Goal: Task Accomplishment & Management: Use online tool/utility

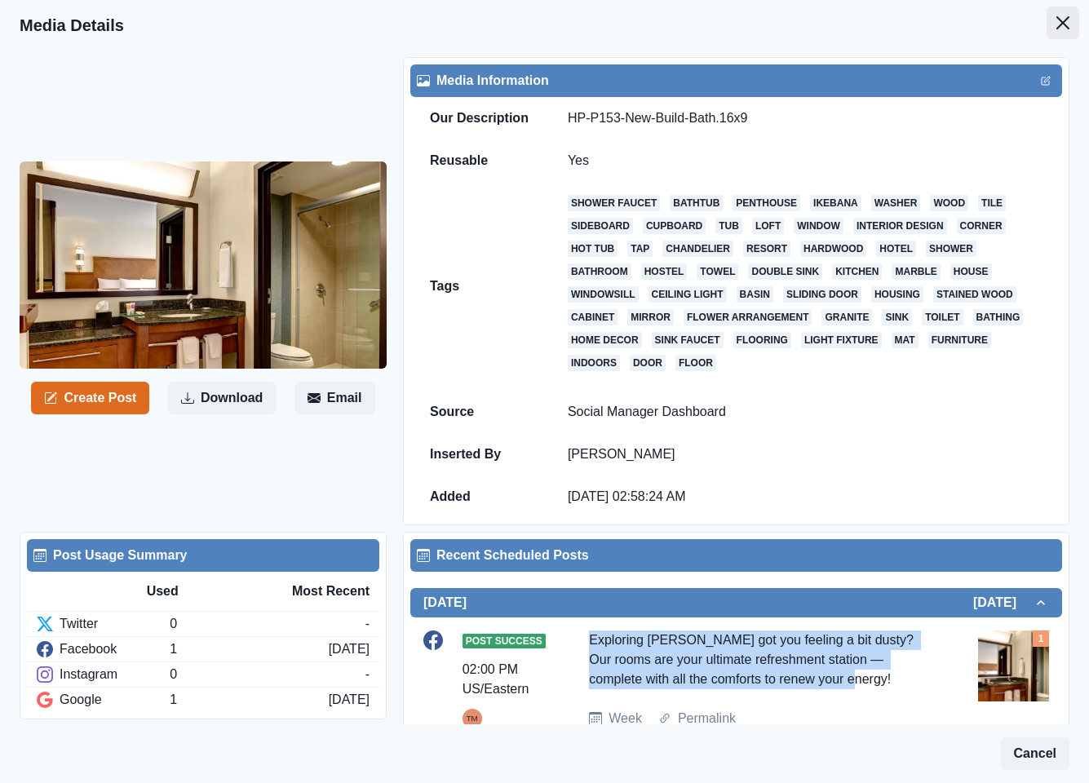
click at [1056, 27] on icon "Close" at bounding box center [1062, 22] width 13 height 13
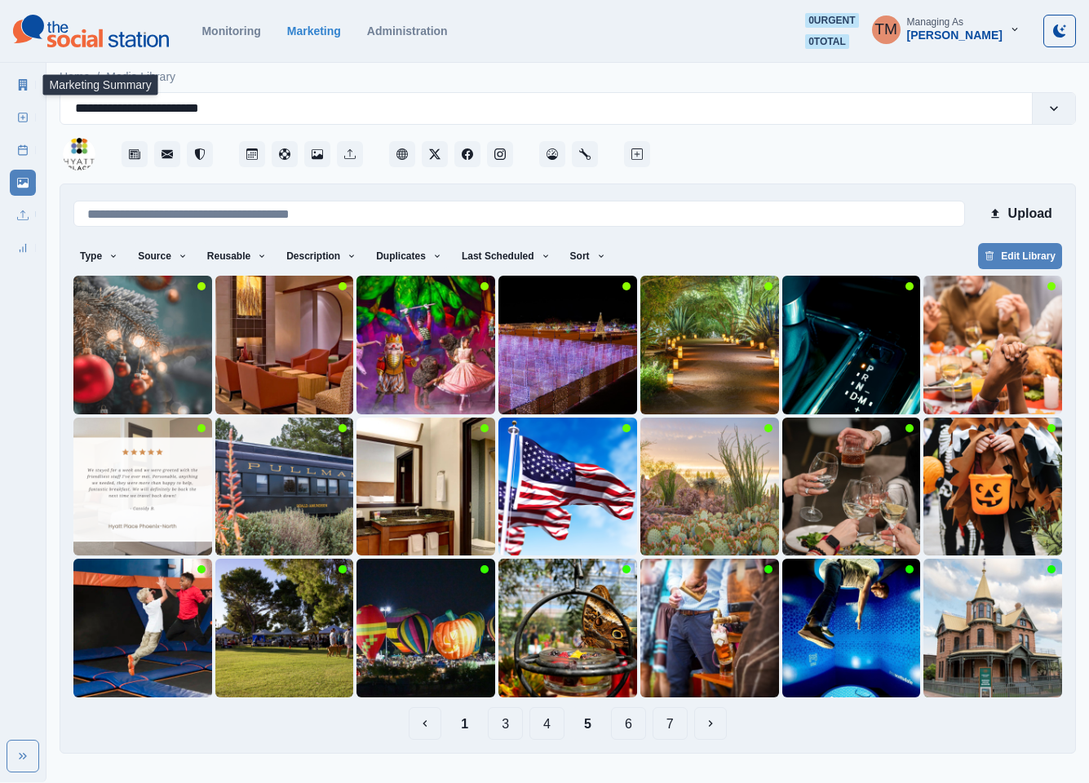
click at [15, 82] on link "Marketing Summary" at bounding box center [23, 85] width 26 height 26
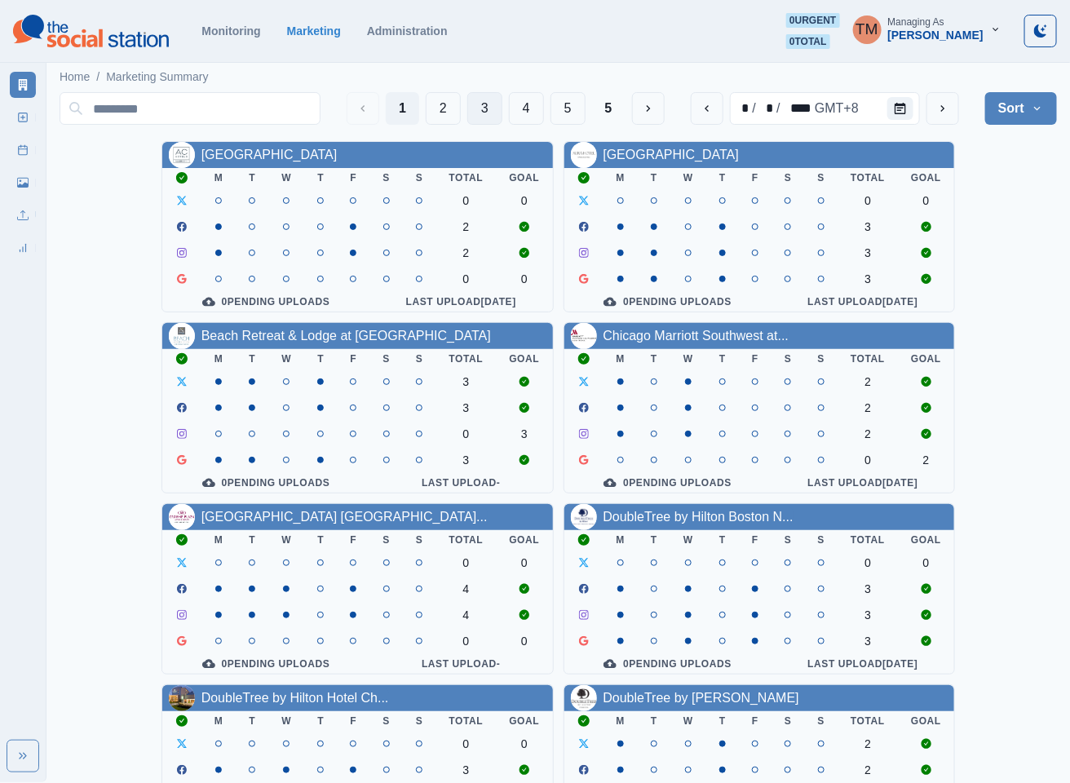
click at [480, 111] on button "3" at bounding box center [484, 108] width 35 height 33
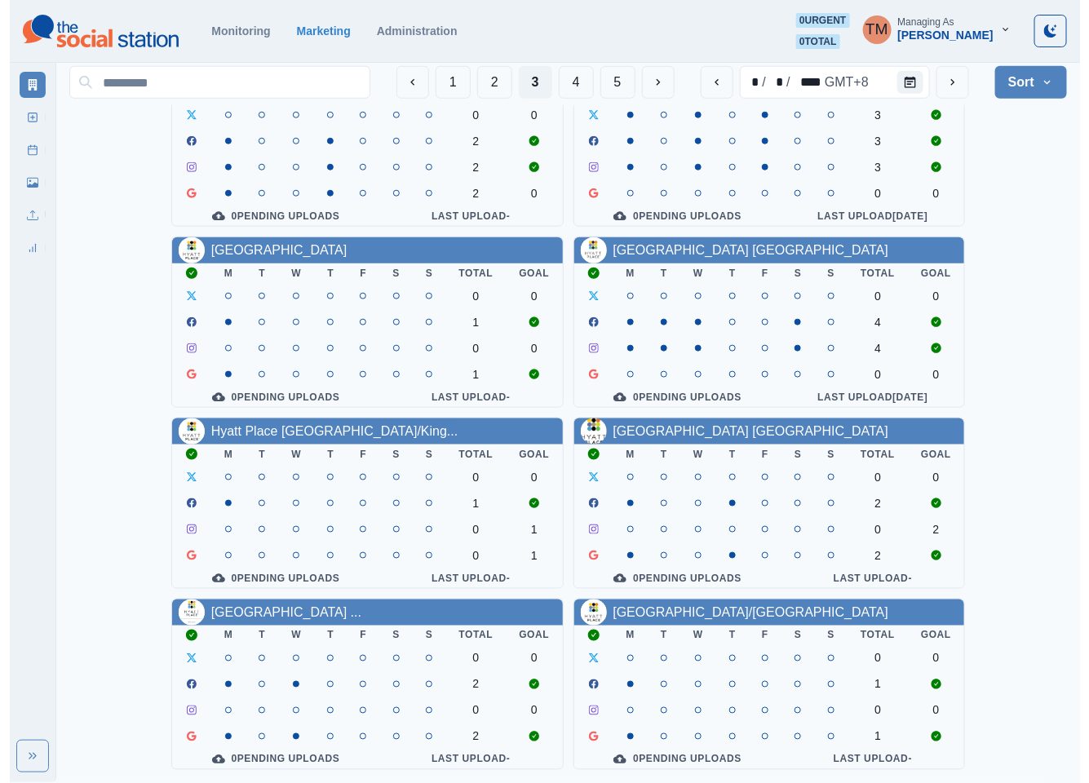
scroll to position [489, 0]
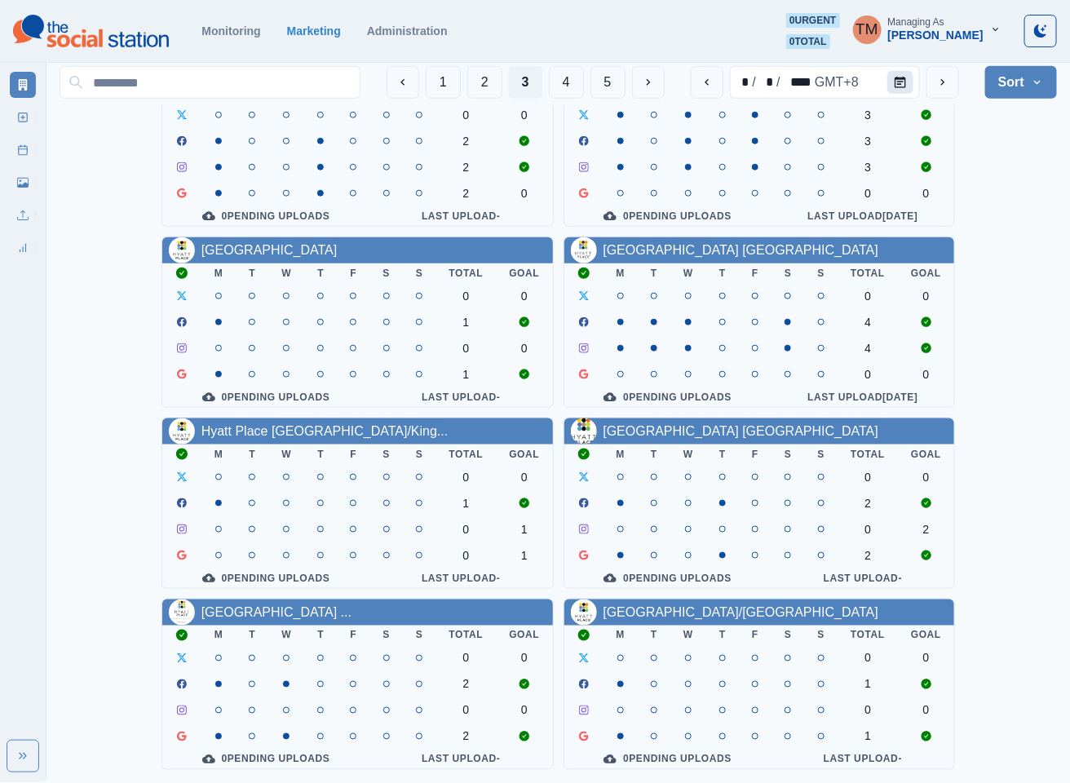
click at [894, 77] on button "Calendar" at bounding box center [900, 82] width 26 height 23
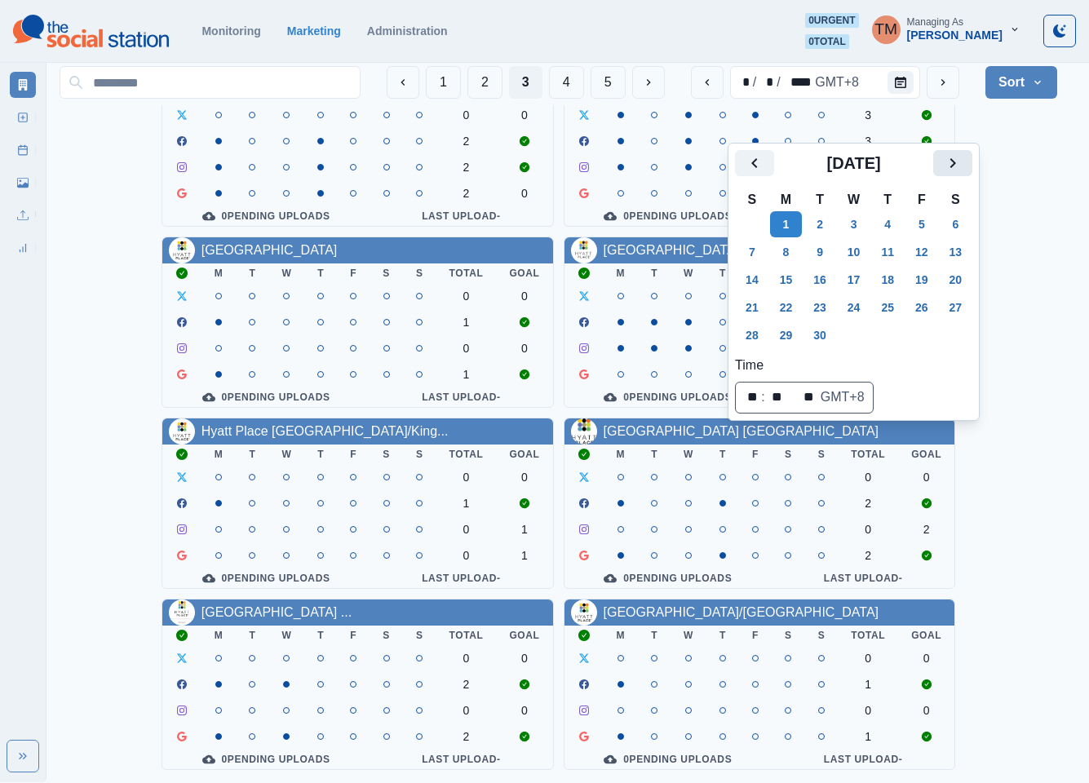
click at [952, 158] on icon "Next" at bounding box center [953, 163] width 6 height 10
click at [773, 294] on button "20" at bounding box center [786, 307] width 33 height 26
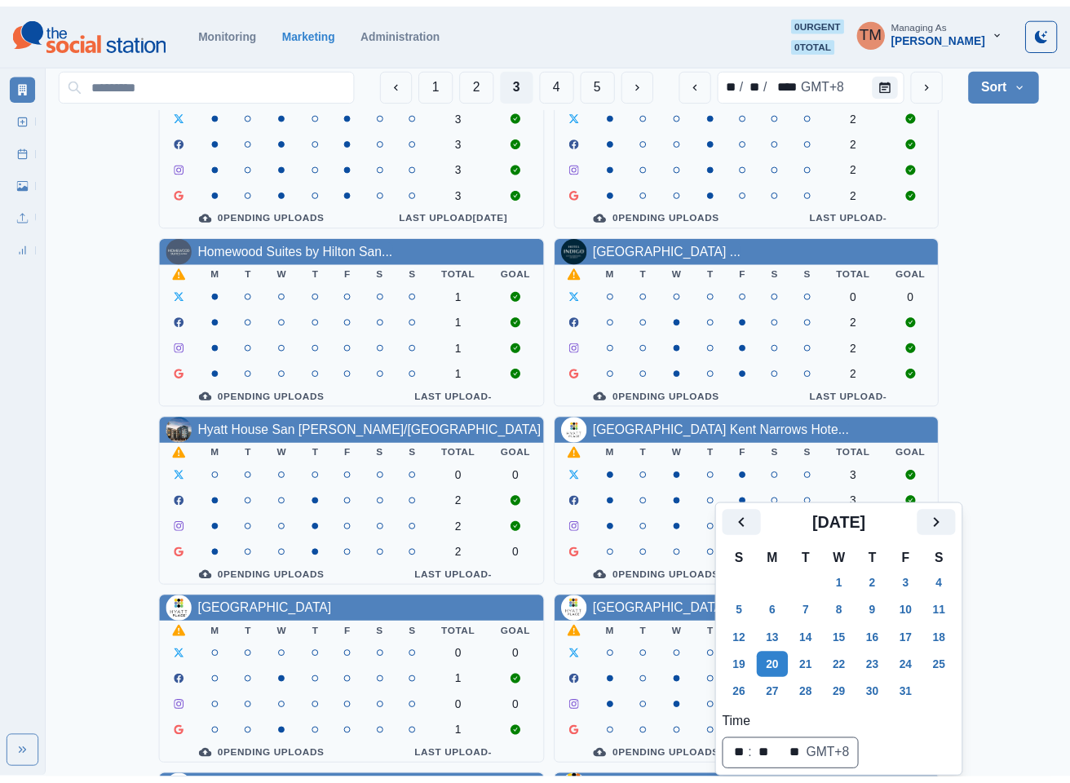
scroll to position [15, 0]
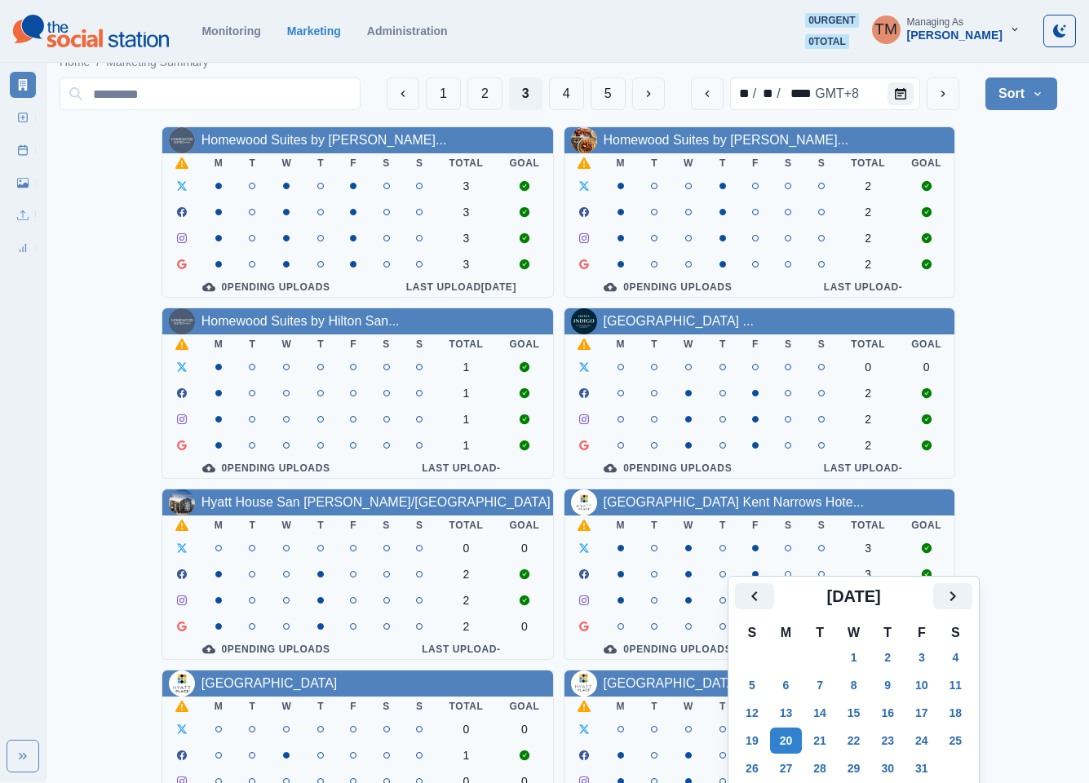
click at [1033, 236] on div "Homewood Suites by [PERSON_NAME]... M T W T F S S Total Goal 3 3 3 3 0 Pending …" at bounding box center [559, 664] width 998 height 1077
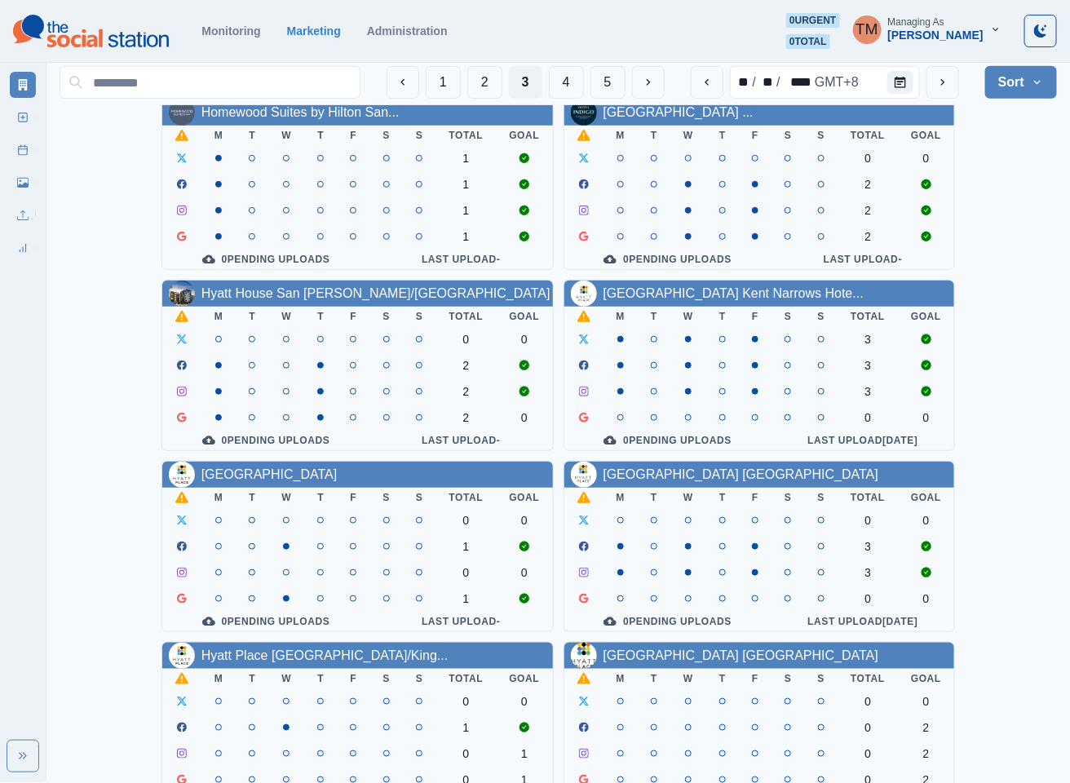
scroll to position [489, 0]
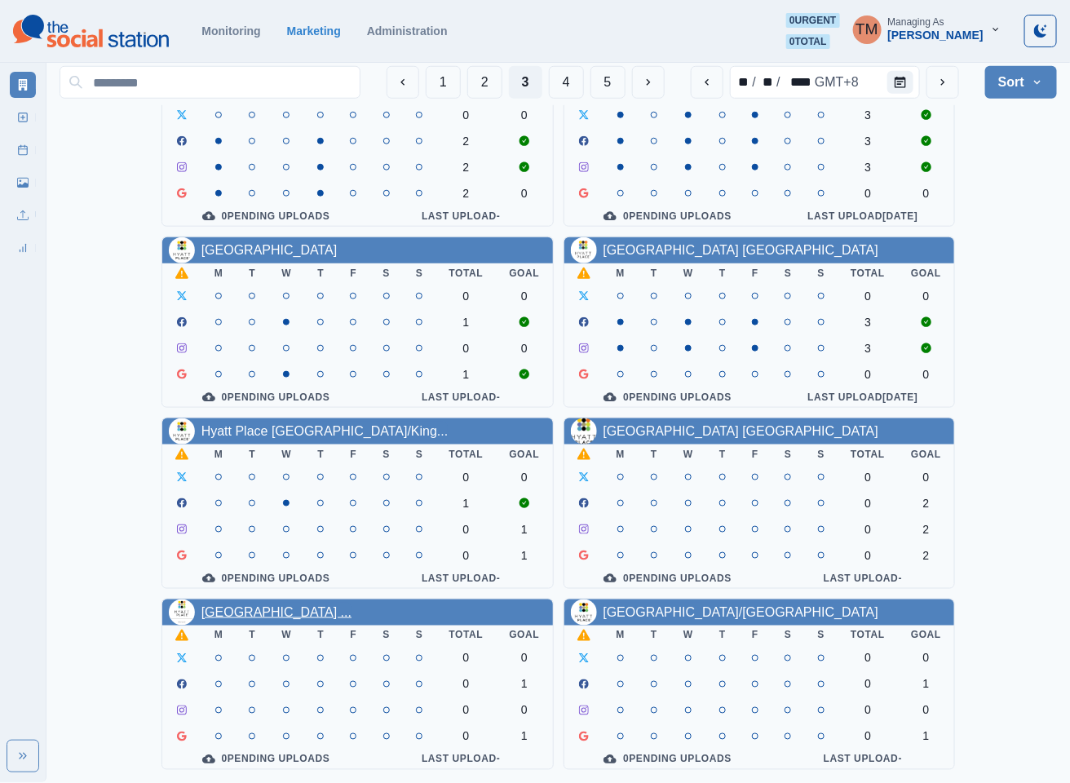
click at [325, 612] on link "[GEOGRAPHIC_DATA] ..." at bounding box center [276, 612] width 150 height 14
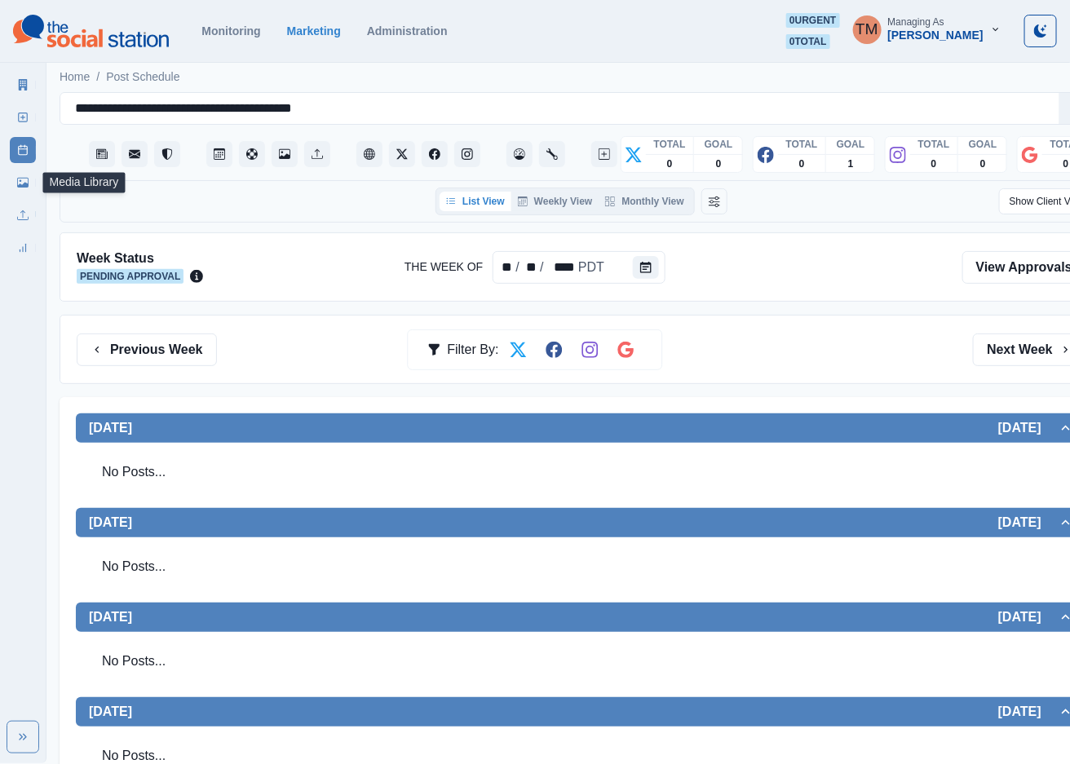
click at [18, 184] on icon at bounding box center [22, 182] width 11 height 11
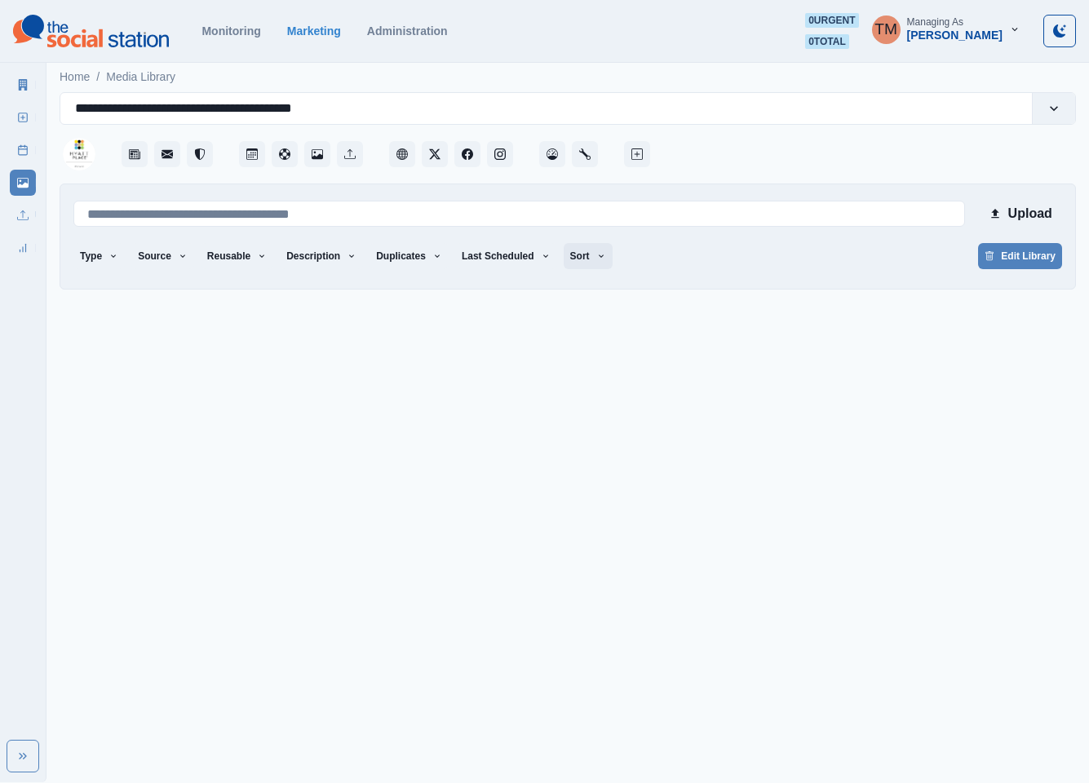
click at [573, 254] on button "Sort" at bounding box center [588, 256] width 49 height 26
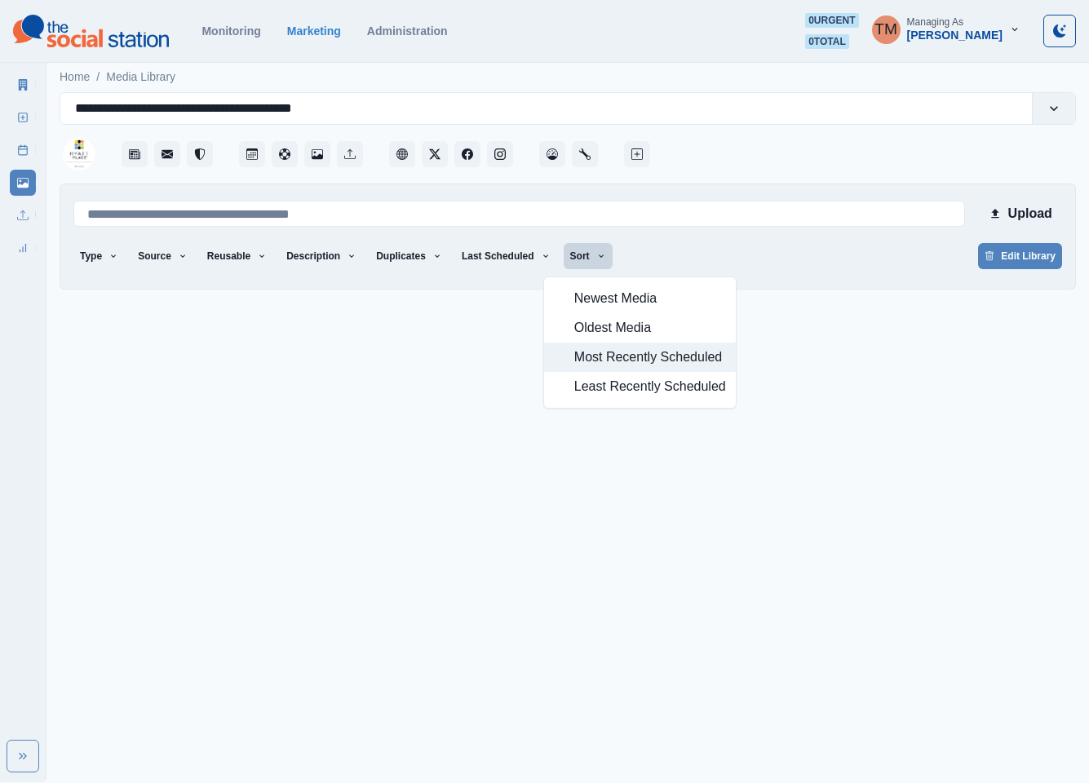
click at [622, 365] on span "Most Recently Scheduled" at bounding box center [650, 357] width 152 height 20
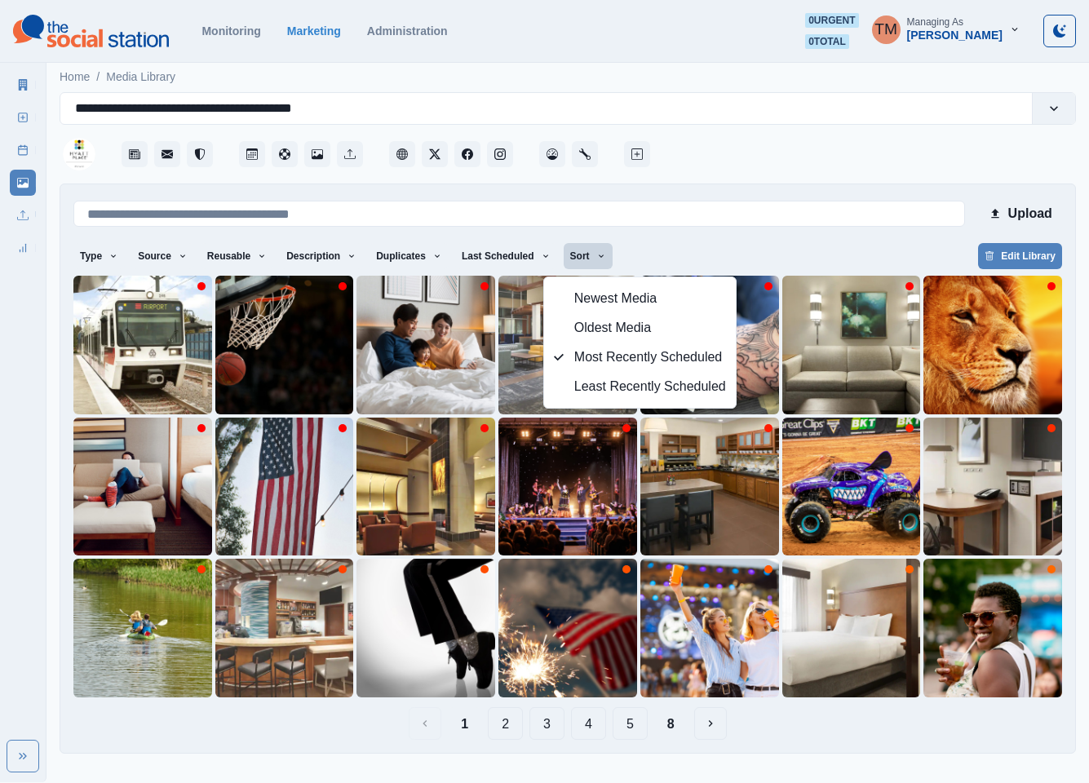
click at [717, 252] on div "Type Any Image Video Source Any Upload Social Manager Found: Instagram Found: G…" at bounding box center [567, 257] width 989 height 29
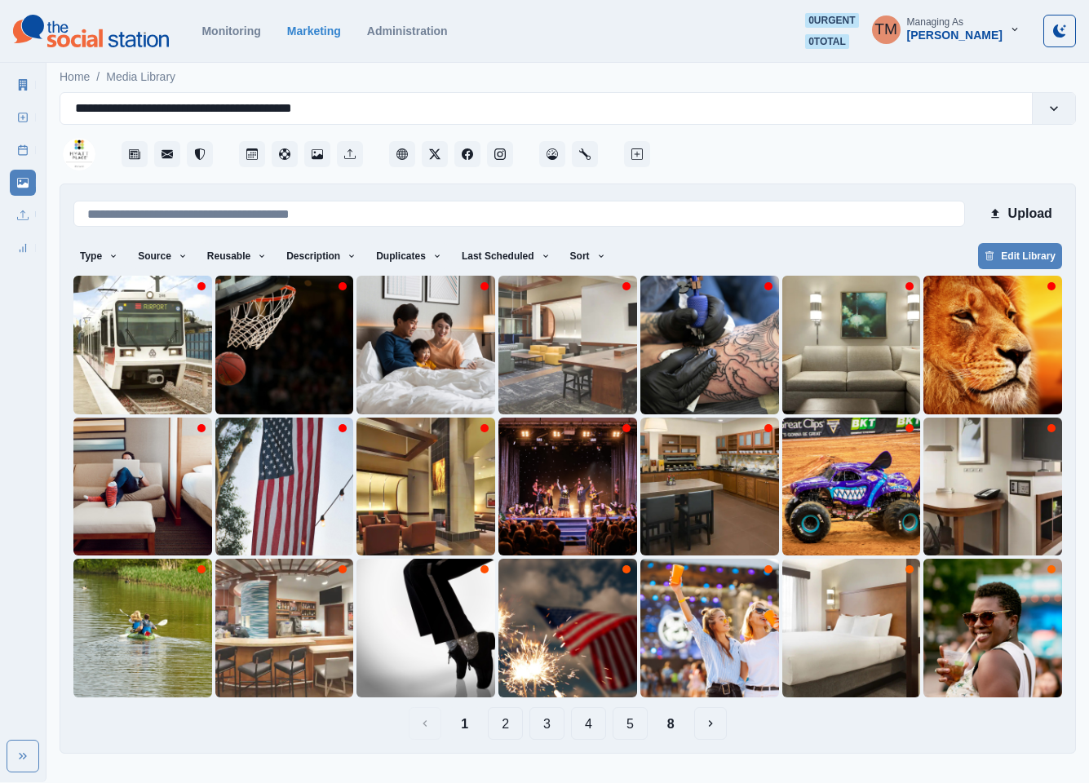
click at [499, 725] on button "2" at bounding box center [505, 723] width 35 height 33
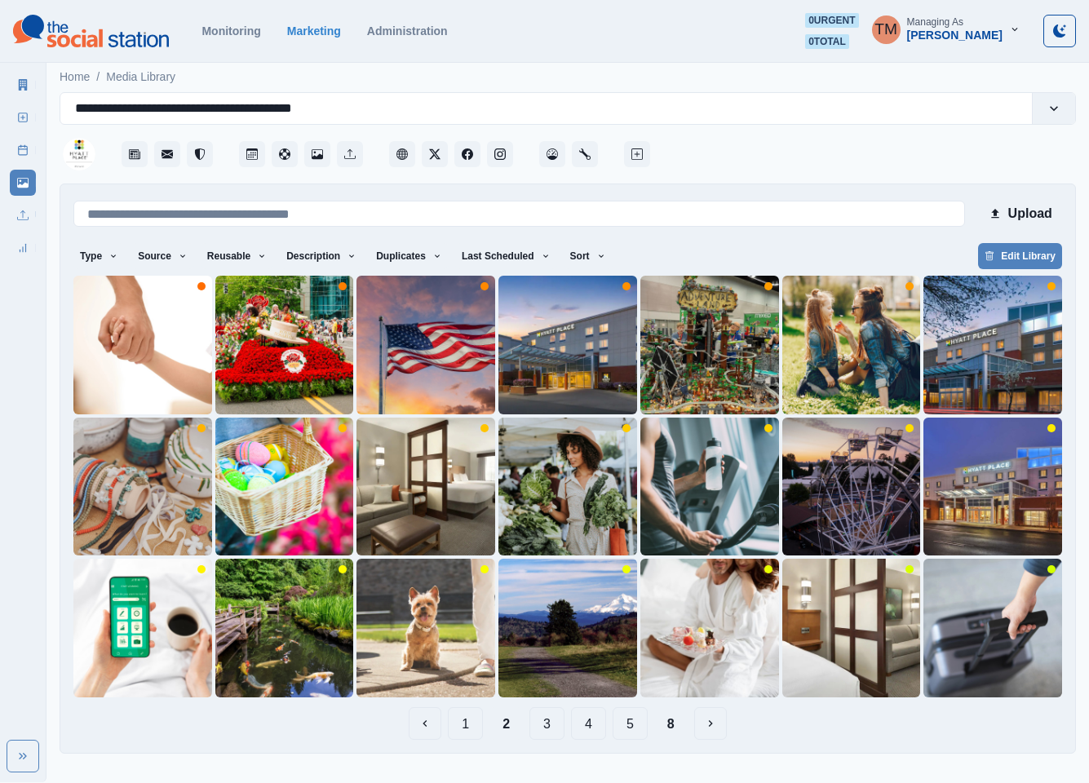
click at [551, 722] on button "3" at bounding box center [546, 723] width 35 height 33
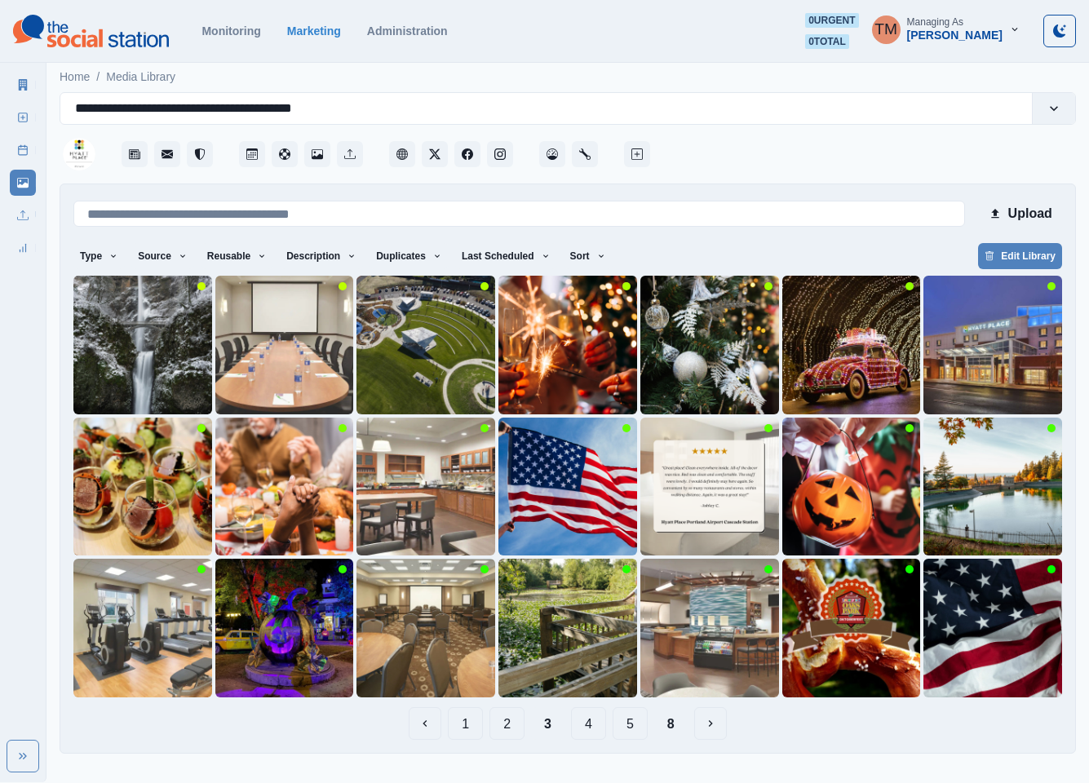
click at [473, 728] on button "1" at bounding box center [465, 723] width 35 height 33
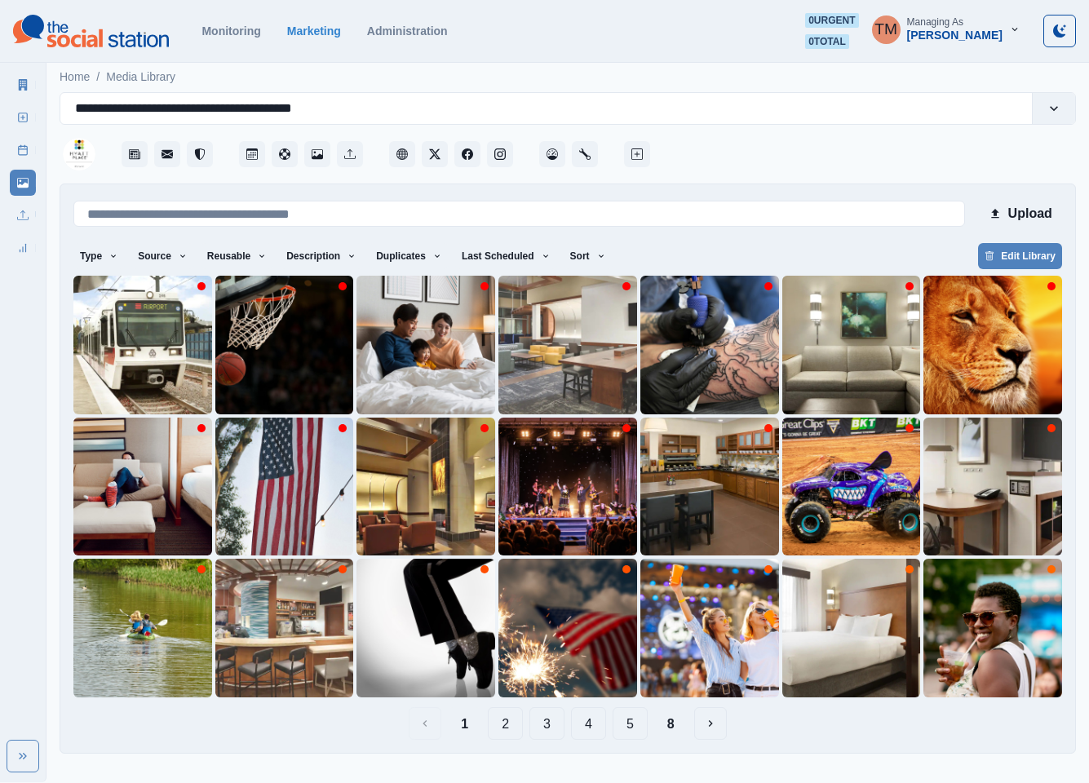
click at [577, 724] on button "4" at bounding box center [588, 723] width 35 height 33
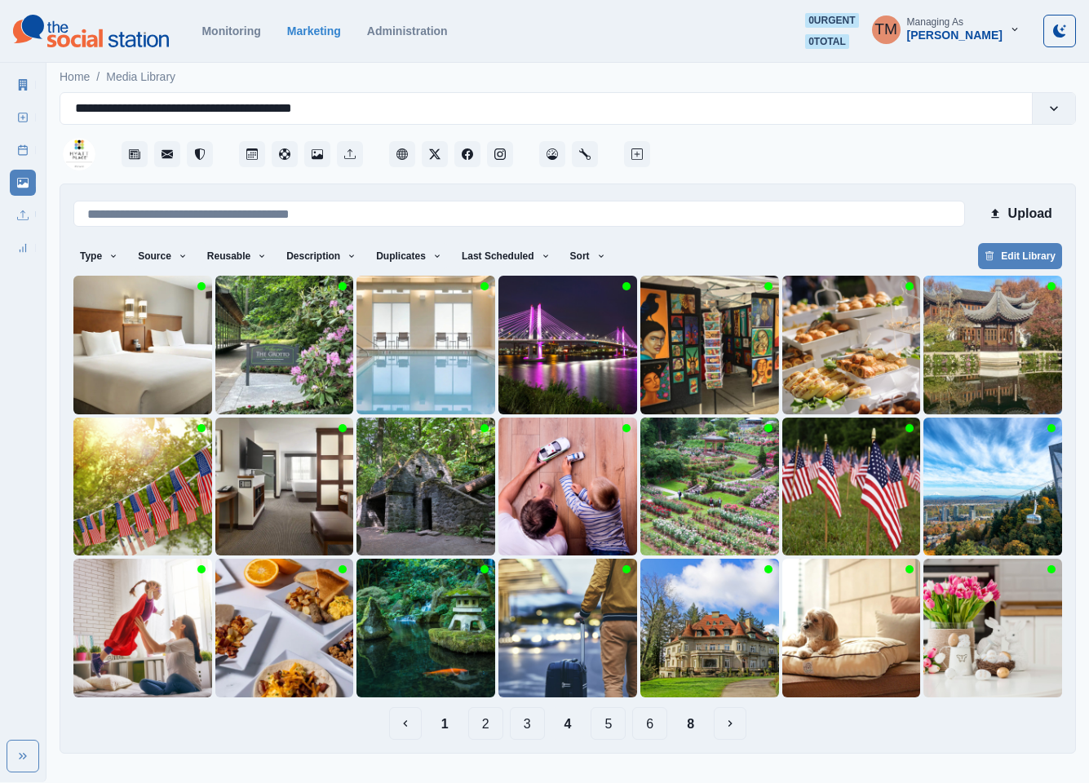
click at [609, 729] on button "5" at bounding box center [608, 723] width 35 height 33
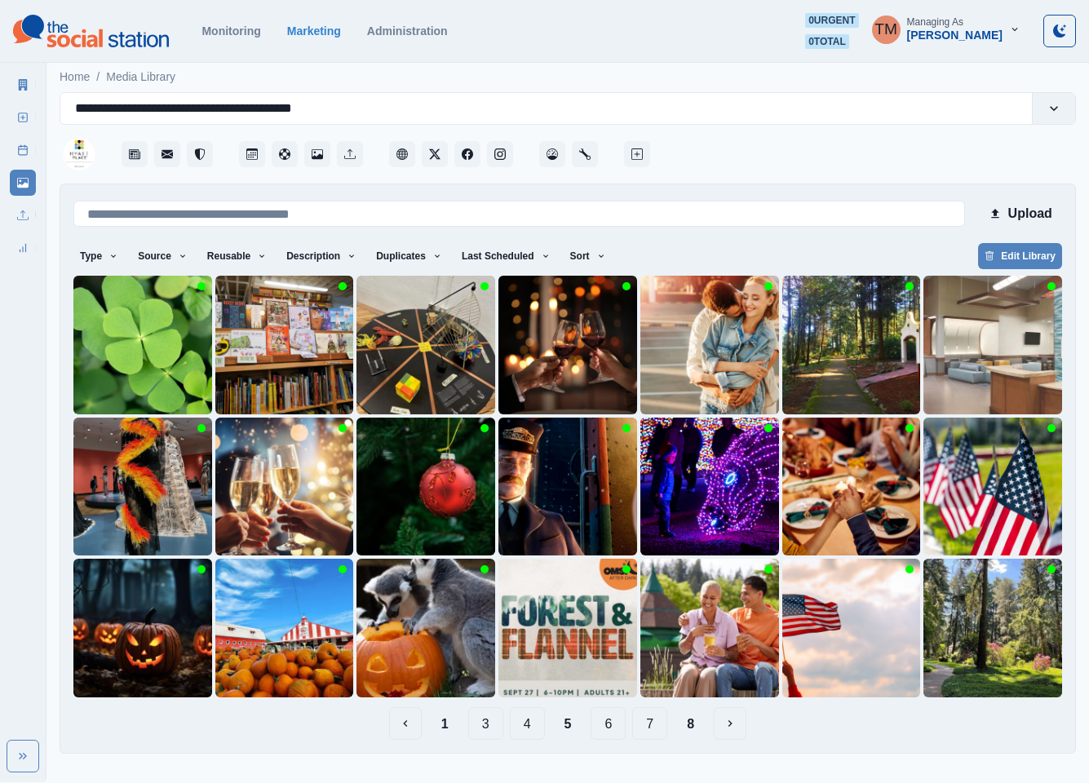
click at [605, 720] on button "6" at bounding box center [608, 723] width 35 height 33
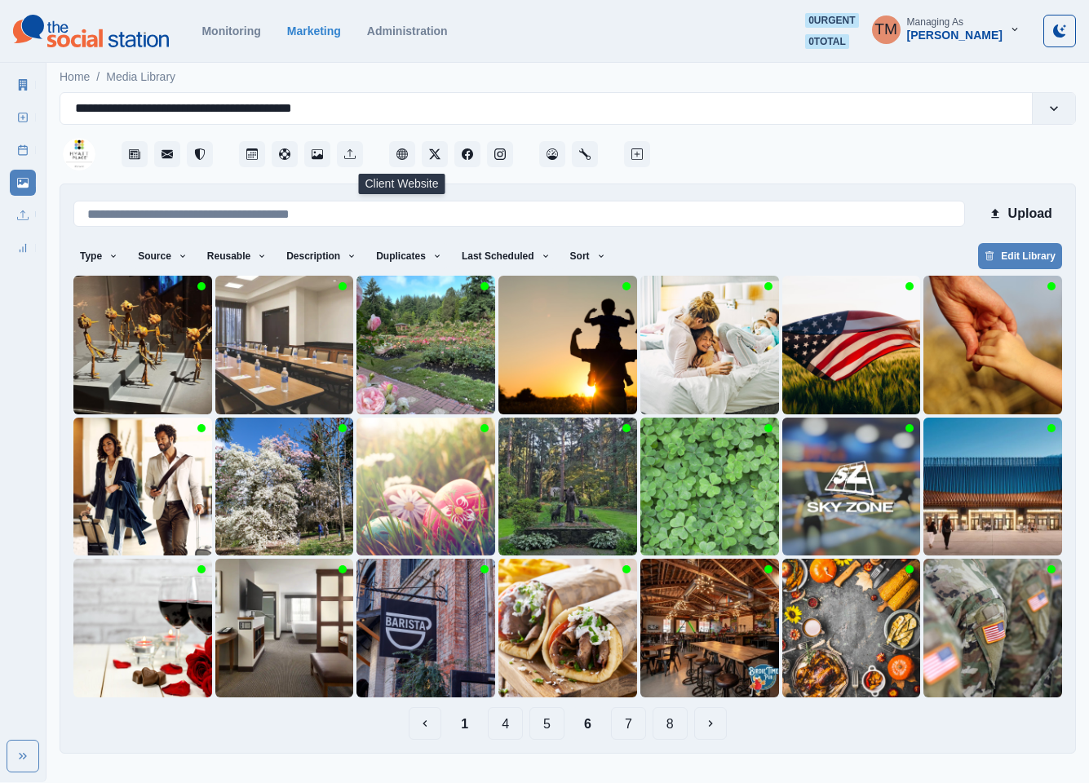
click at [622, 724] on button "7" at bounding box center [628, 723] width 35 height 33
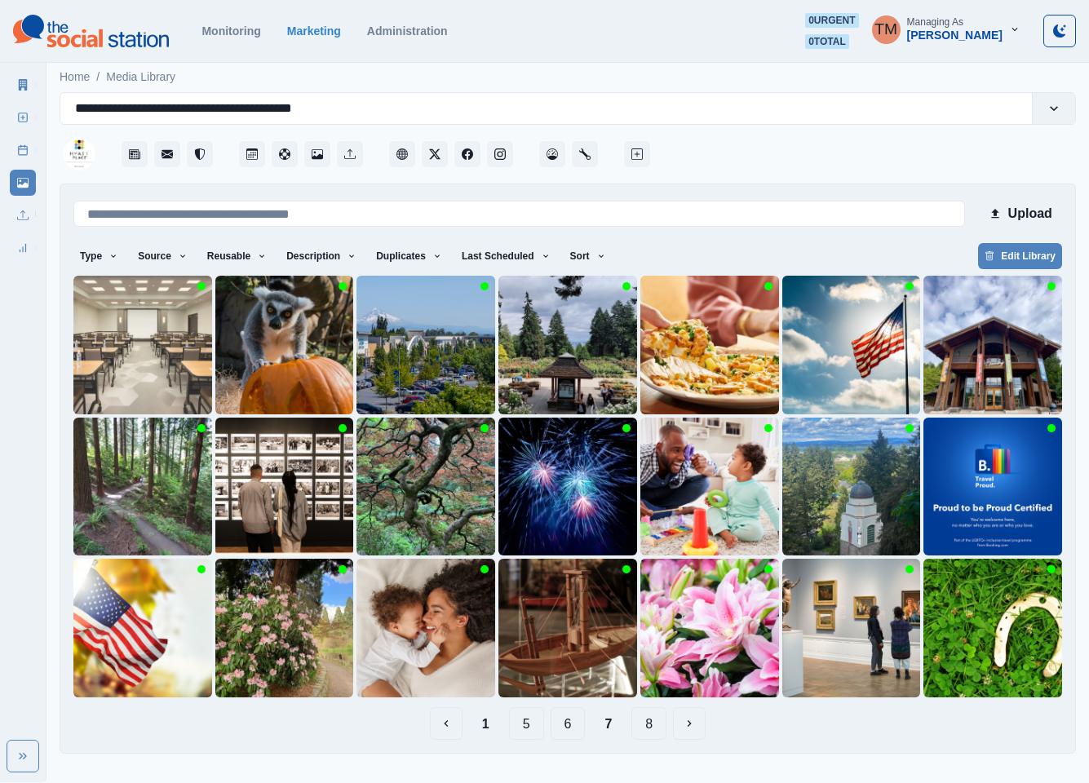
click at [656, 724] on button "8" at bounding box center [648, 723] width 35 height 33
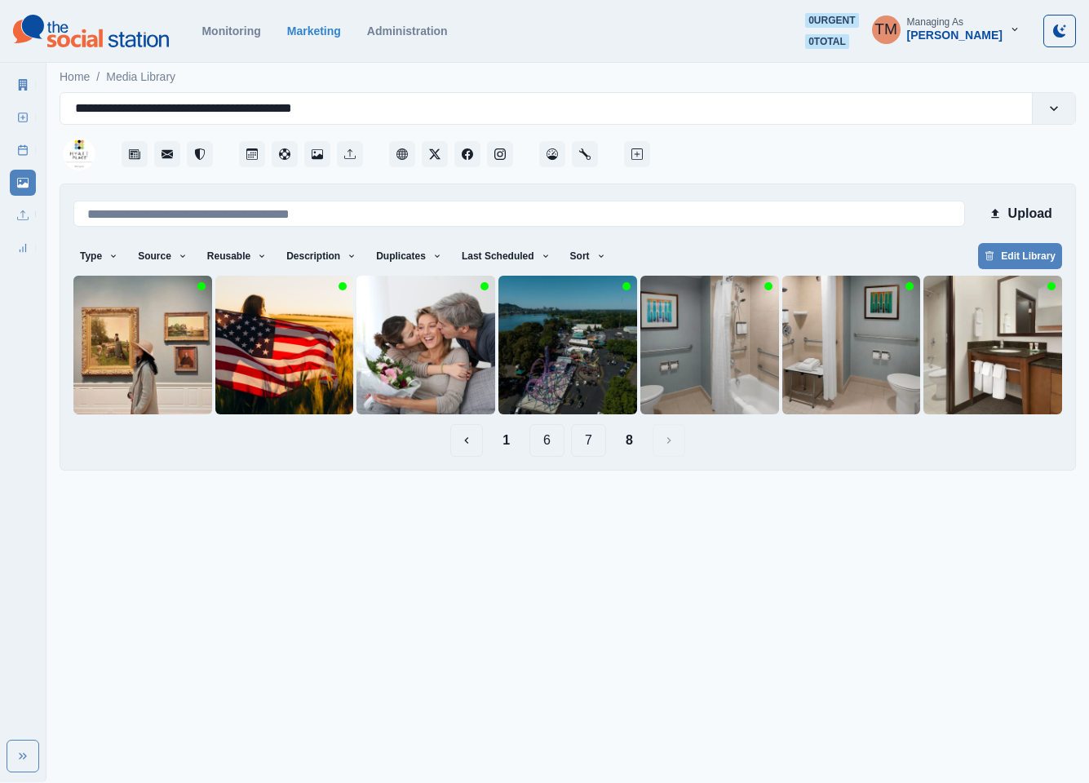
click at [553, 438] on button "6" at bounding box center [546, 440] width 35 height 33
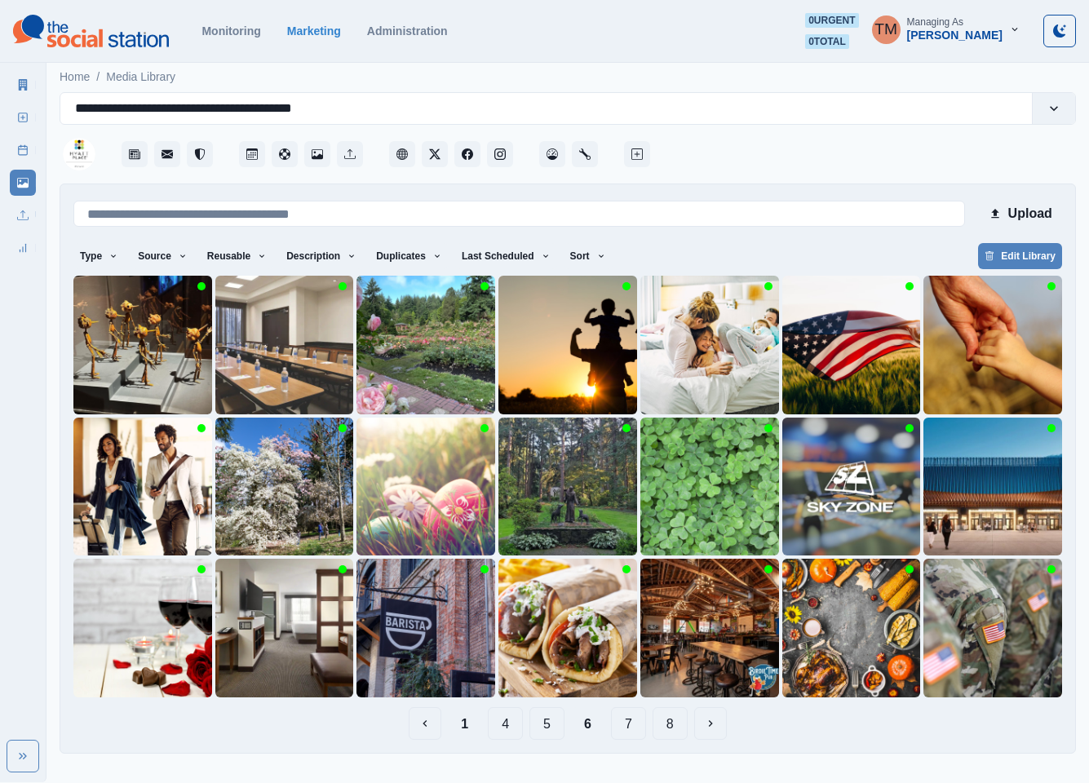
click at [548, 724] on button "5" at bounding box center [546, 723] width 35 height 33
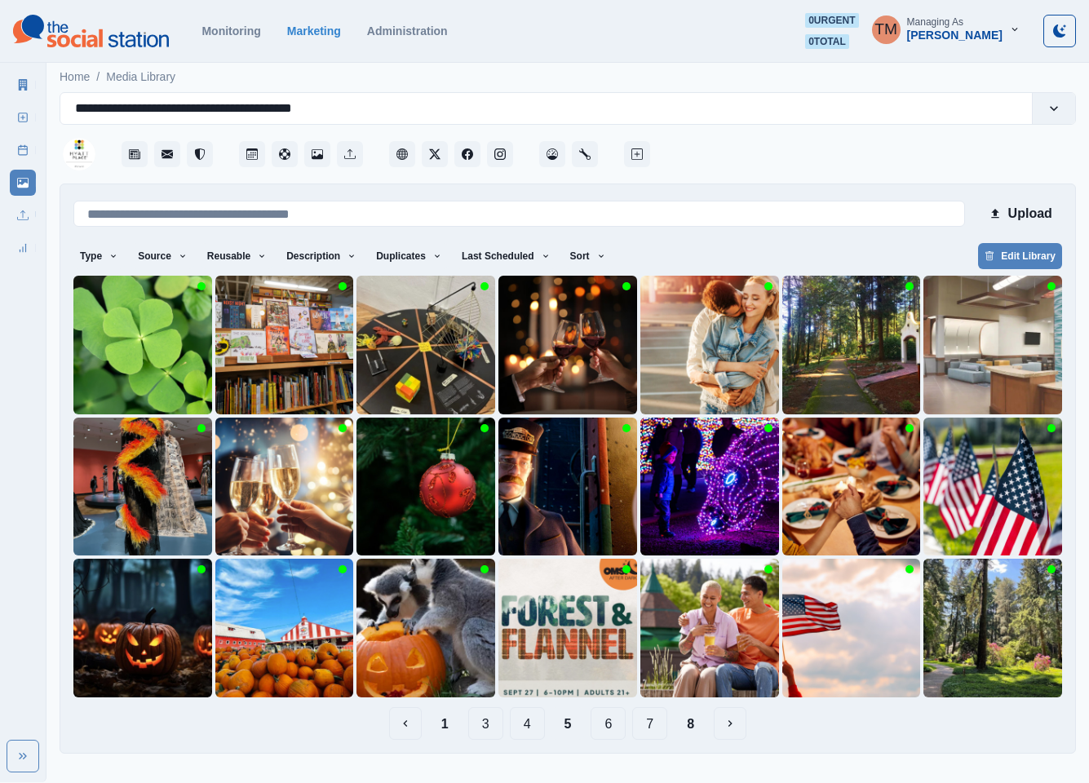
click at [529, 728] on button "4" at bounding box center [527, 723] width 35 height 33
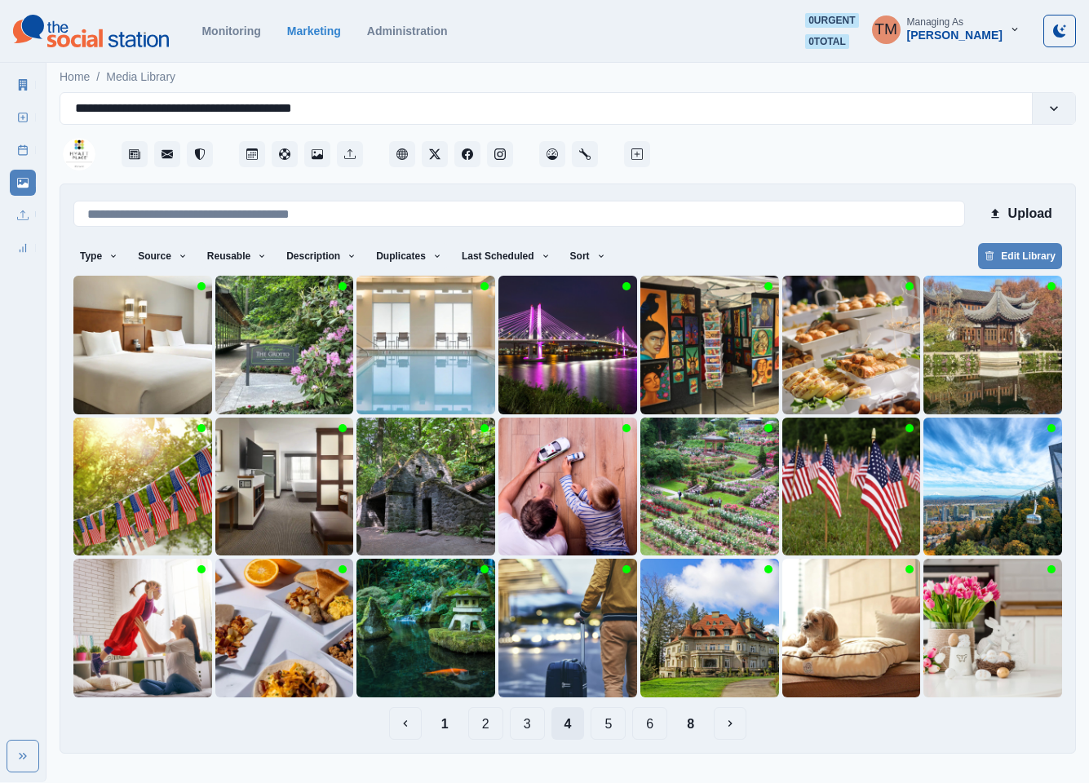
click at [529, 728] on button "3" at bounding box center [527, 723] width 35 height 33
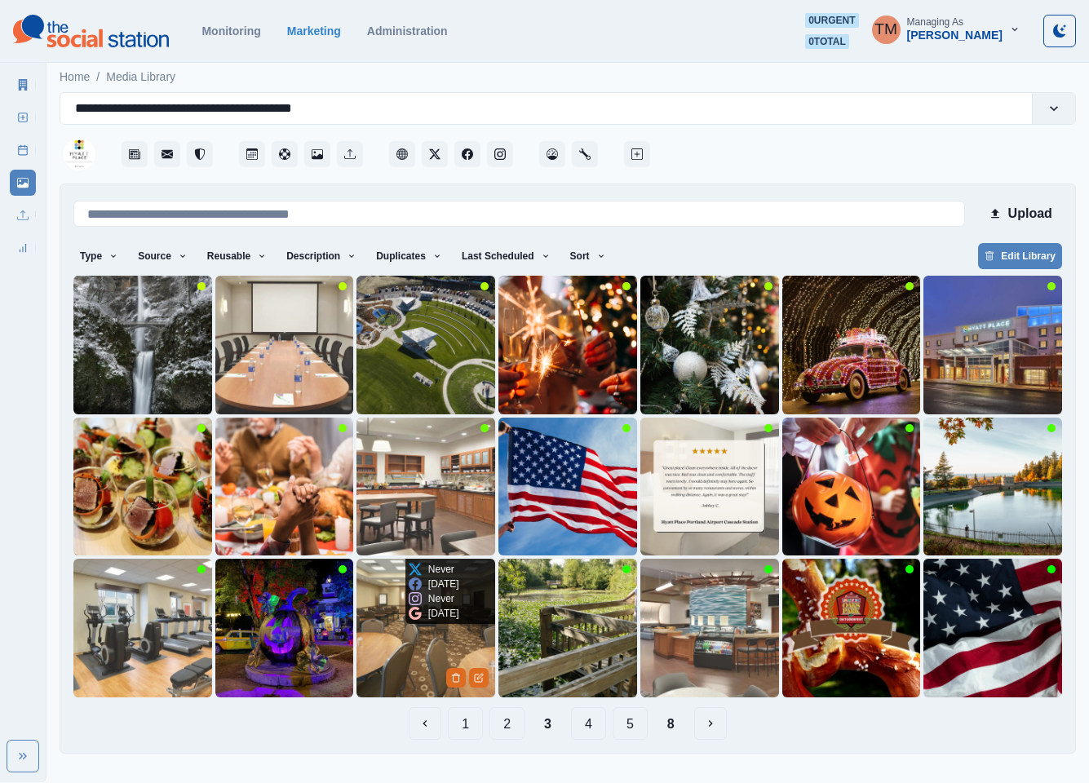
click at [405, 624] on div "Never [DATE] Never [DATE]" at bounding box center [433, 591] width 57 height 65
click at [404, 654] on img at bounding box center [425, 628] width 139 height 139
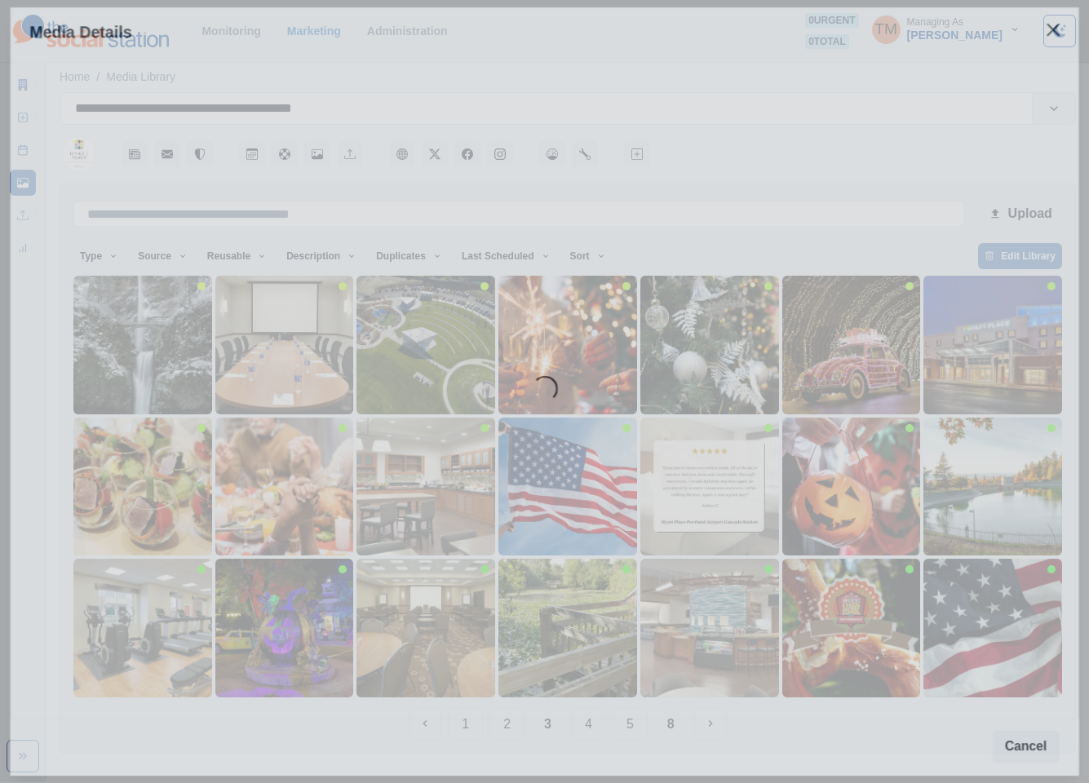
click at [404, 653] on div "Loading..." at bounding box center [545, 416] width 1068 height 719
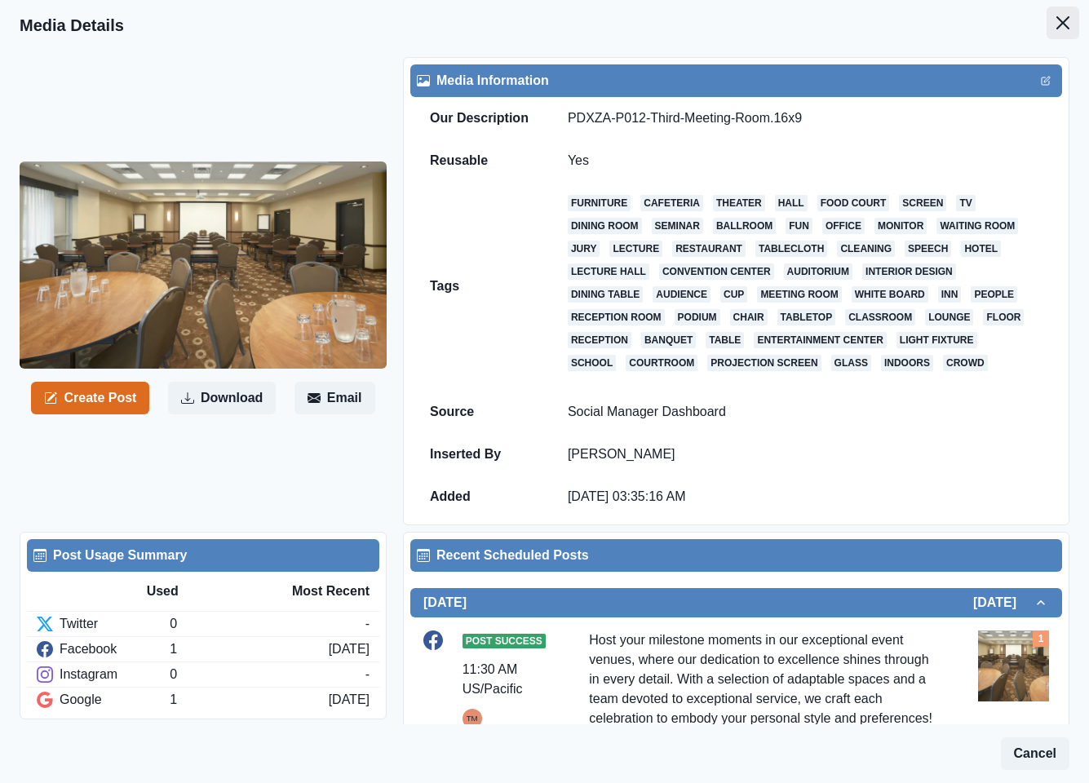
click at [1046, 25] on button "Close" at bounding box center [1062, 23] width 33 height 33
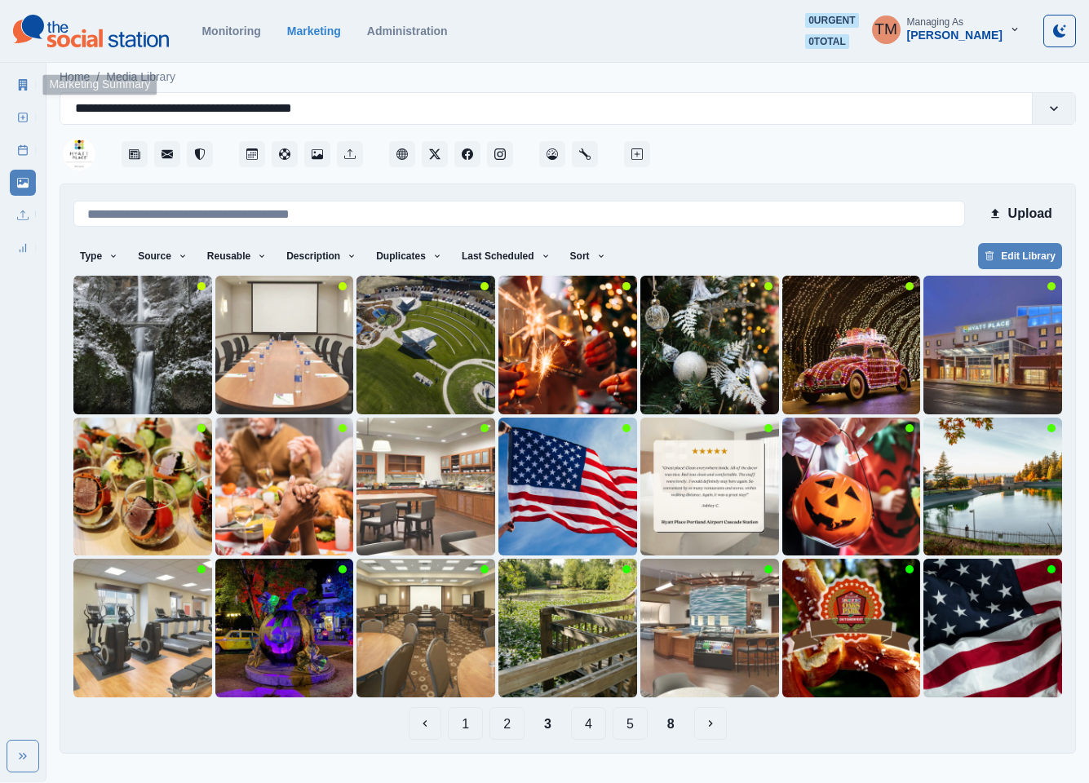
click at [15, 83] on link "Marketing Summary" at bounding box center [23, 85] width 26 height 26
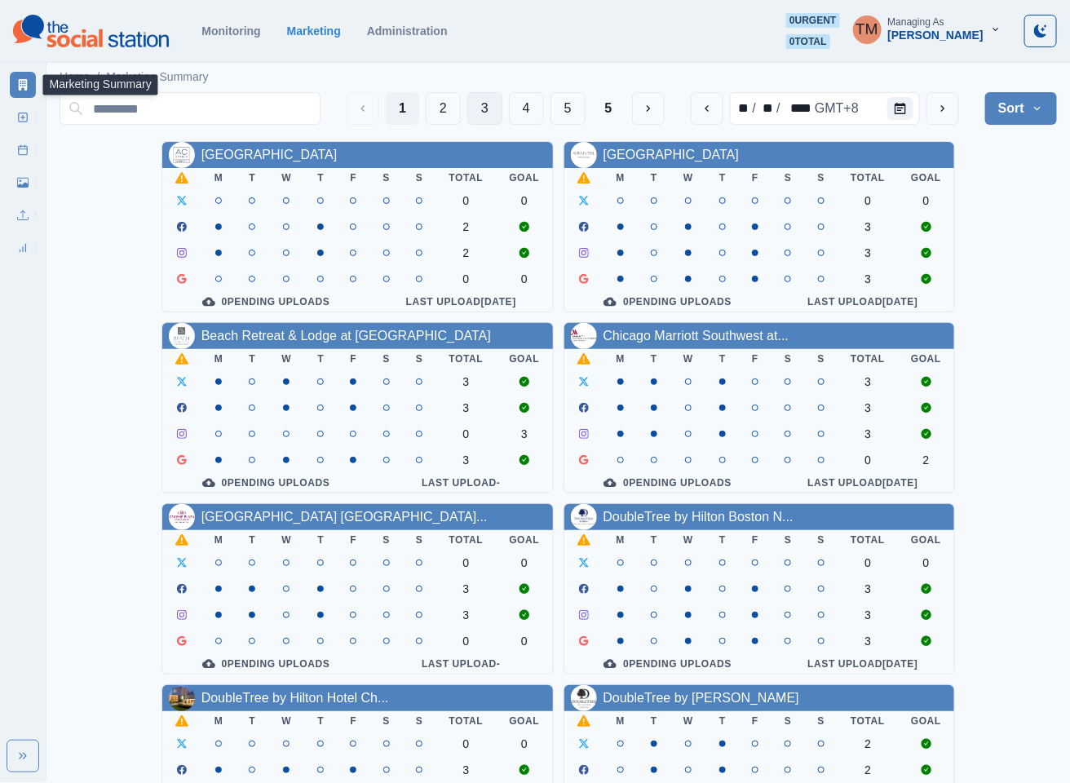
click at [475, 105] on button "3" at bounding box center [484, 108] width 35 height 33
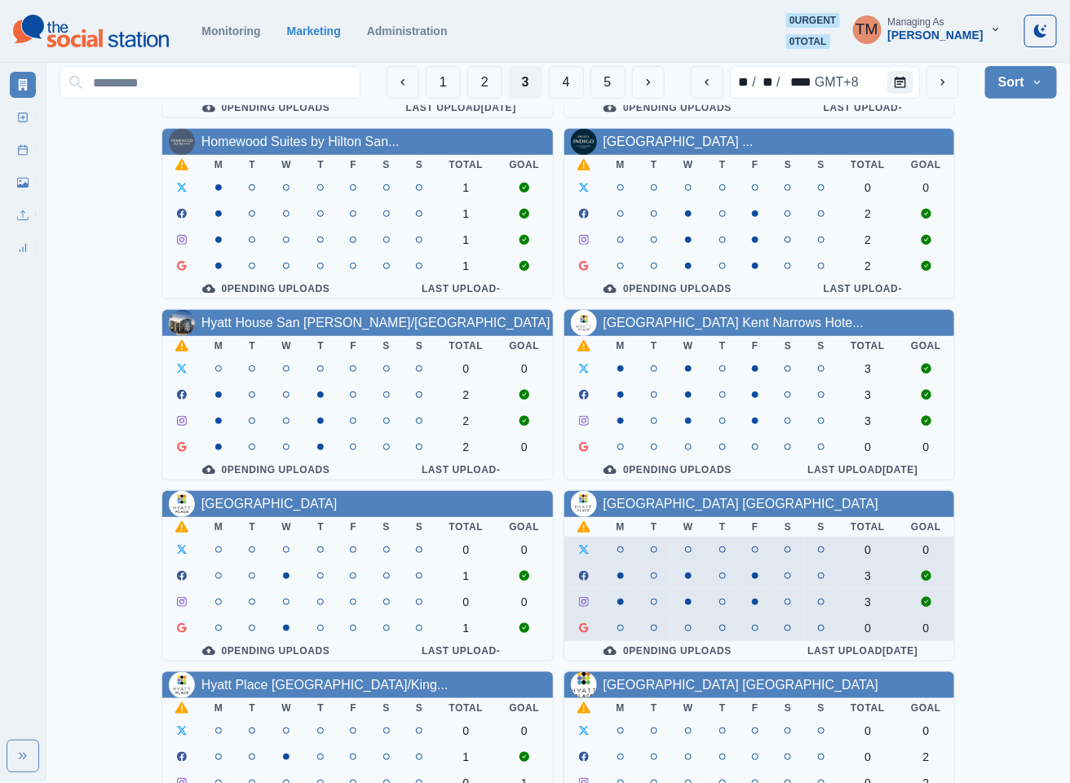
scroll to position [489, 0]
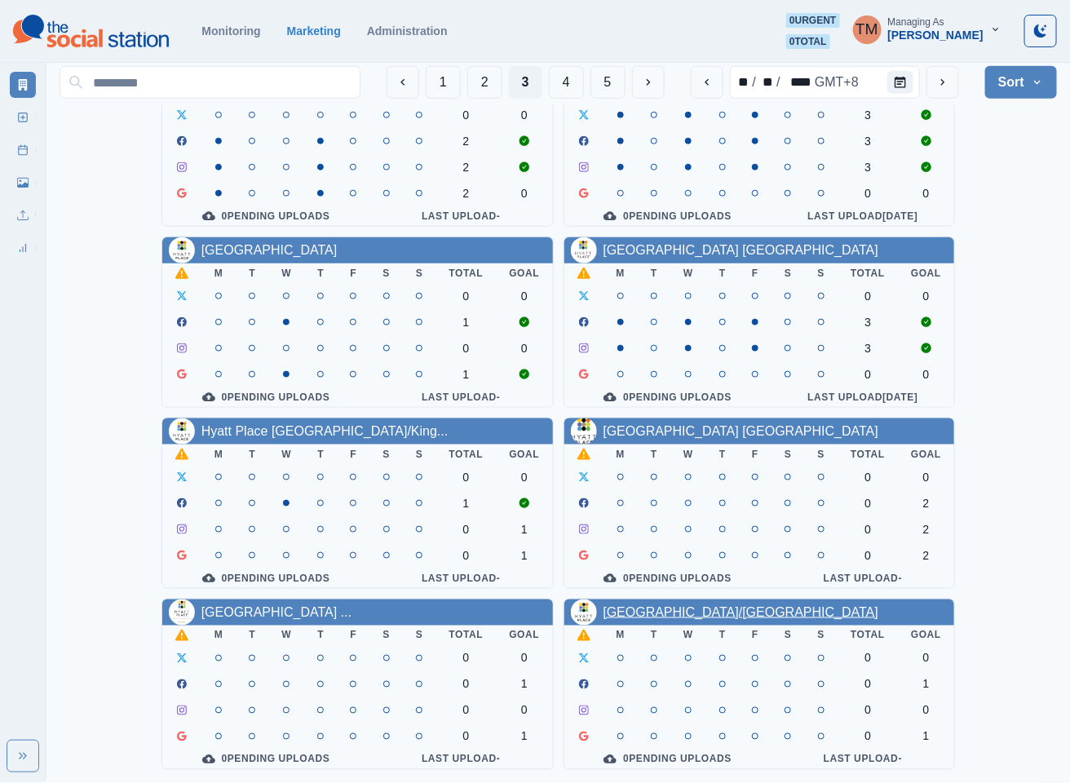
click at [749, 605] on link "[GEOGRAPHIC_DATA]/[GEOGRAPHIC_DATA]" at bounding box center [742, 612] width 276 height 14
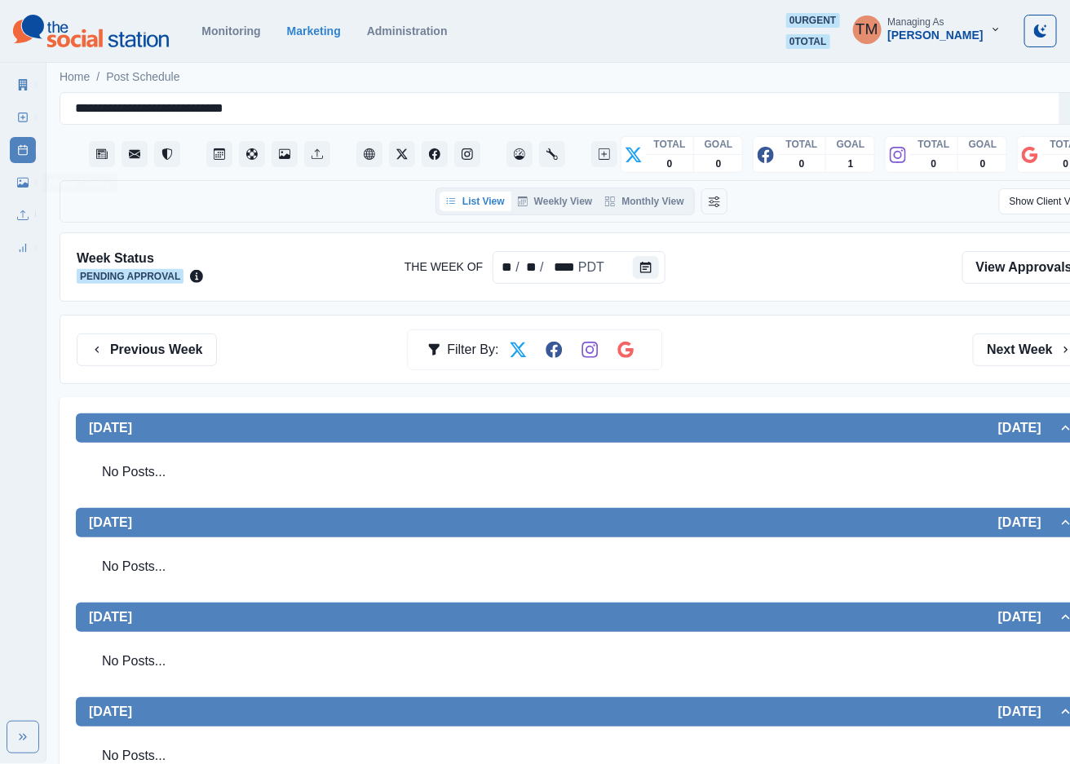
click at [22, 179] on icon at bounding box center [22, 182] width 11 height 11
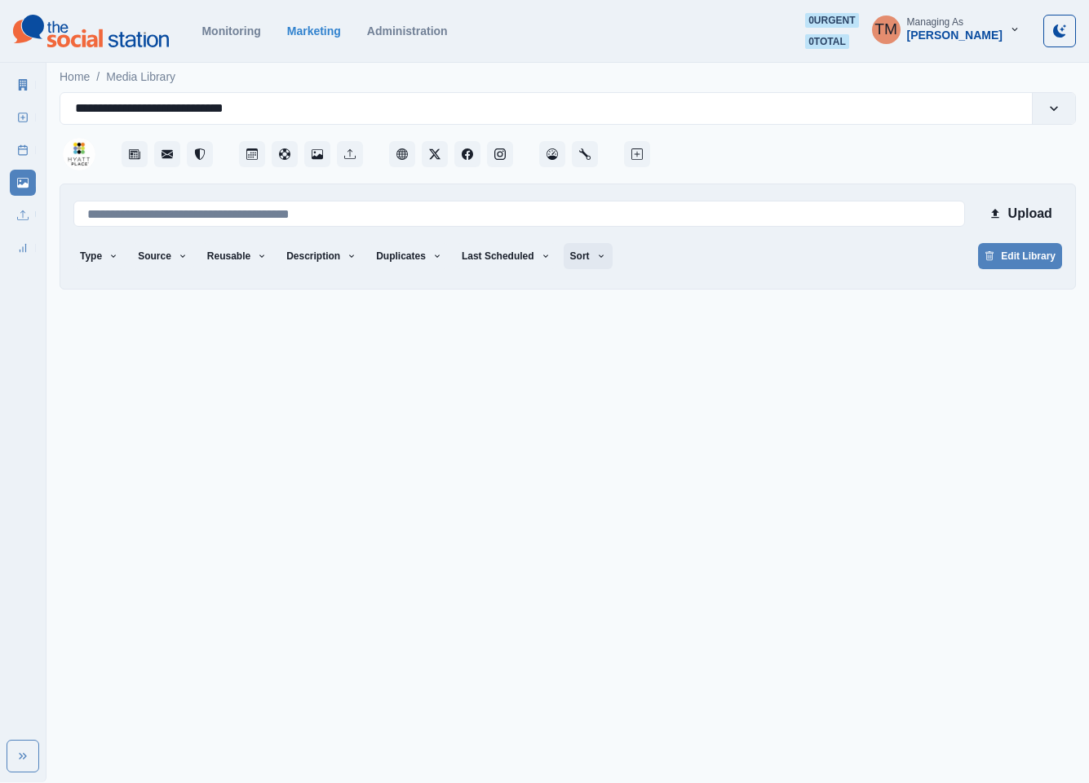
click at [586, 255] on button "Sort" at bounding box center [588, 256] width 49 height 26
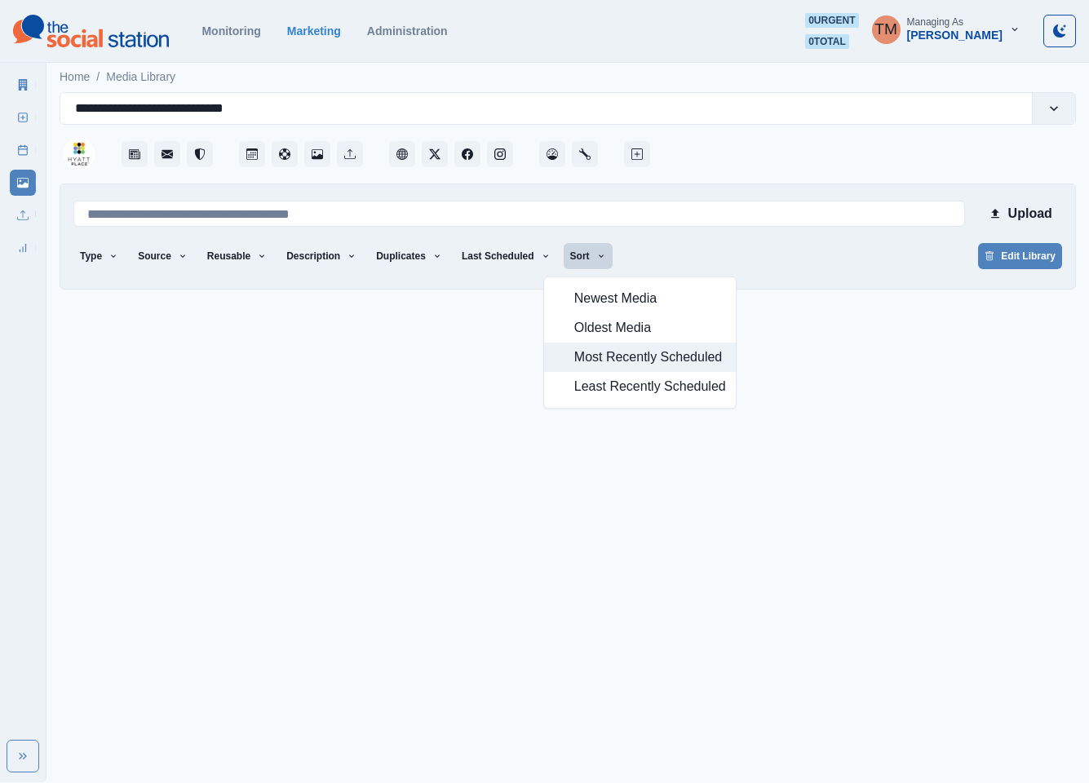
drag, startPoint x: 607, startPoint y: 360, endPoint x: 595, endPoint y: 91, distance: 269.4
click at [608, 356] on span "Most Recently Scheduled" at bounding box center [650, 357] width 152 height 20
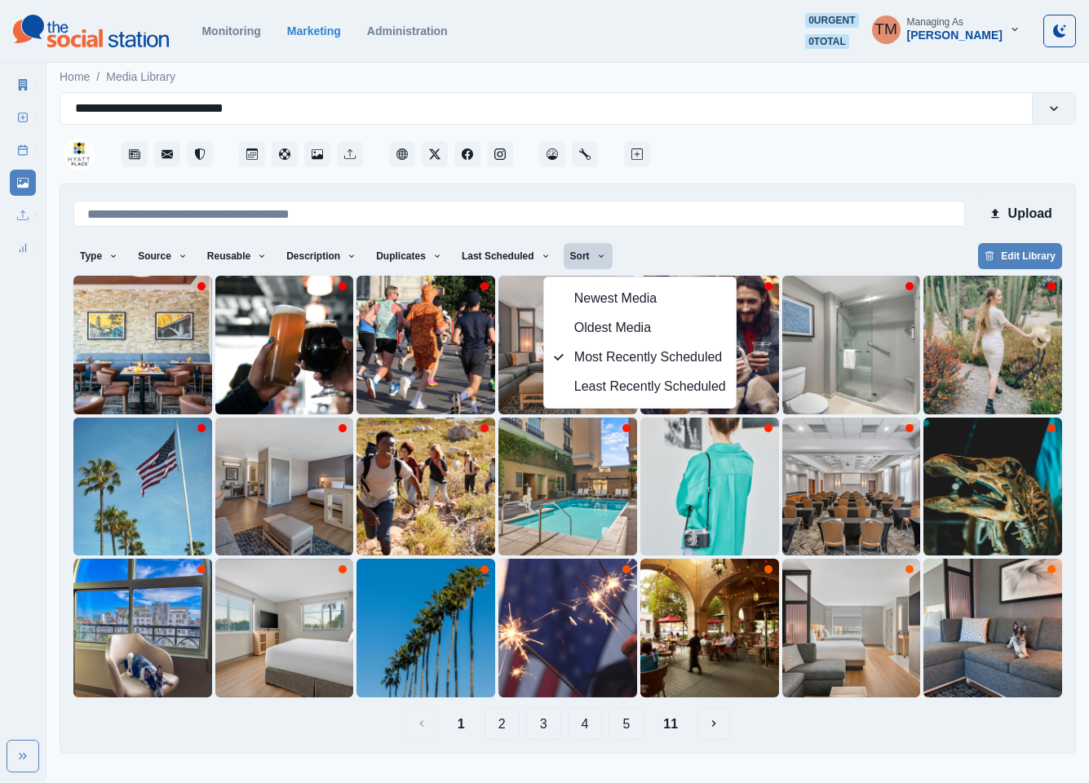
click at [690, 253] on div "Type Any Image Video Source Any Upload Social Manager Found: Instagram Found: G…" at bounding box center [567, 257] width 989 height 29
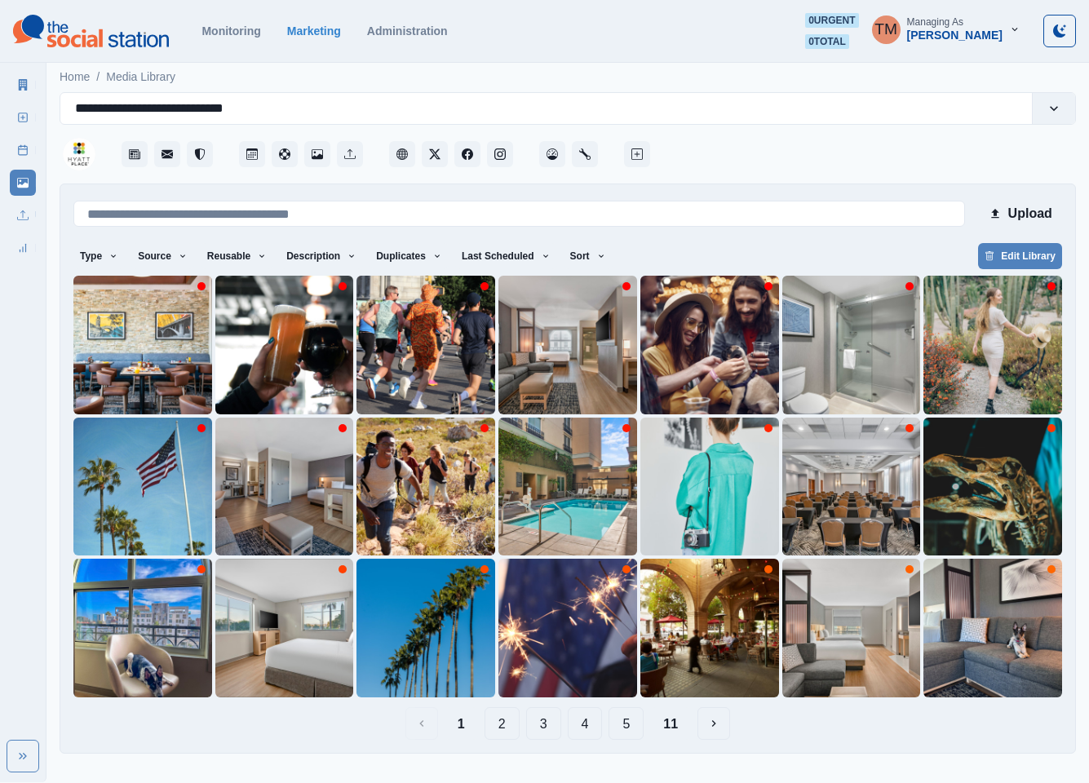
click at [670, 724] on button "11" at bounding box center [670, 723] width 41 height 33
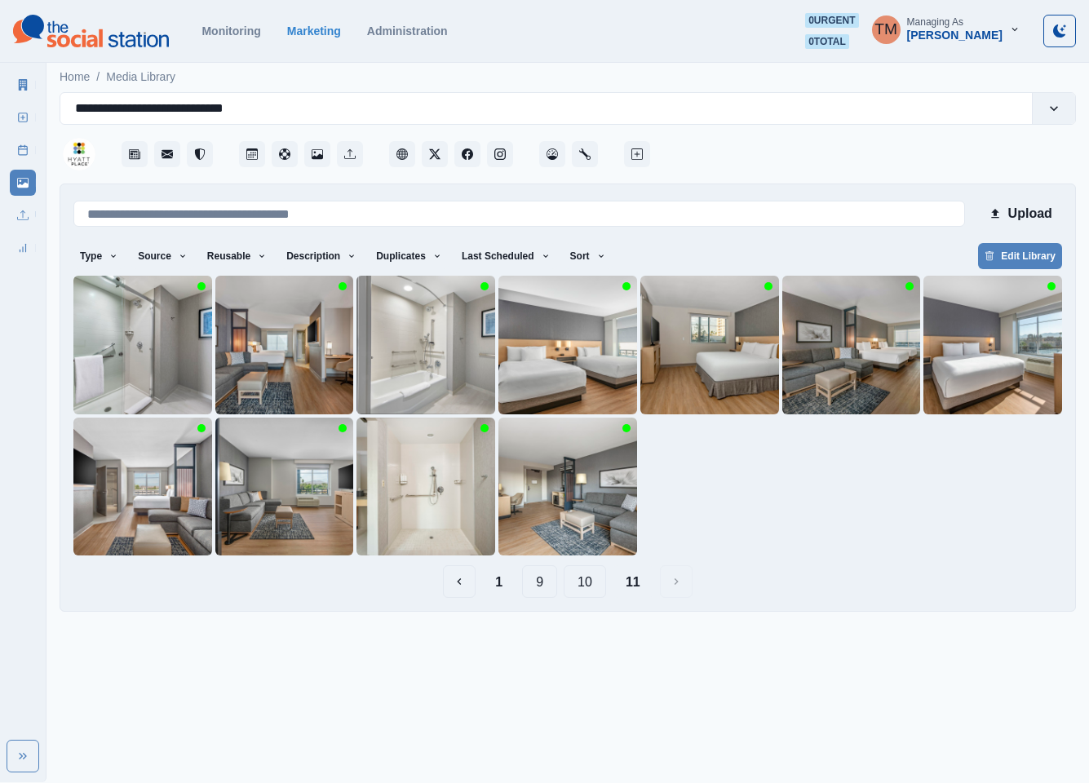
click at [581, 586] on button "10" at bounding box center [585, 581] width 42 height 33
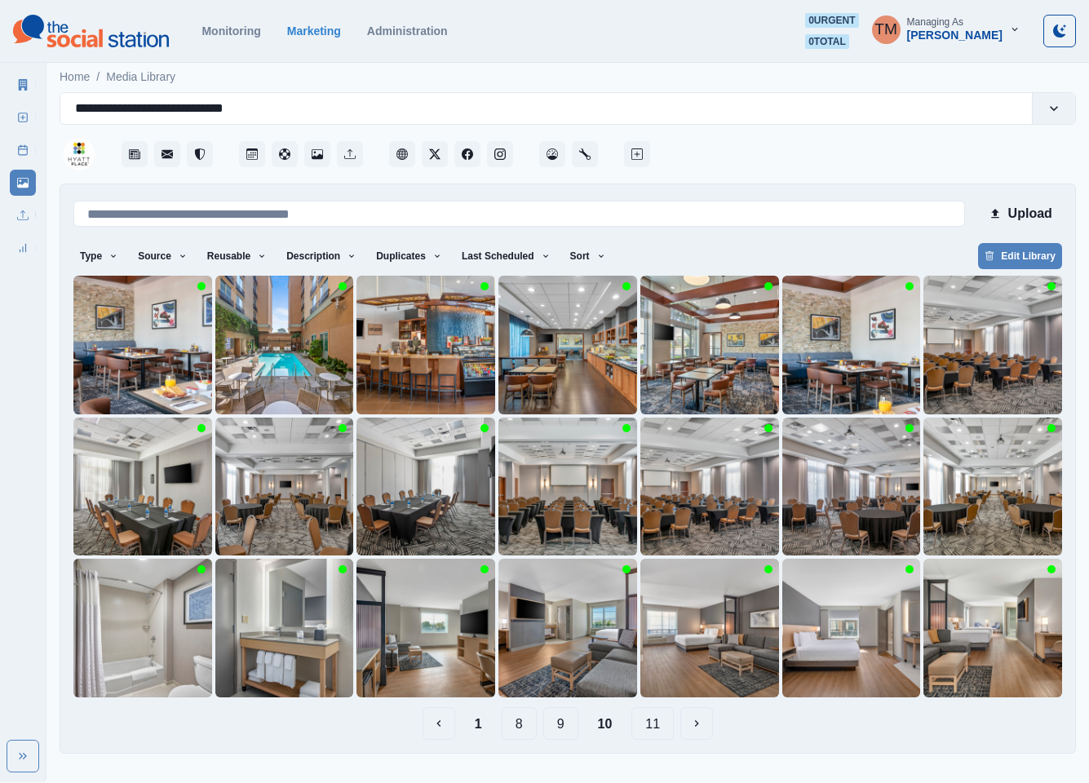
click at [565, 723] on button "9" at bounding box center [560, 723] width 35 height 33
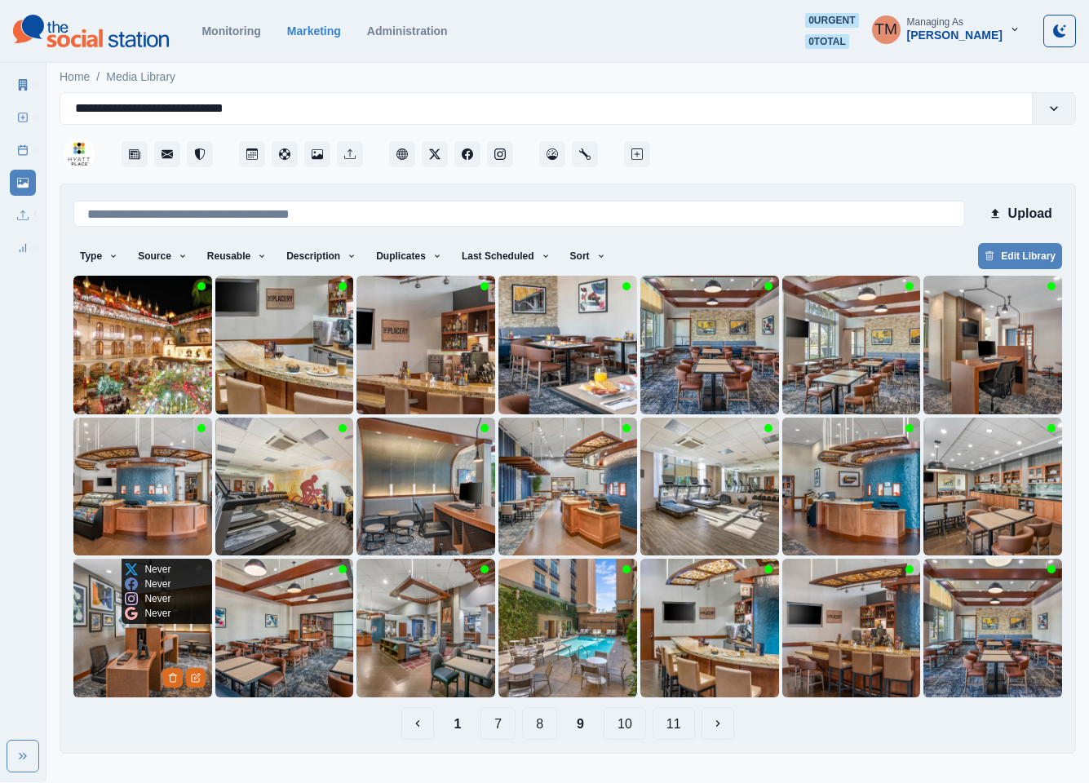
click at [113, 658] on img at bounding box center [142, 628] width 139 height 139
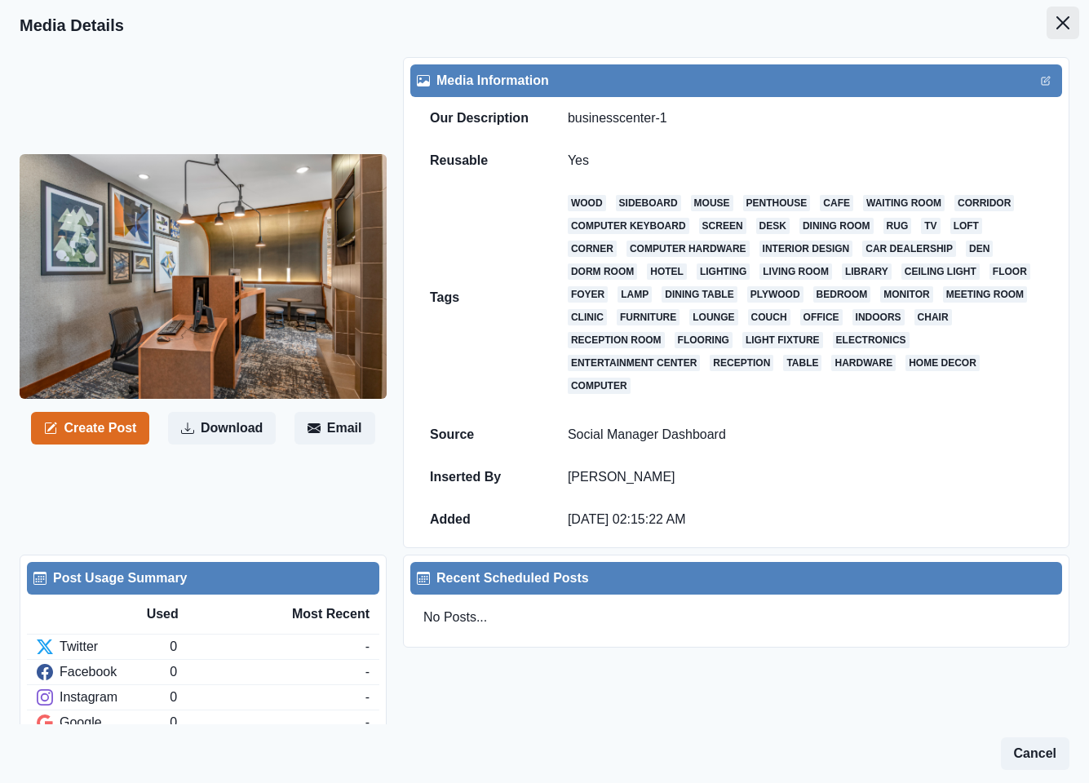
click at [1056, 22] on icon "Close" at bounding box center [1062, 22] width 13 height 13
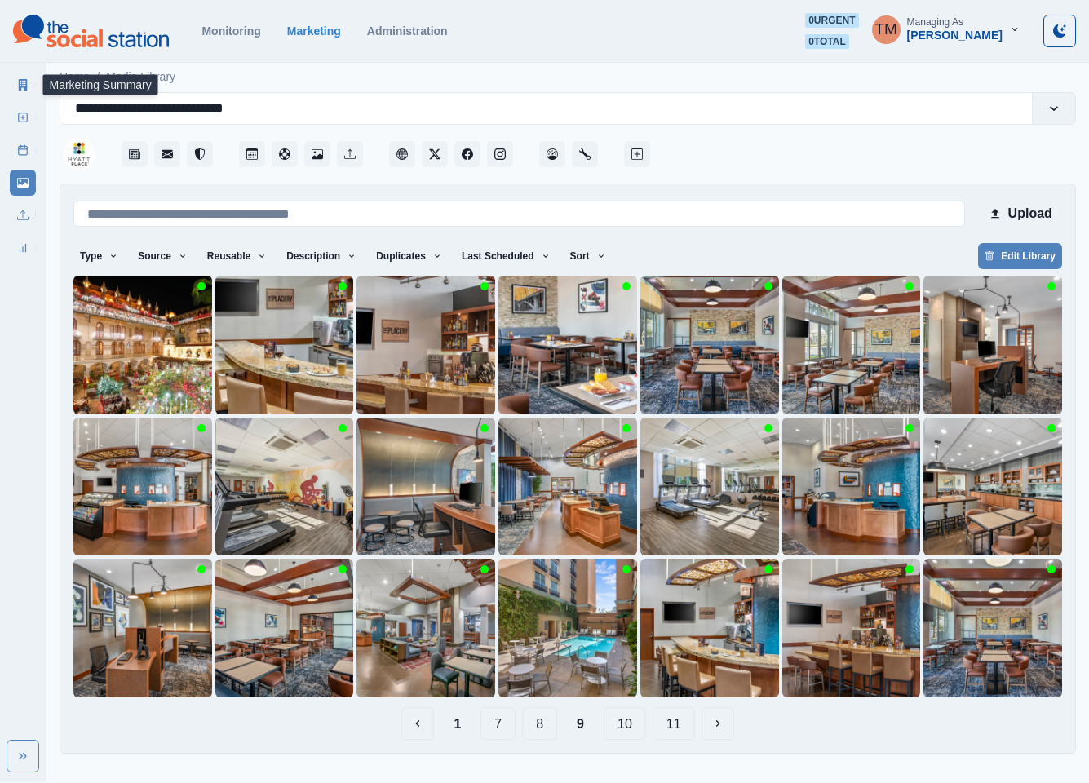
click at [23, 83] on icon at bounding box center [22, 84] width 11 height 11
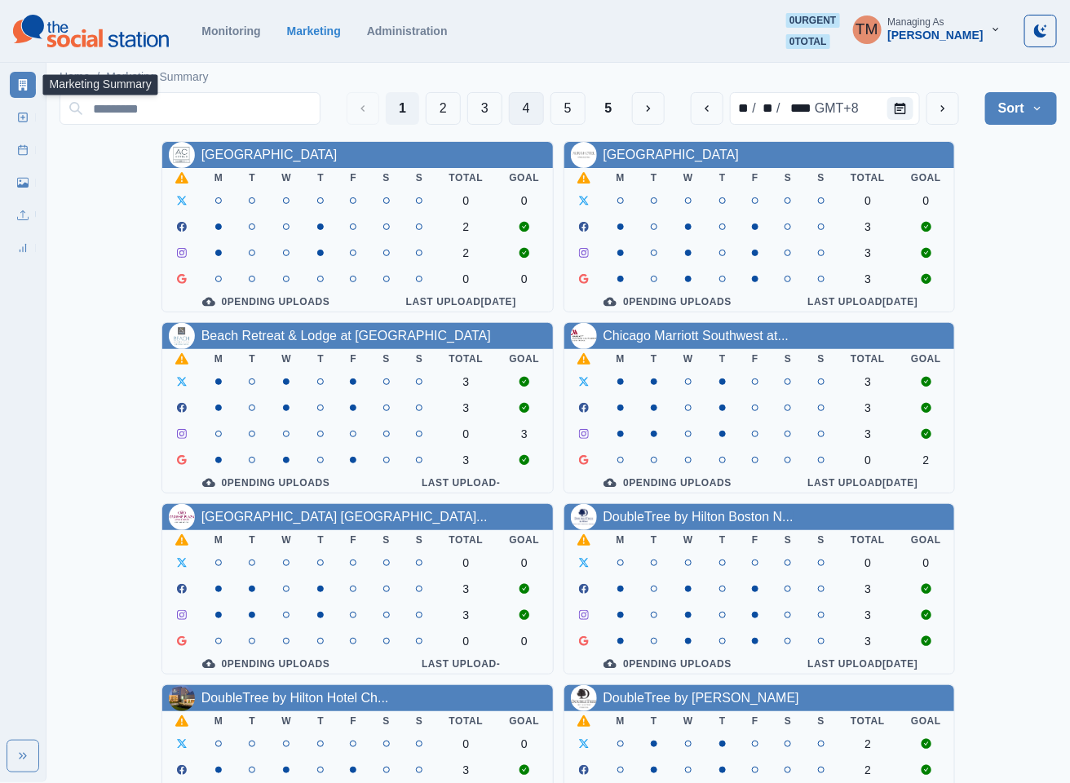
click at [515, 105] on button "4" at bounding box center [526, 108] width 35 height 33
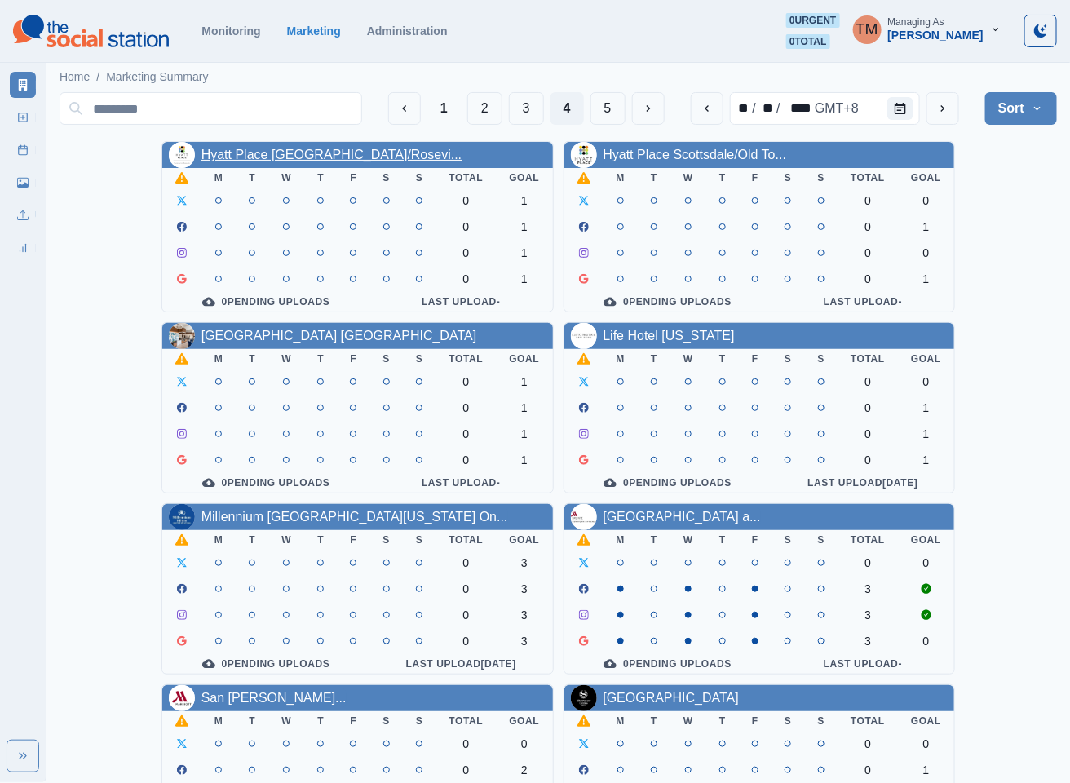
click at [336, 155] on link "Hyatt Place [GEOGRAPHIC_DATA]/Rosevi..." at bounding box center [331, 155] width 261 height 14
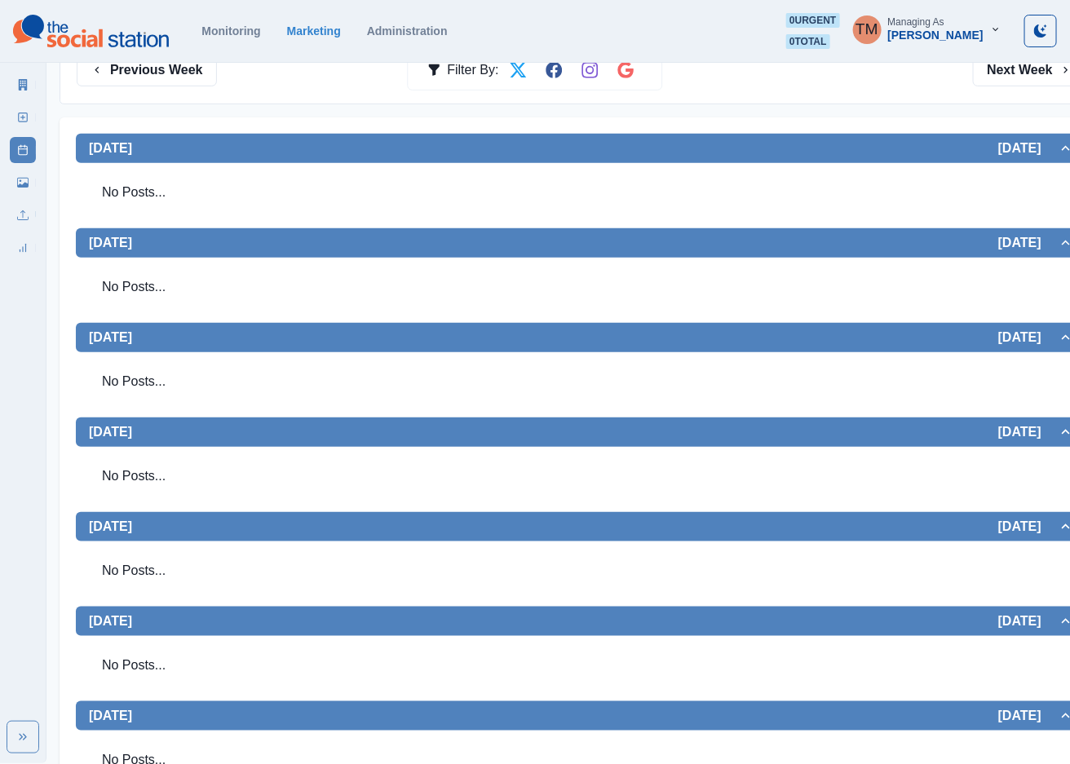
scroll to position [220, 0]
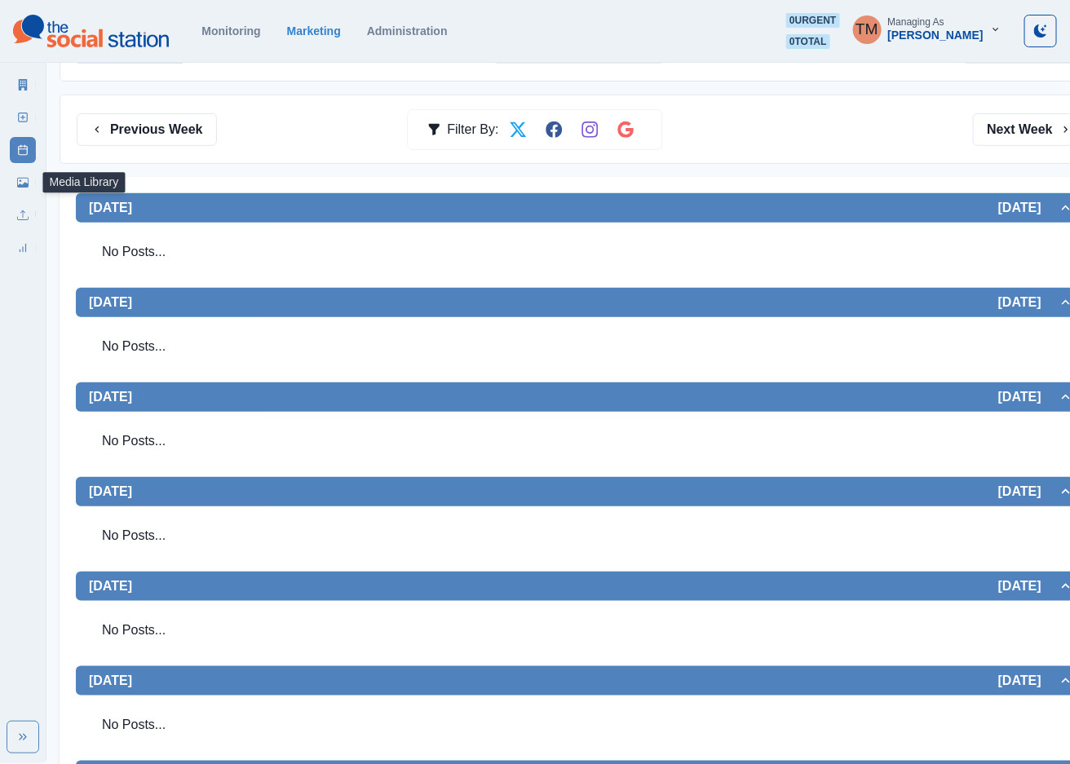
drag, startPoint x: 24, startPoint y: 169, endPoint x: 24, endPoint y: 184, distance: 14.7
click at [24, 172] on link "Media Library" at bounding box center [23, 183] width 26 height 26
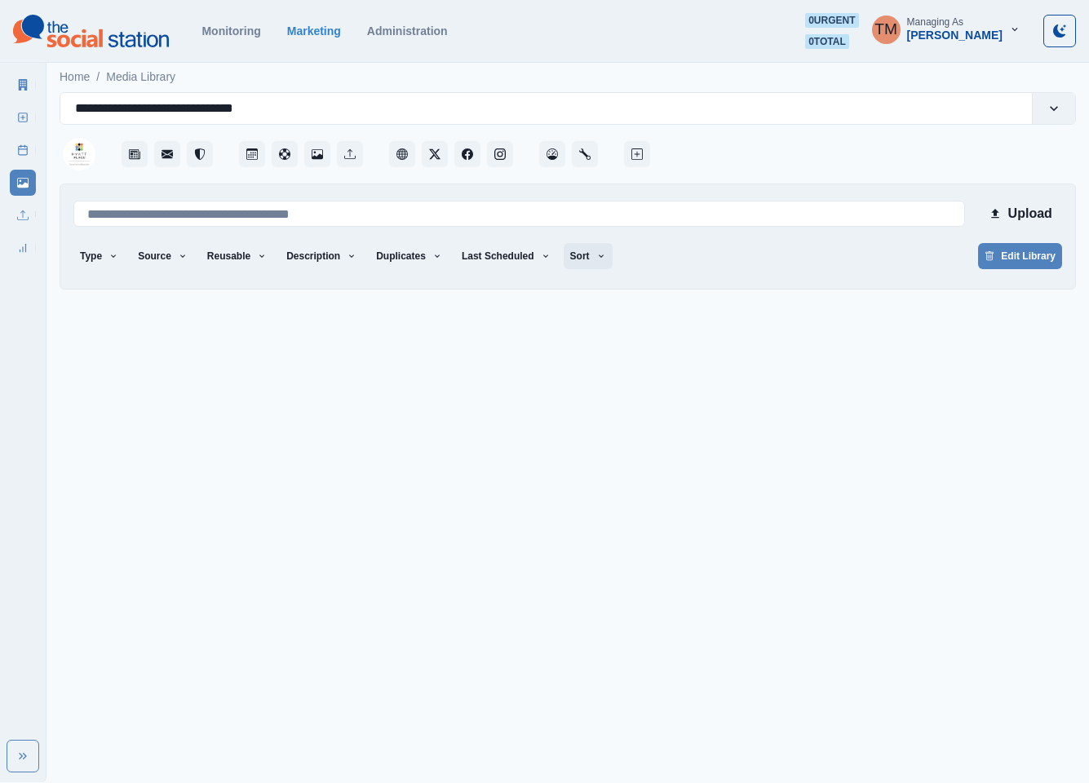
click at [580, 262] on button "Sort" at bounding box center [588, 256] width 49 height 26
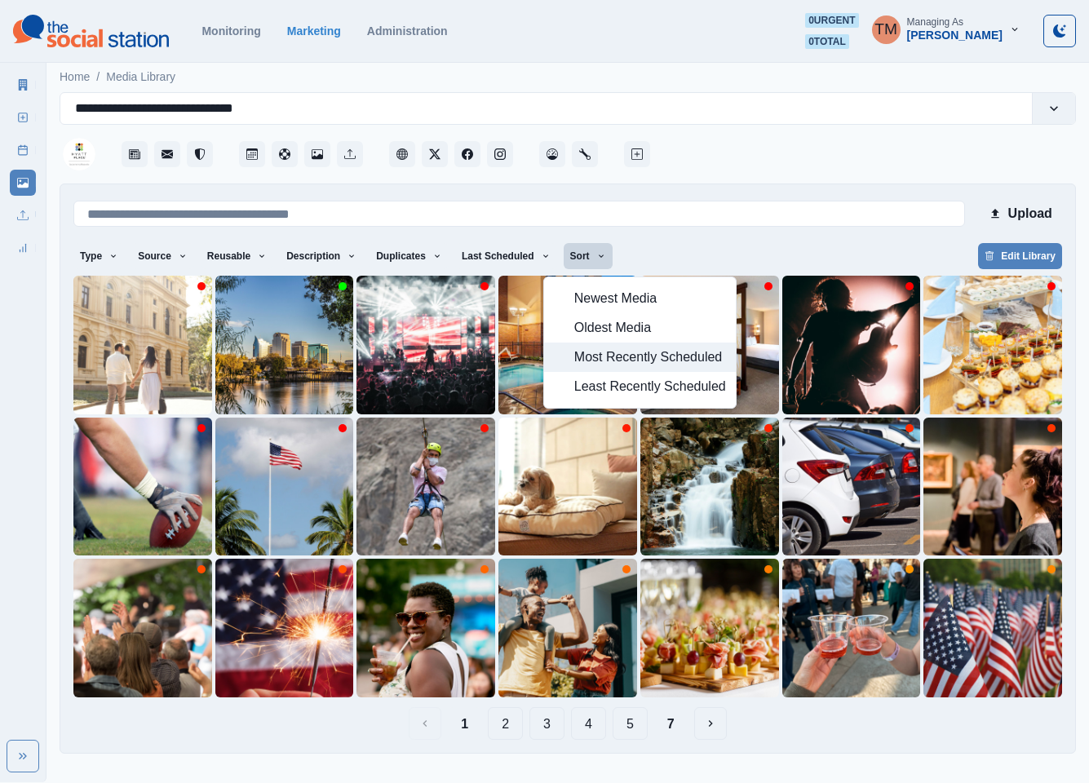
click at [587, 356] on span "Most Recently Scheduled" at bounding box center [650, 357] width 152 height 20
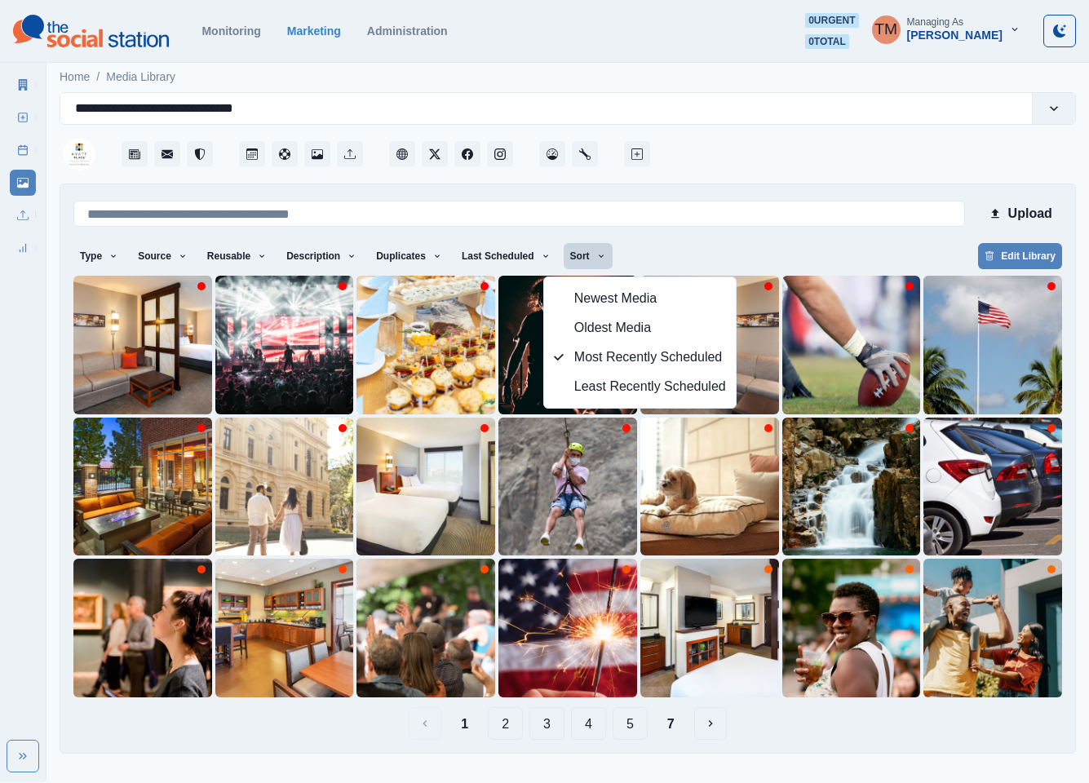
click at [894, 250] on div "Type Any Image Video Source Any Upload Social Manager Found: Instagram Found: G…" at bounding box center [567, 257] width 989 height 29
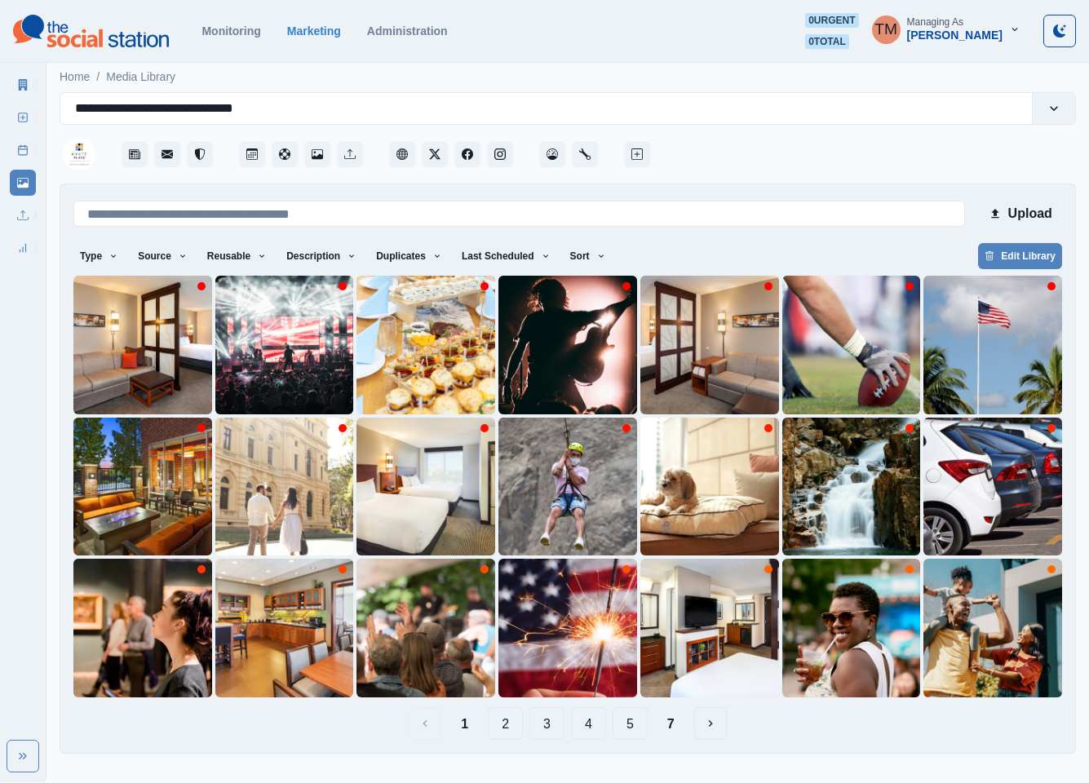
click at [680, 728] on button "7" at bounding box center [670, 723] width 33 height 33
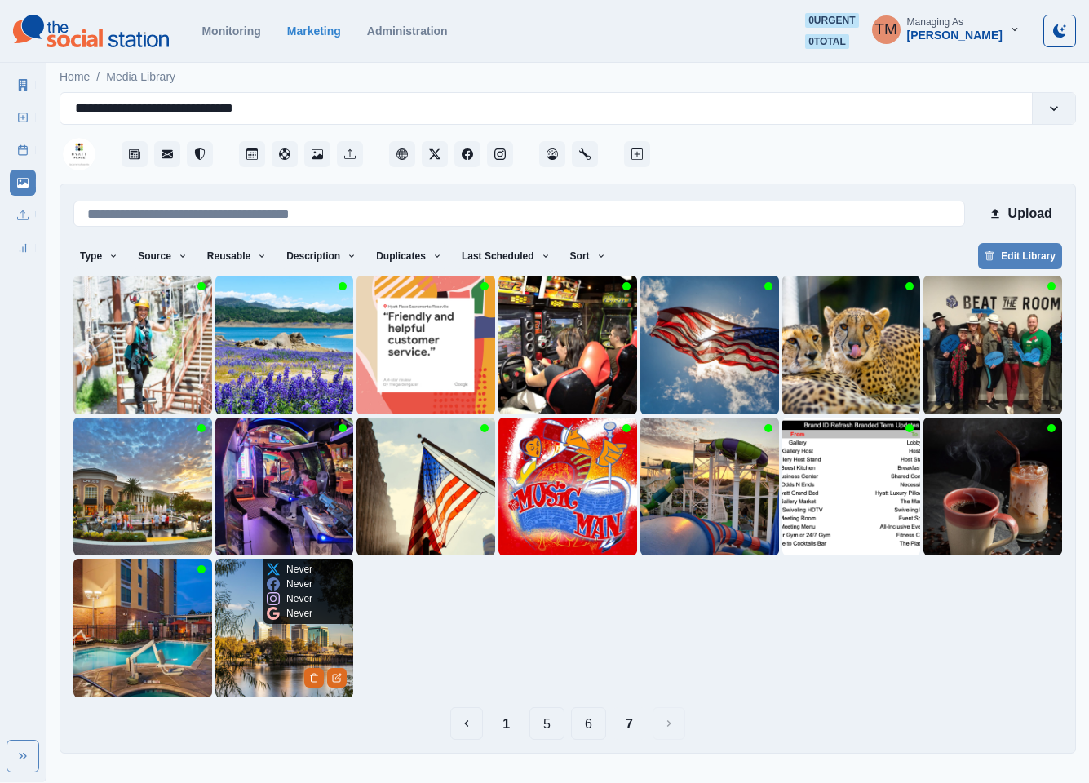
click at [253, 661] on img at bounding box center [284, 628] width 139 height 139
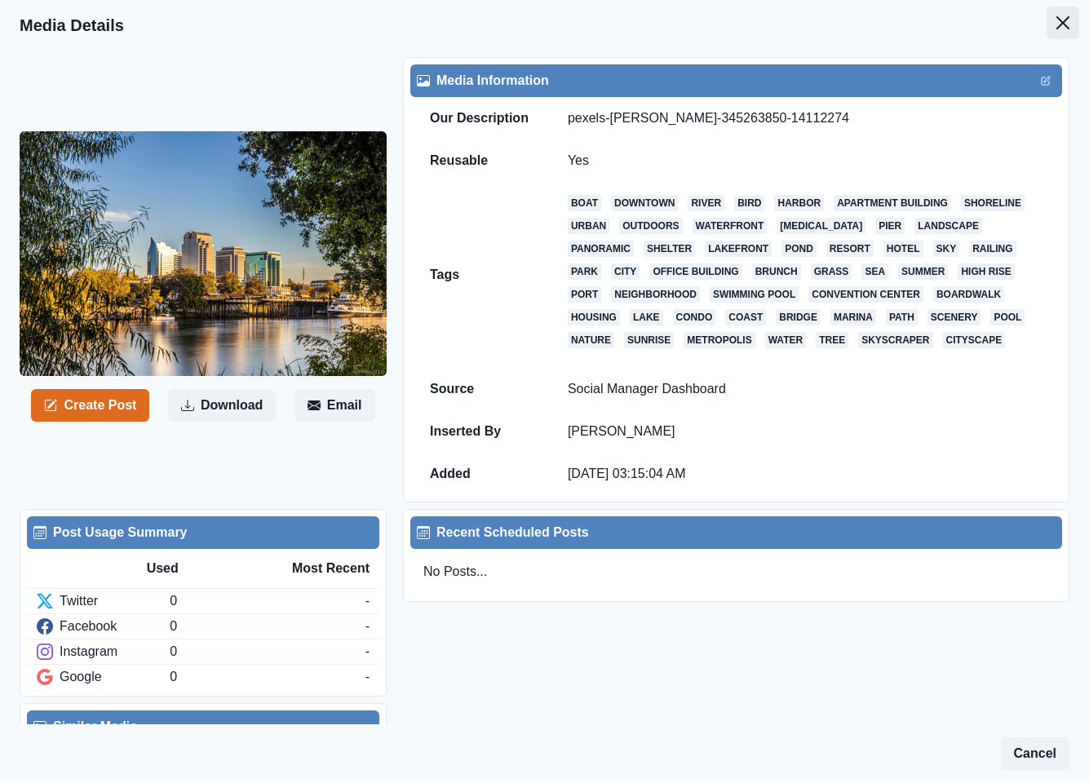
click at [1056, 24] on icon "Close" at bounding box center [1062, 22] width 13 height 13
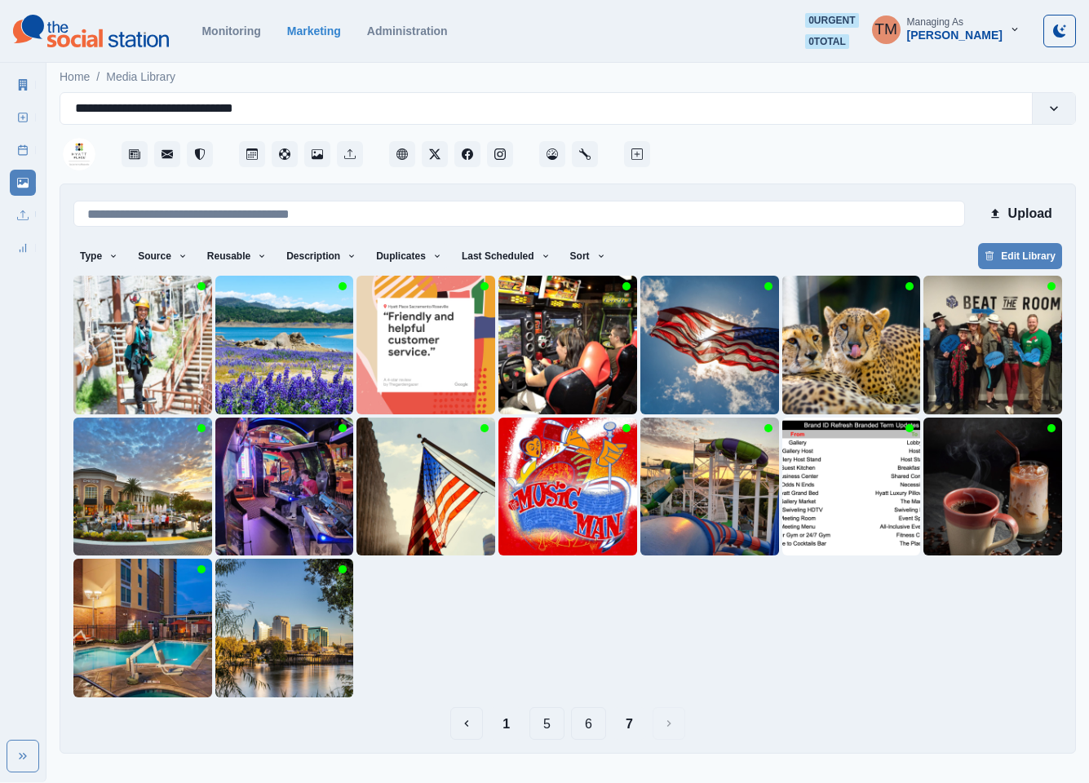
click at [507, 727] on button "1" at bounding box center [505, 723] width 33 height 33
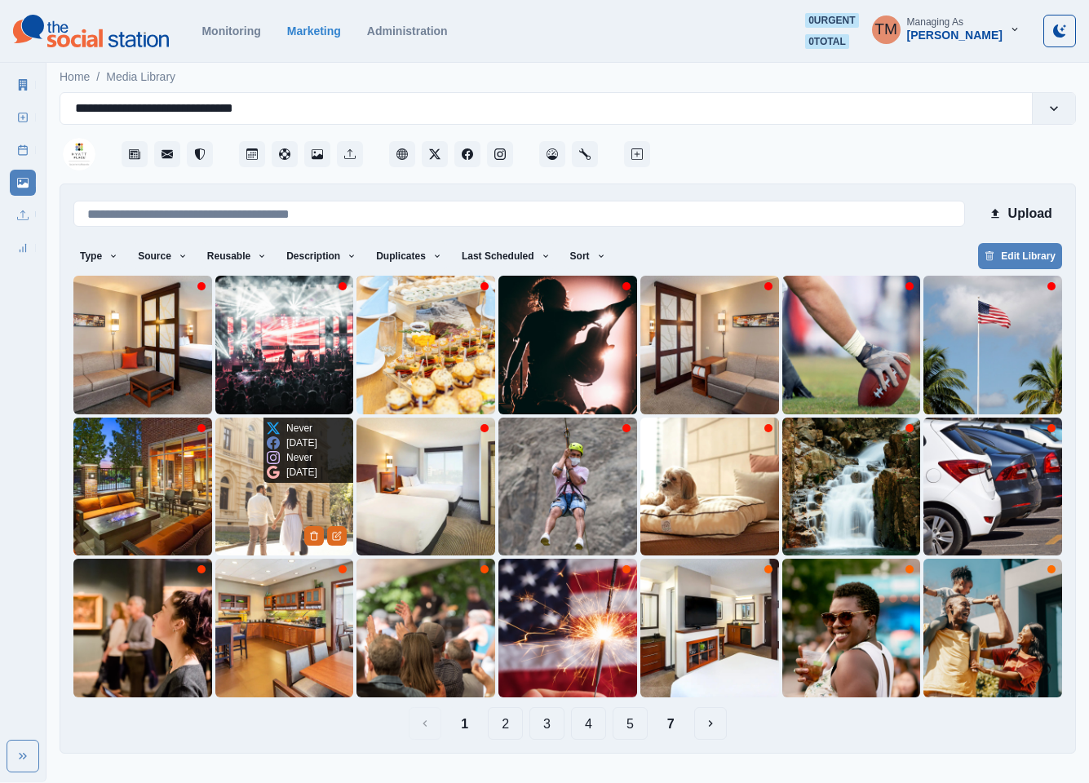
click at [255, 499] on img at bounding box center [284, 487] width 139 height 139
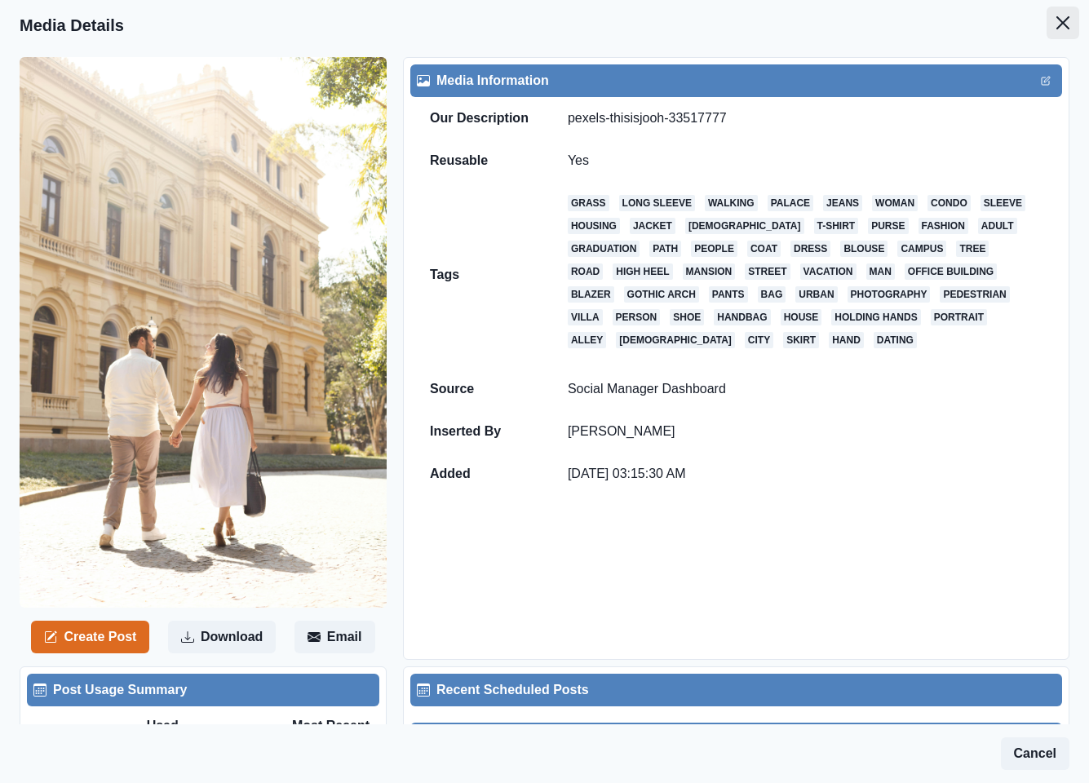
click at [1046, 29] on button "Close" at bounding box center [1062, 23] width 33 height 33
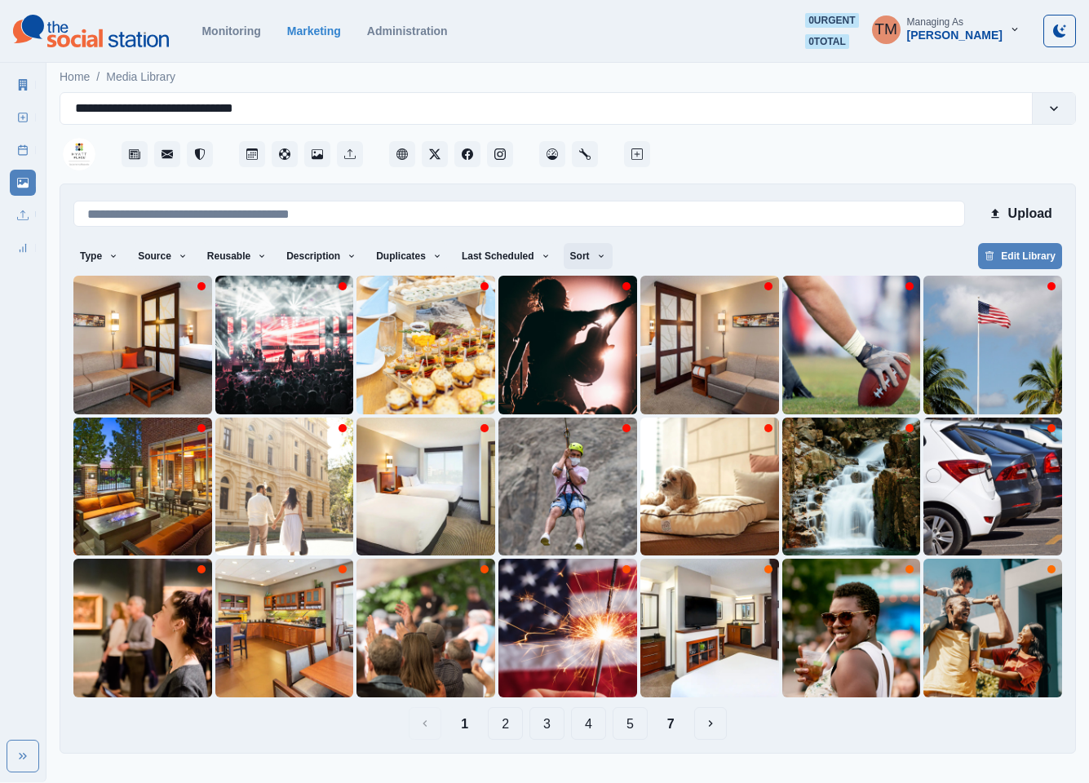
click at [596, 253] on icon "button" at bounding box center [601, 256] width 10 height 10
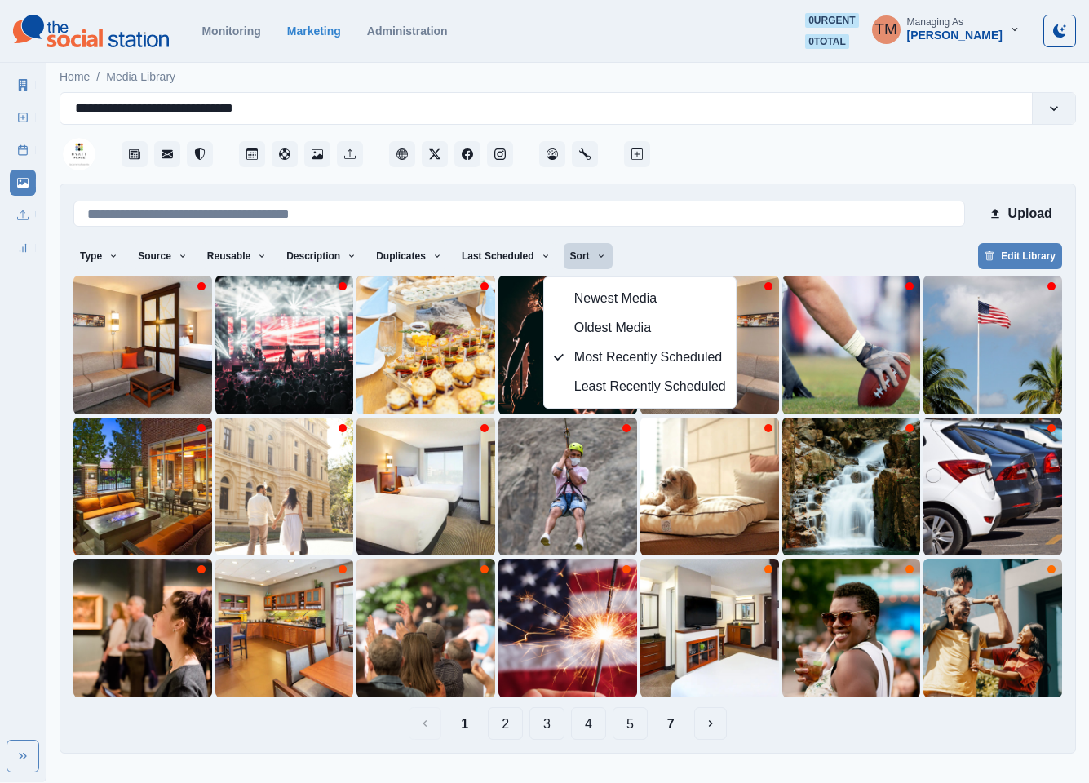
click at [674, 259] on div "Type Any Image Video Source Any Upload Social Manager Found: Instagram Found: G…" at bounding box center [567, 257] width 989 height 29
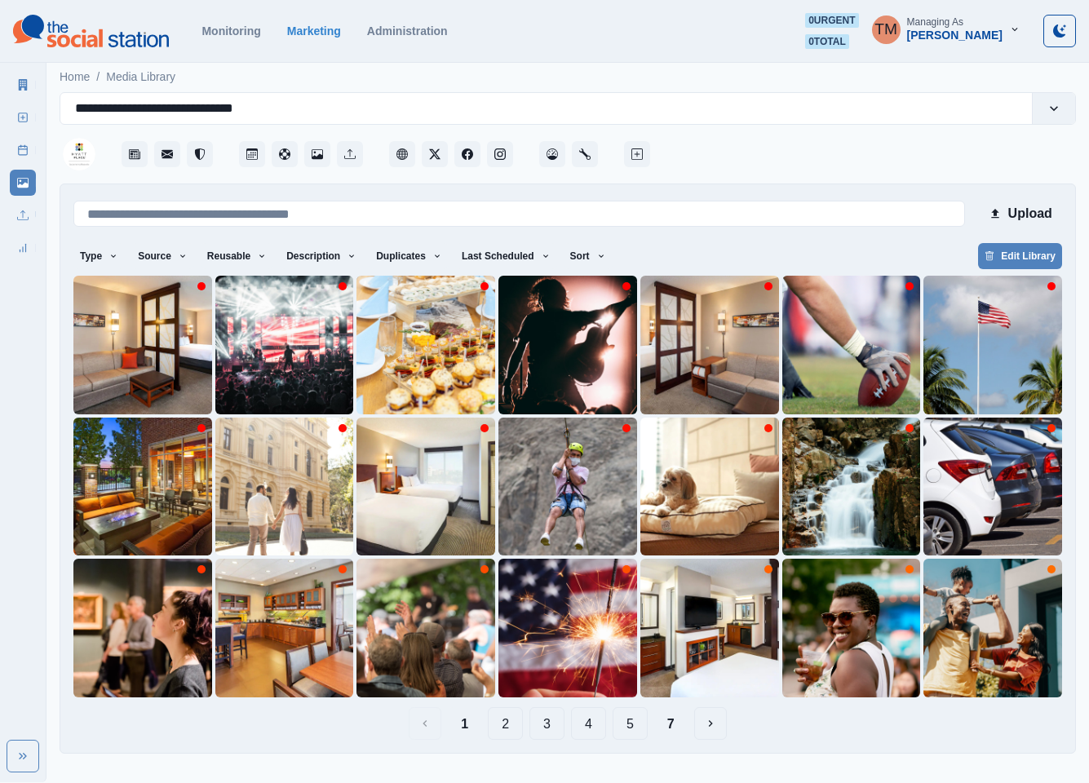
click at [500, 732] on button "2" at bounding box center [505, 723] width 35 height 33
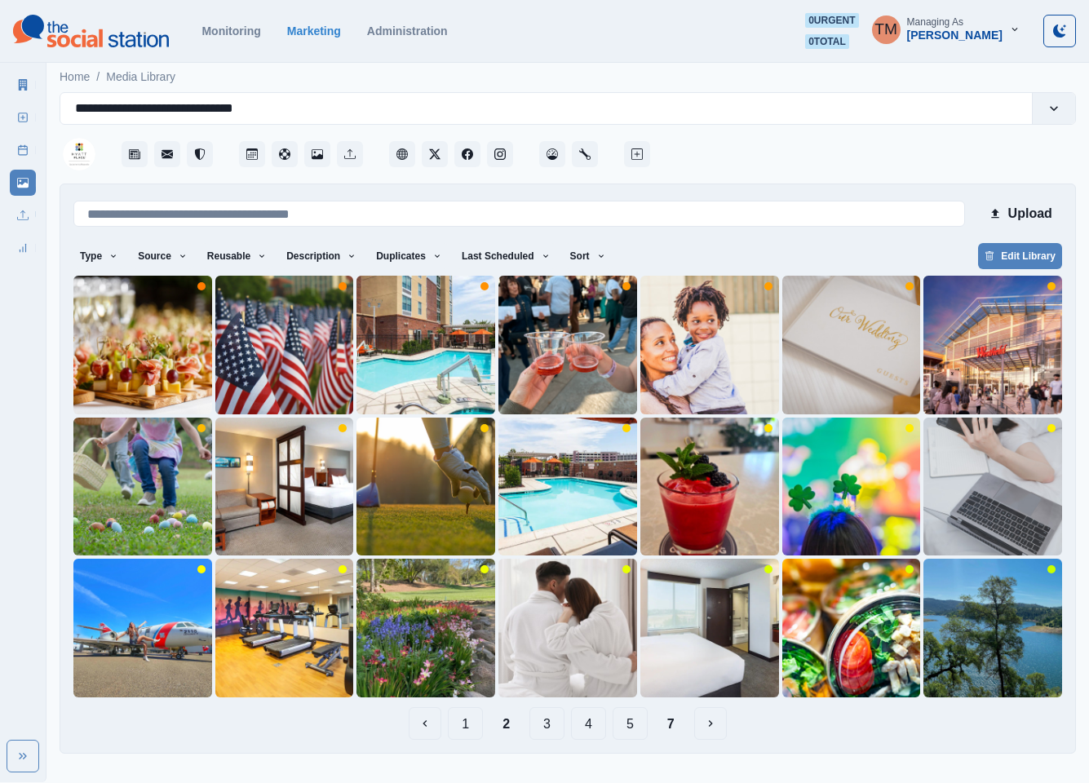
click at [560, 727] on button "3" at bounding box center [546, 723] width 35 height 33
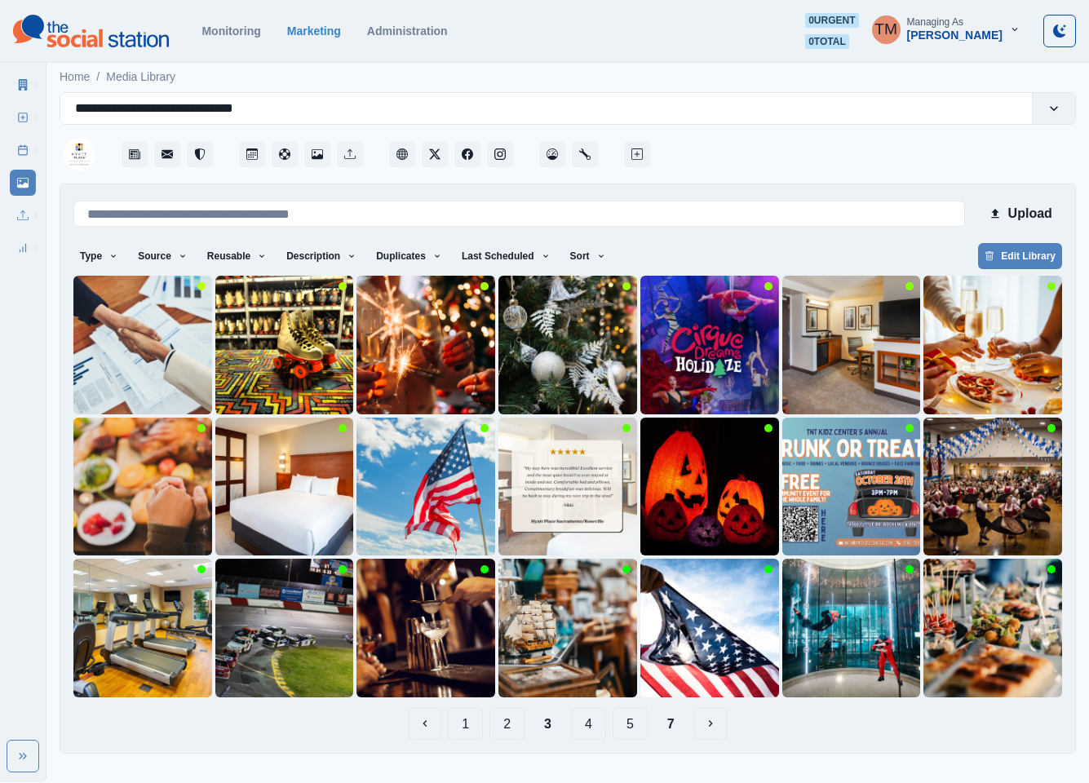
click at [598, 728] on button "4" at bounding box center [588, 723] width 35 height 33
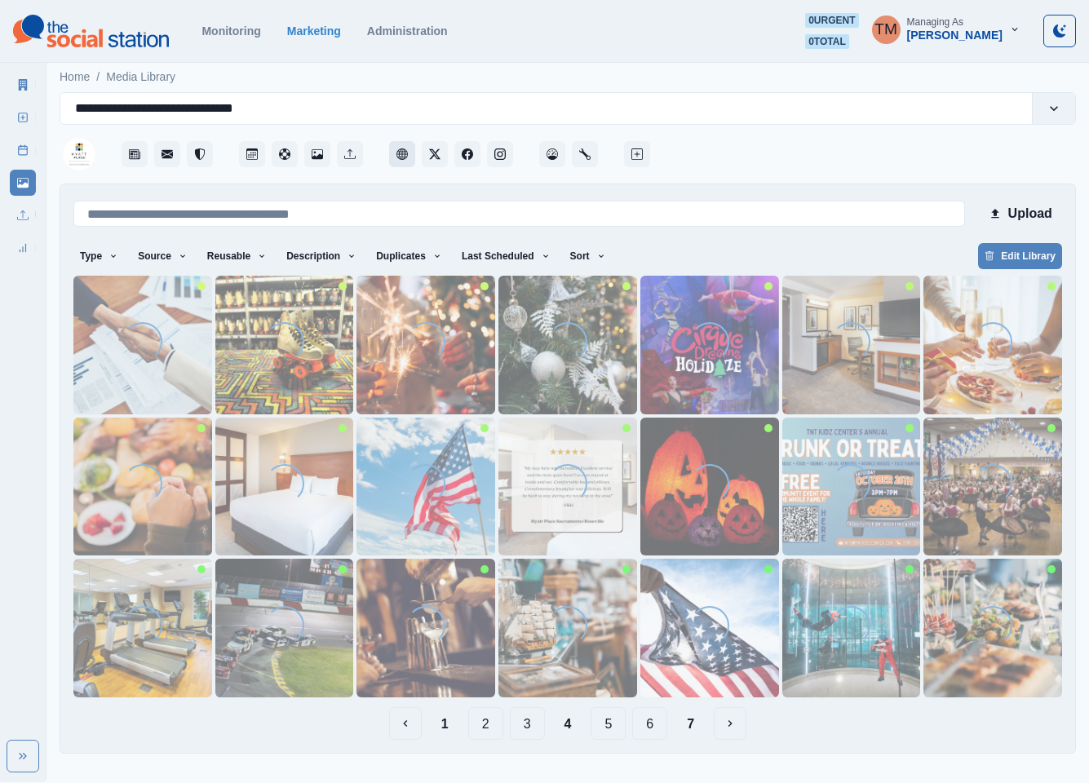
drag, startPoint x: 390, startPoint y: 139, endPoint x: 400, endPoint y: 153, distance: 16.3
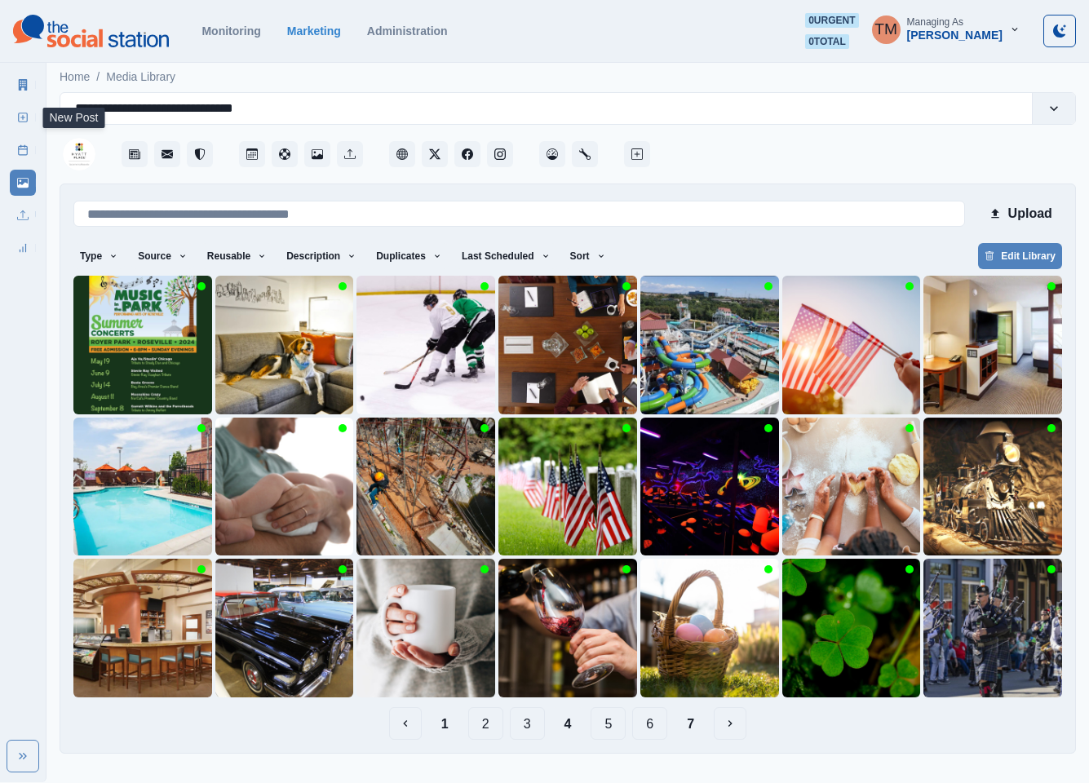
click at [24, 117] on line at bounding box center [23, 117] width 4 height 0
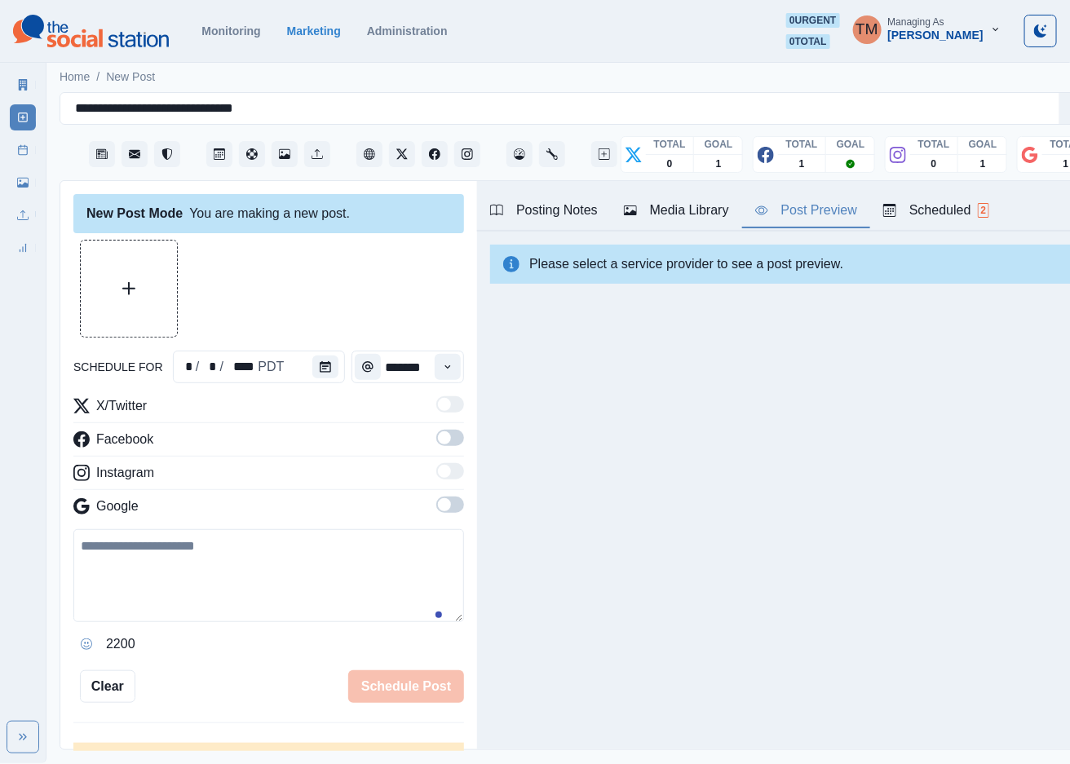
click at [816, 214] on div "Post Preview" at bounding box center [806, 211] width 102 height 20
click at [8, 181] on div "Marketing Summary New Post Post Schedule Media Library Uploads Review Summary" at bounding box center [23, 163] width 46 height 196
click at [11, 179] on link "Media Library" at bounding box center [23, 183] width 26 height 26
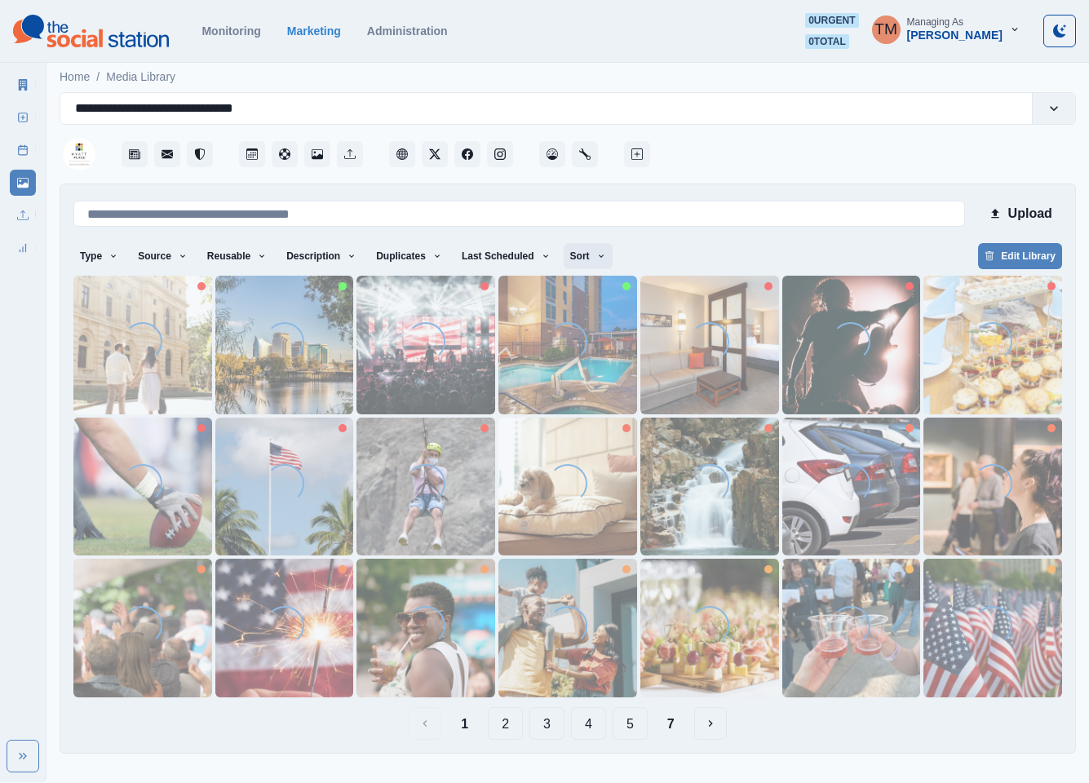
click at [569, 258] on button "Sort" at bounding box center [588, 256] width 49 height 26
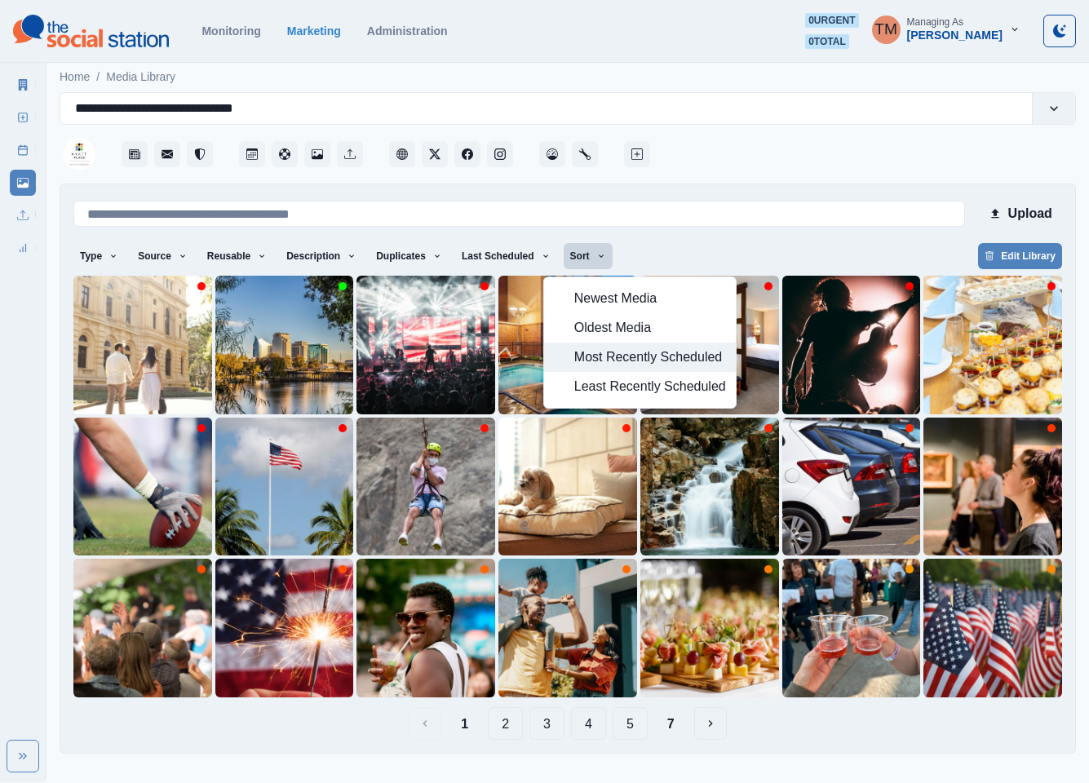
click at [605, 360] on span "Most Recently Scheduled" at bounding box center [650, 357] width 152 height 20
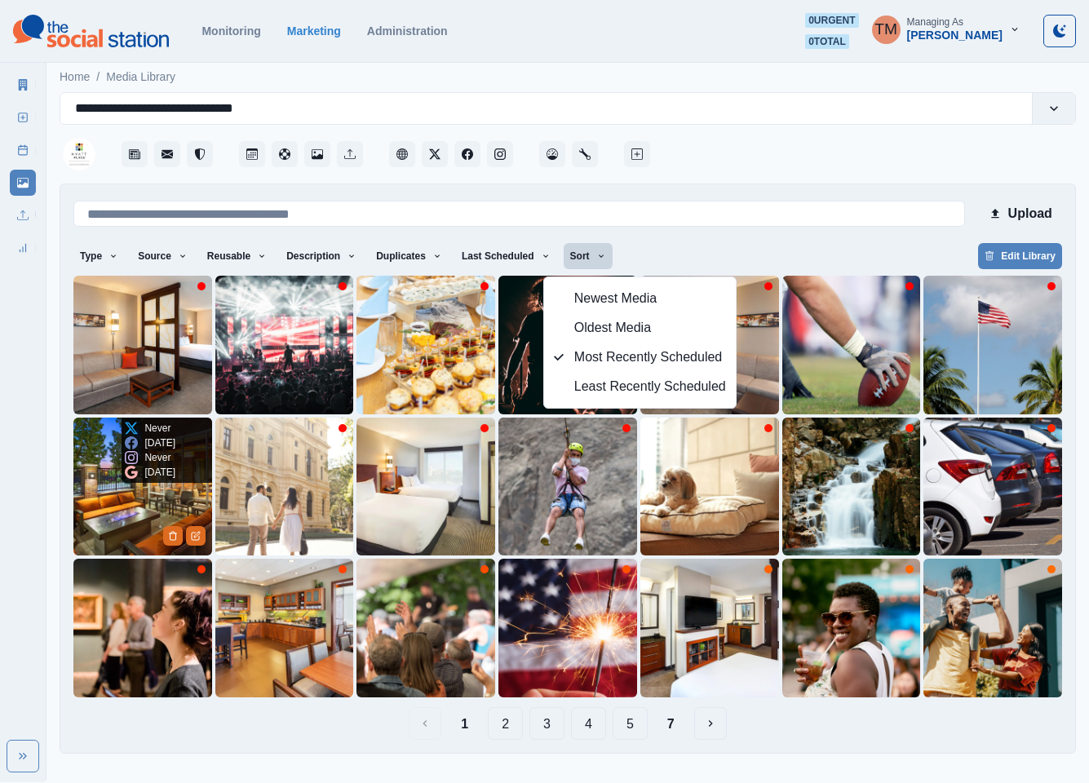
click at [103, 505] on img at bounding box center [142, 487] width 139 height 139
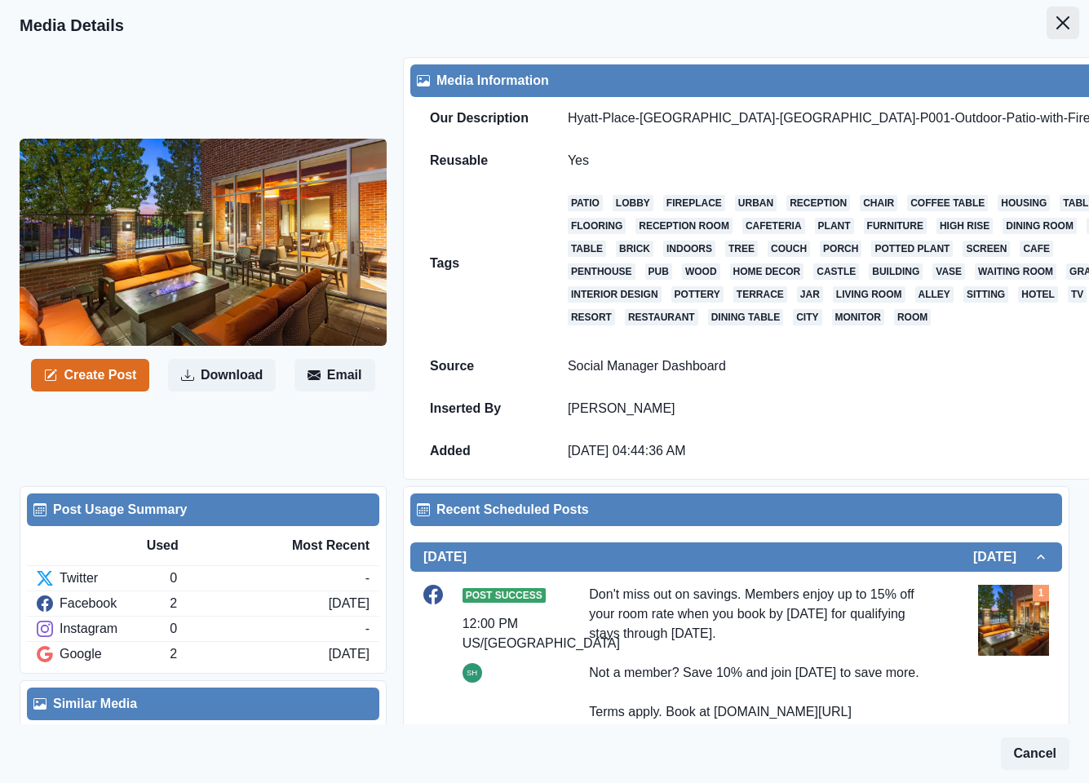
click at [1046, 32] on button "Close" at bounding box center [1062, 23] width 33 height 33
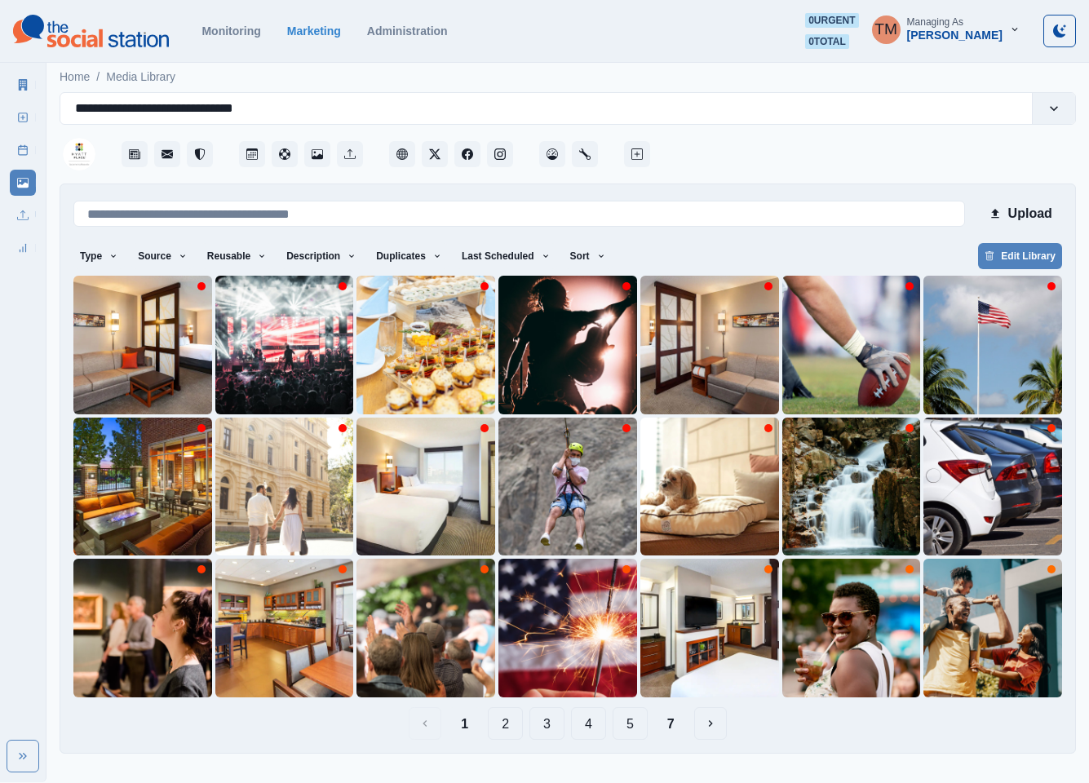
click at [583, 727] on button "4" at bounding box center [588, 723] width 35 height 33
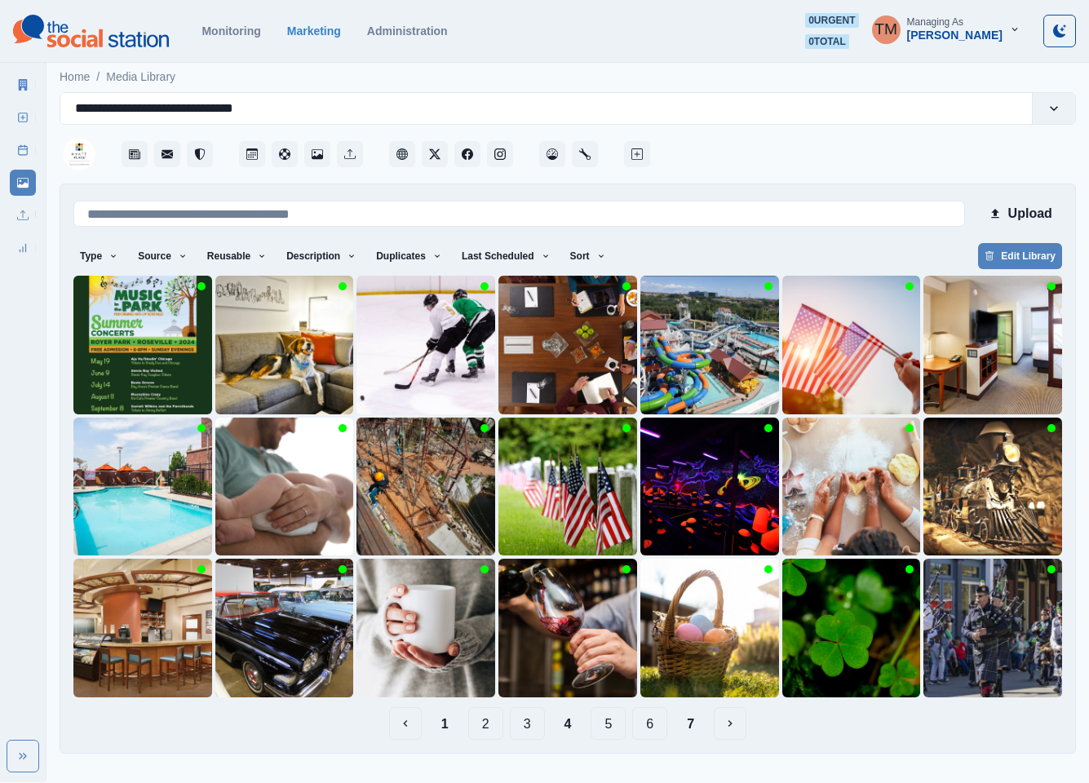
click at [605, 722] on button "5" at bounding box center [608, 723] width 35 height 33
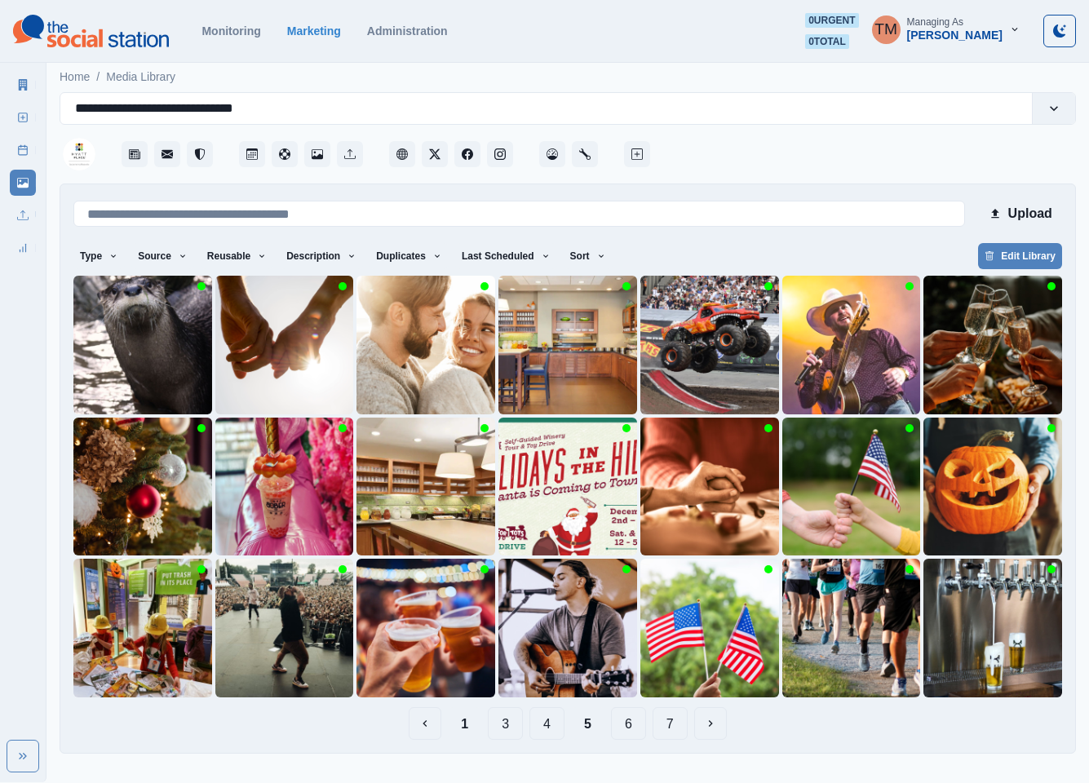
click at [468, 728] on button "1" at bounding box center [464, 723] width 33 height 33
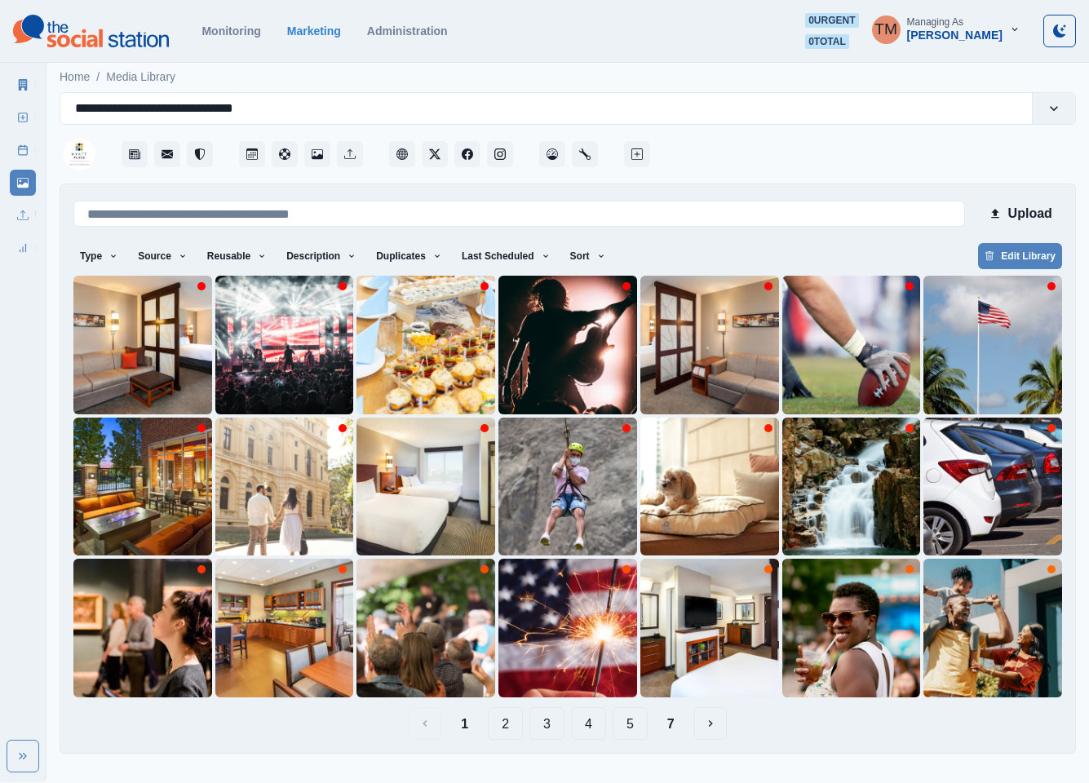
click at [500, 732] on button "2" at bounding box center [505, 723] width 35 height 33
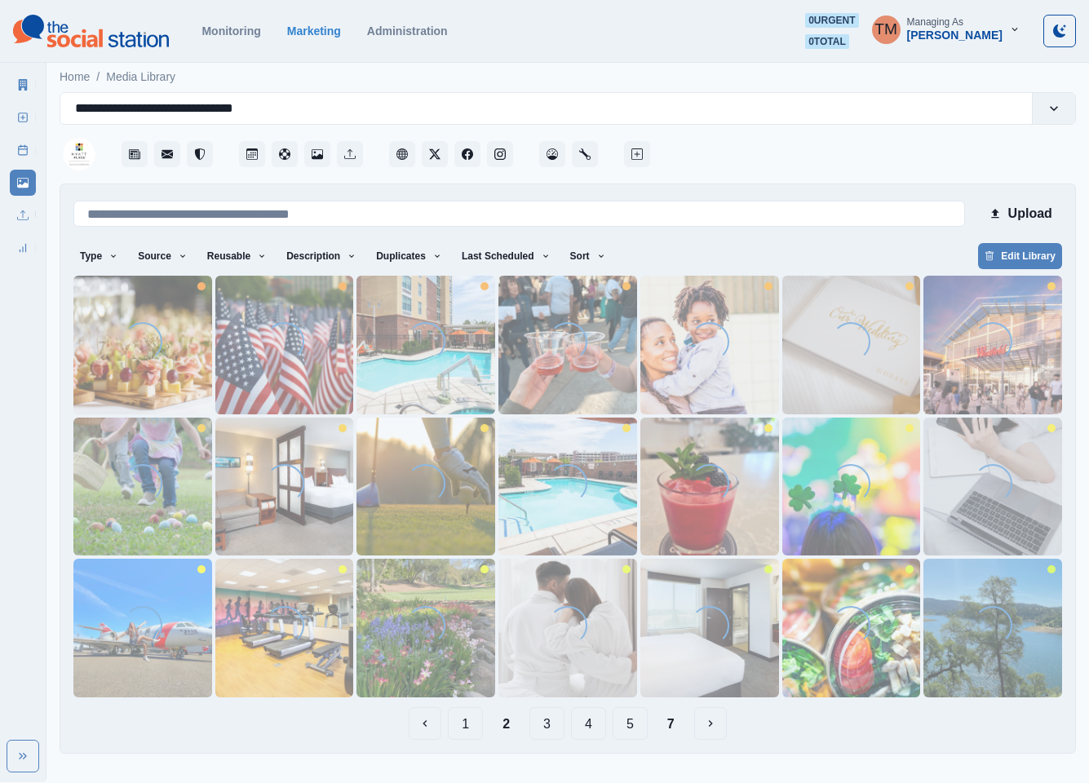
click at [548, 729] on button "3" at bounding box center [546, 723] width 35 height 33
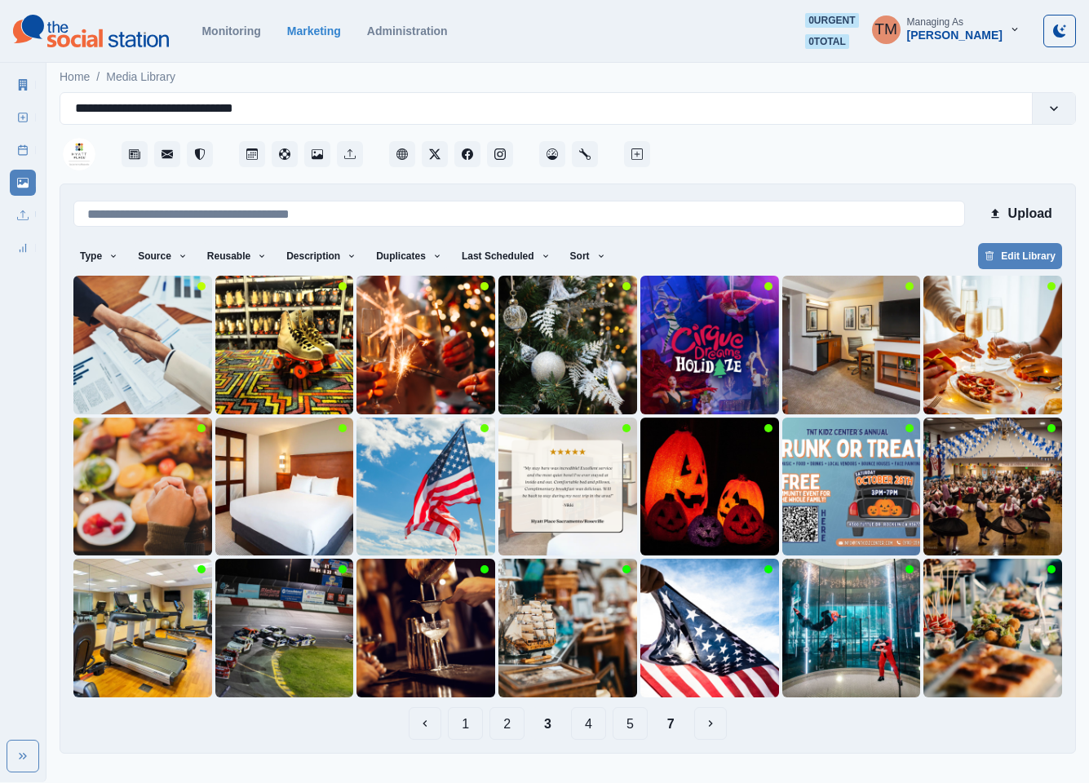
click at [458, 727] on button "1" at bounding box center [465, 723] width 35 height 33
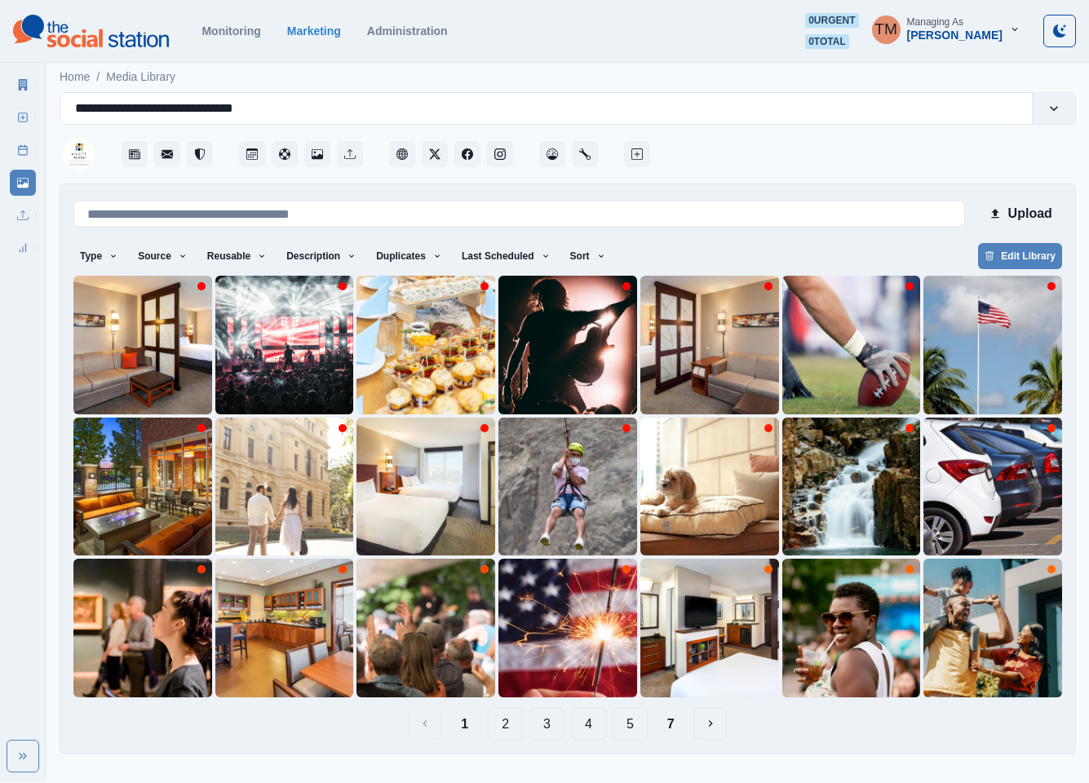
click at [512, 729] on button "2" at bounding box center [505, 723] width 35 height 33
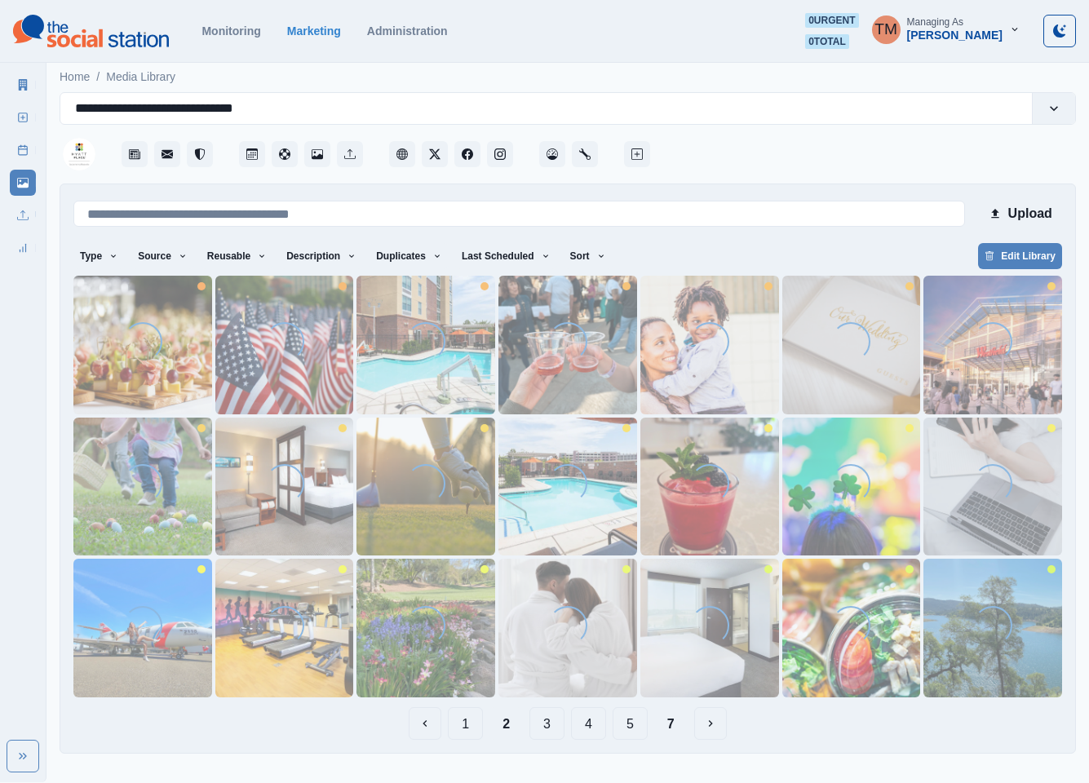
click at [548, 728] on button "3" at bounding box center [546, 723] width 35 height 33
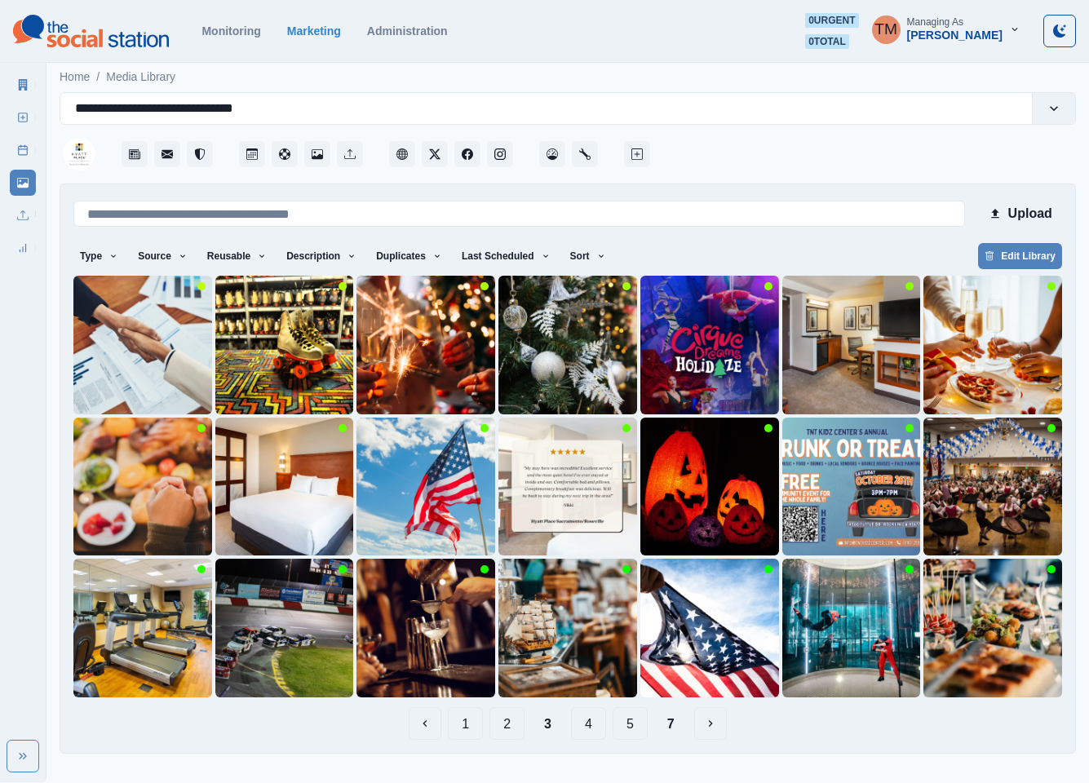
click at [595, 727] on button "4" at bounding box center [588, 723] width 35 height 33
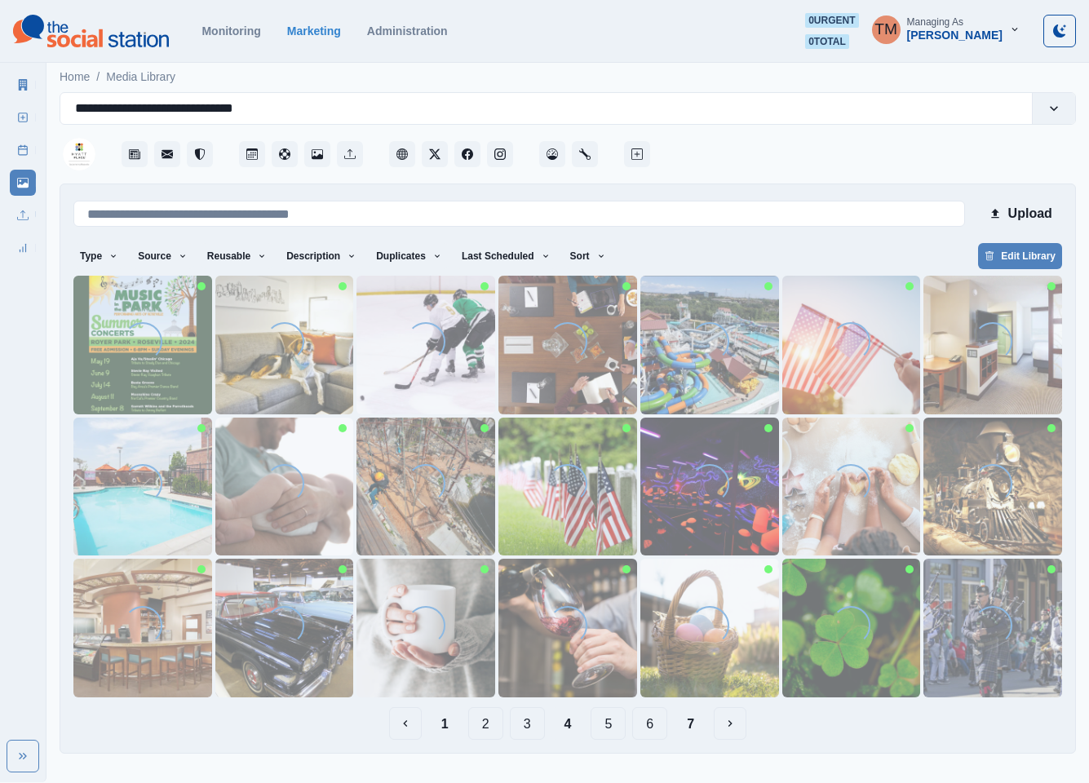
click at [613, 728] on button "5" at bounding box center [608, 723] width 35 height 33
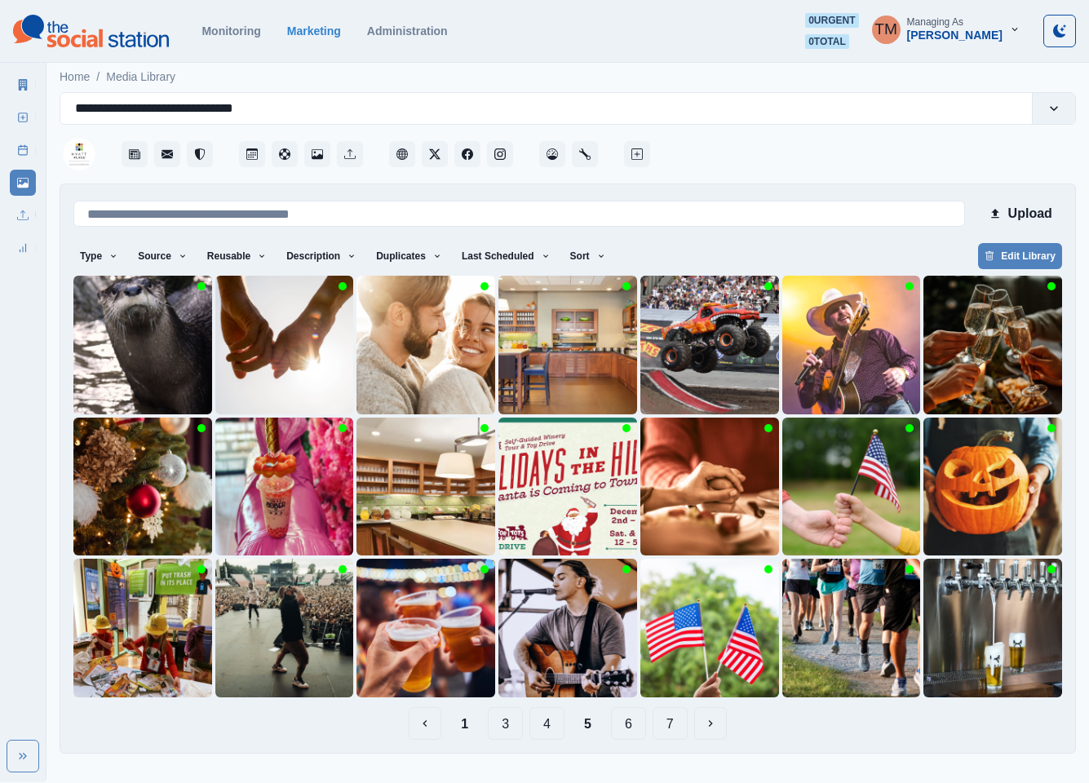
click at [629, 728] on button "6" at bounding box center [628, 723] width 35 height 33
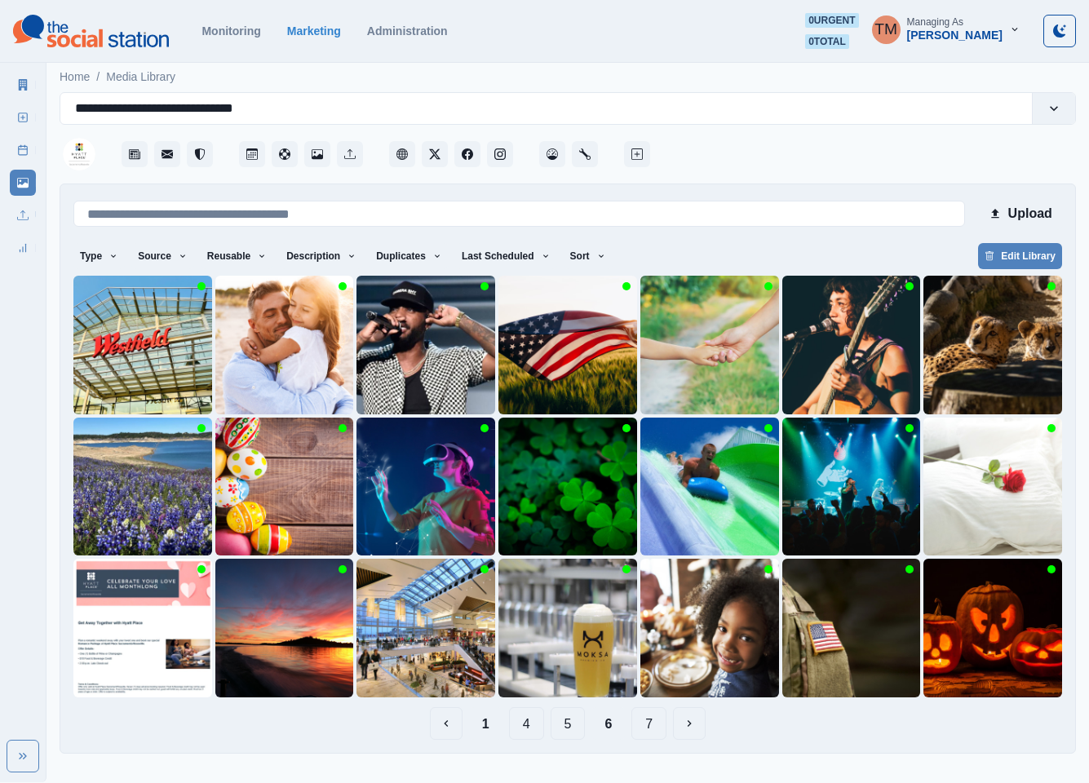
click at [489, 723] on button "1" at bounding box center [485, 723] width 33 height 33
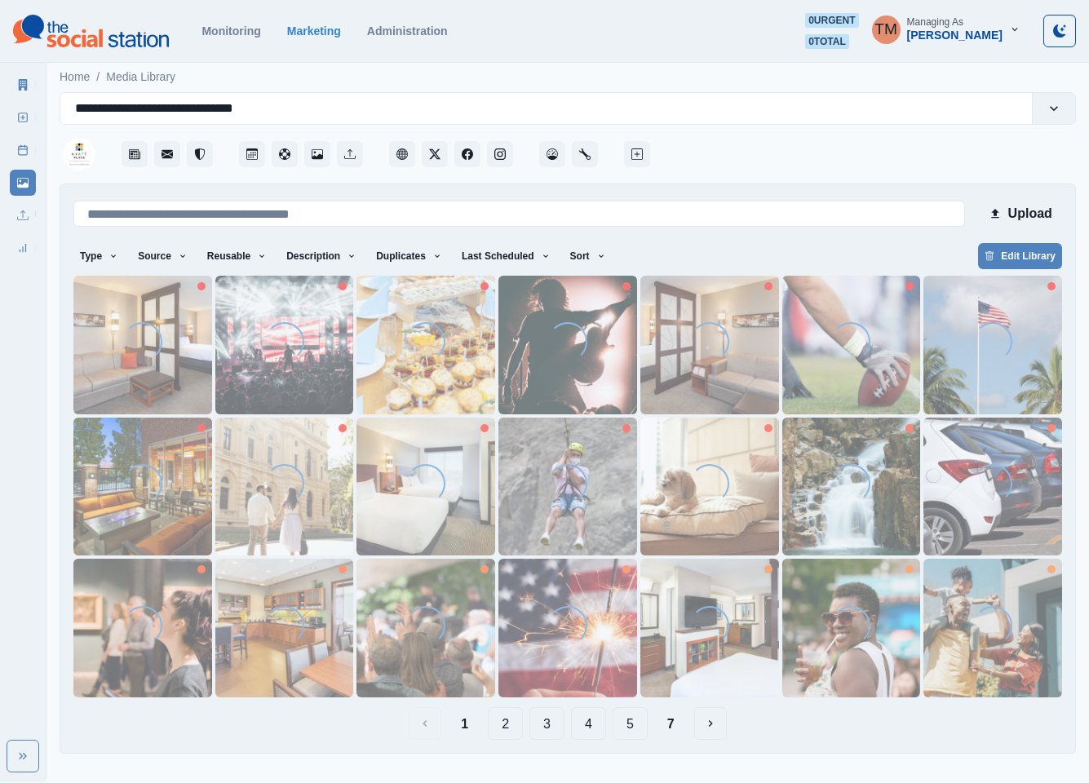
click at [502, 720] on button "2" at bounding box center [505, 723] width 35 height 33
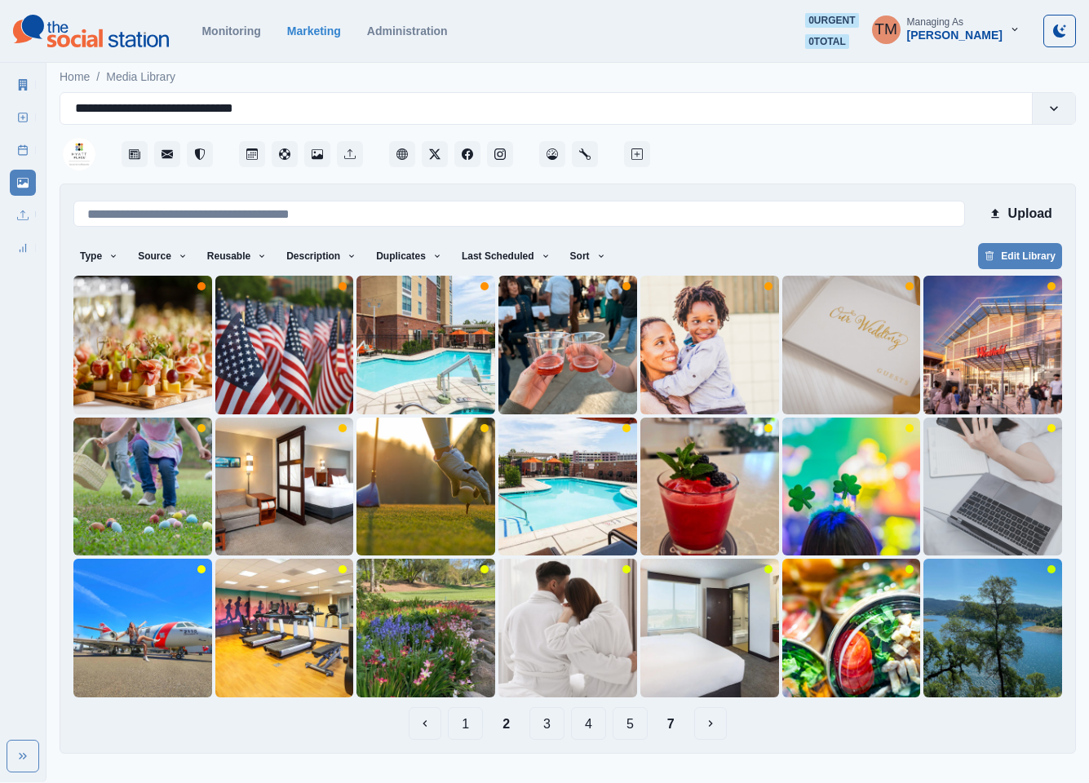
click at [544, 722] on button "3" at bounding box center [546, 723] width 35 height 33
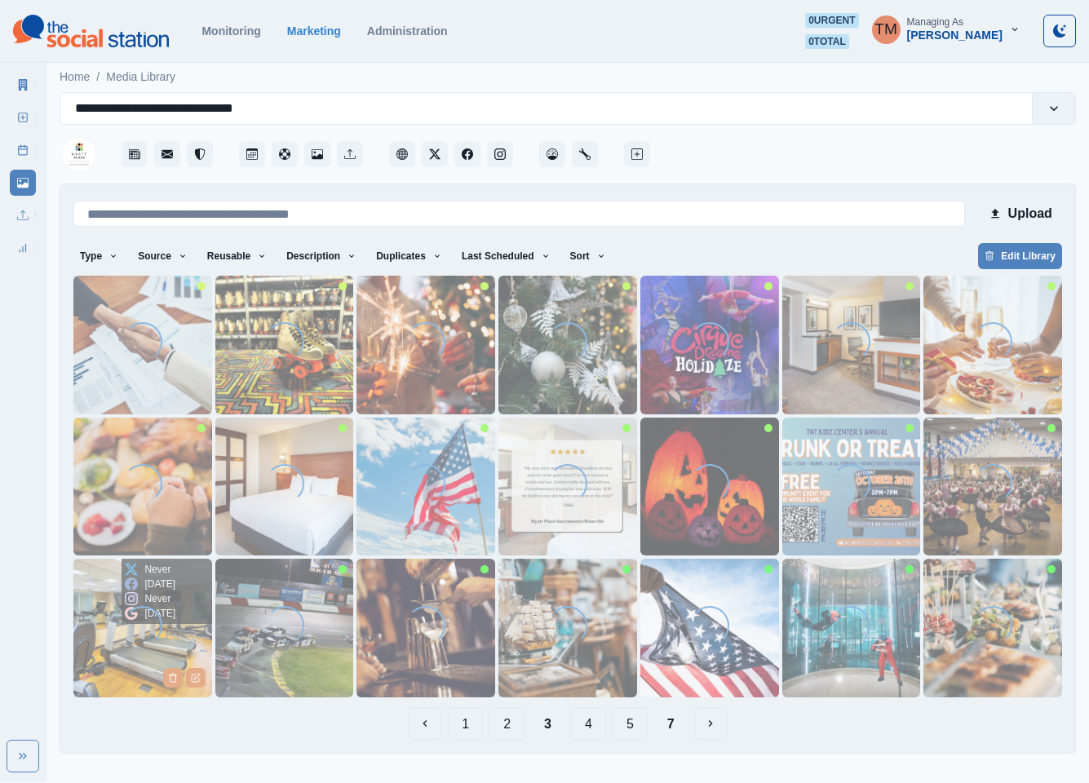
click at [91, 652] on img at bounding box center [142, 628] width 139 height 139
